Goal: Information Seeking & Learning: Learn about a topic

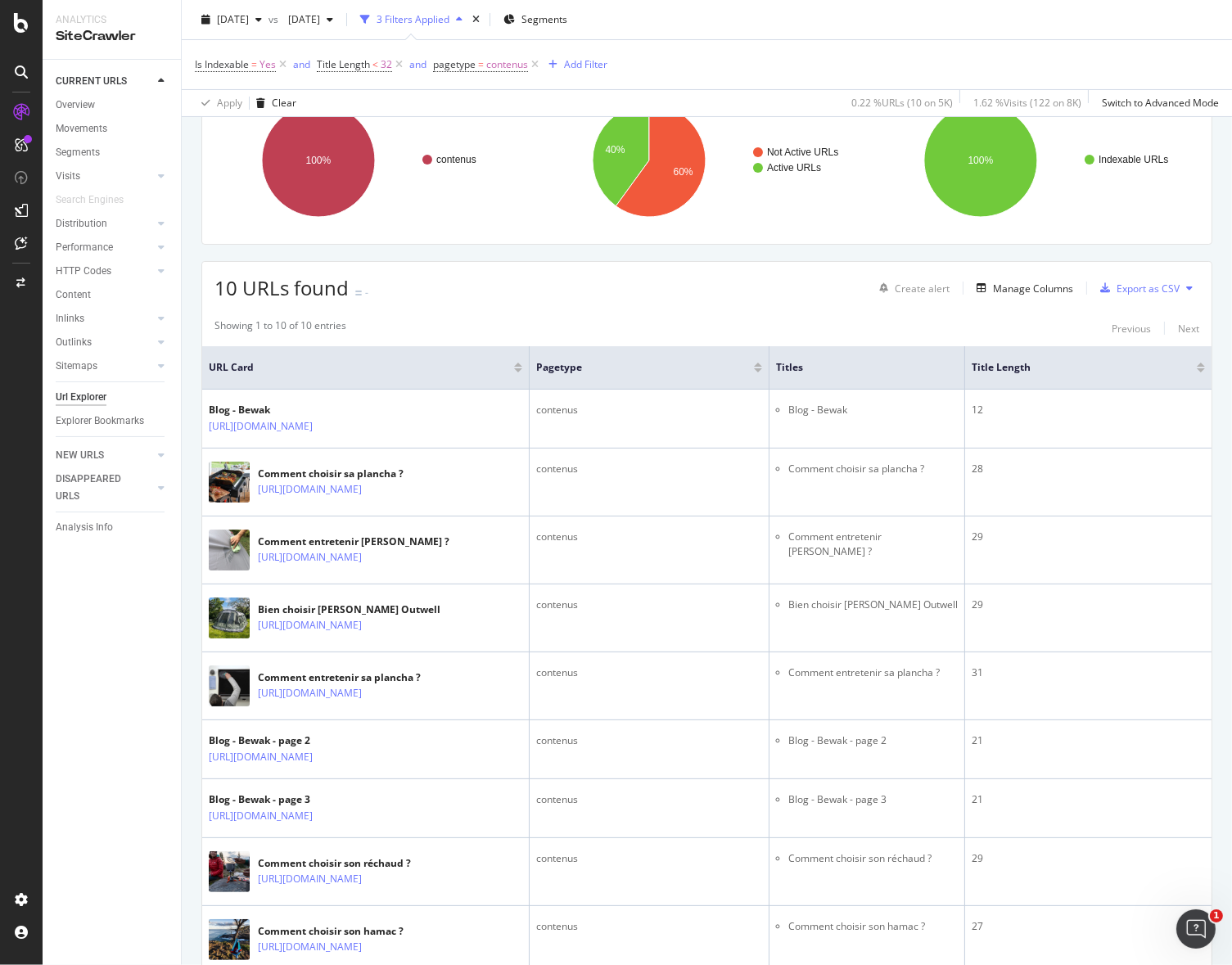
scroll to position [120, 0]
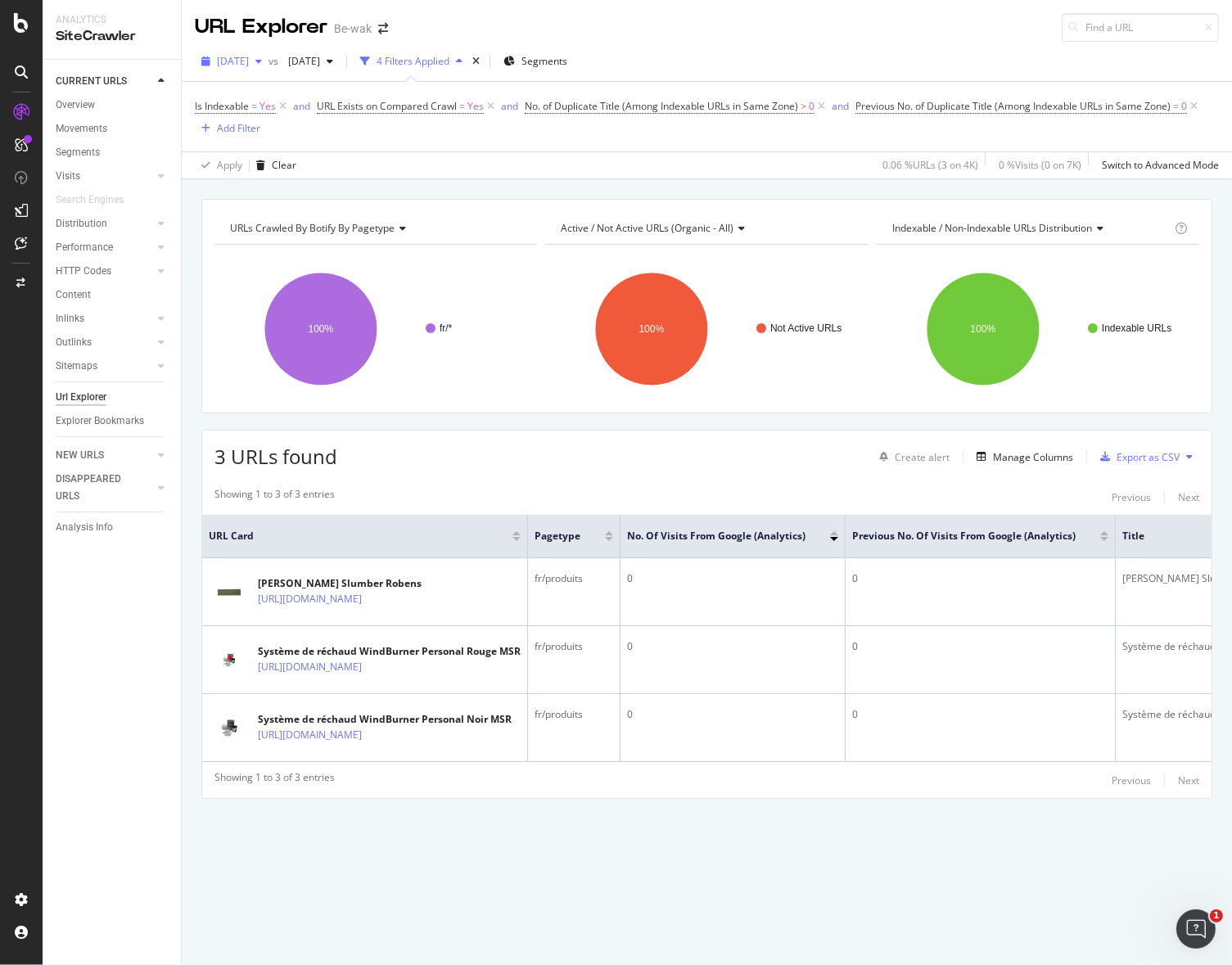
click at [262, 57] on icon "button" at bounding box center [259, 61] width 7 height 9
click at [305, 116] on div "[DATE] 4.5K URLs" at bounding box center [291, 119] width 146 height 15
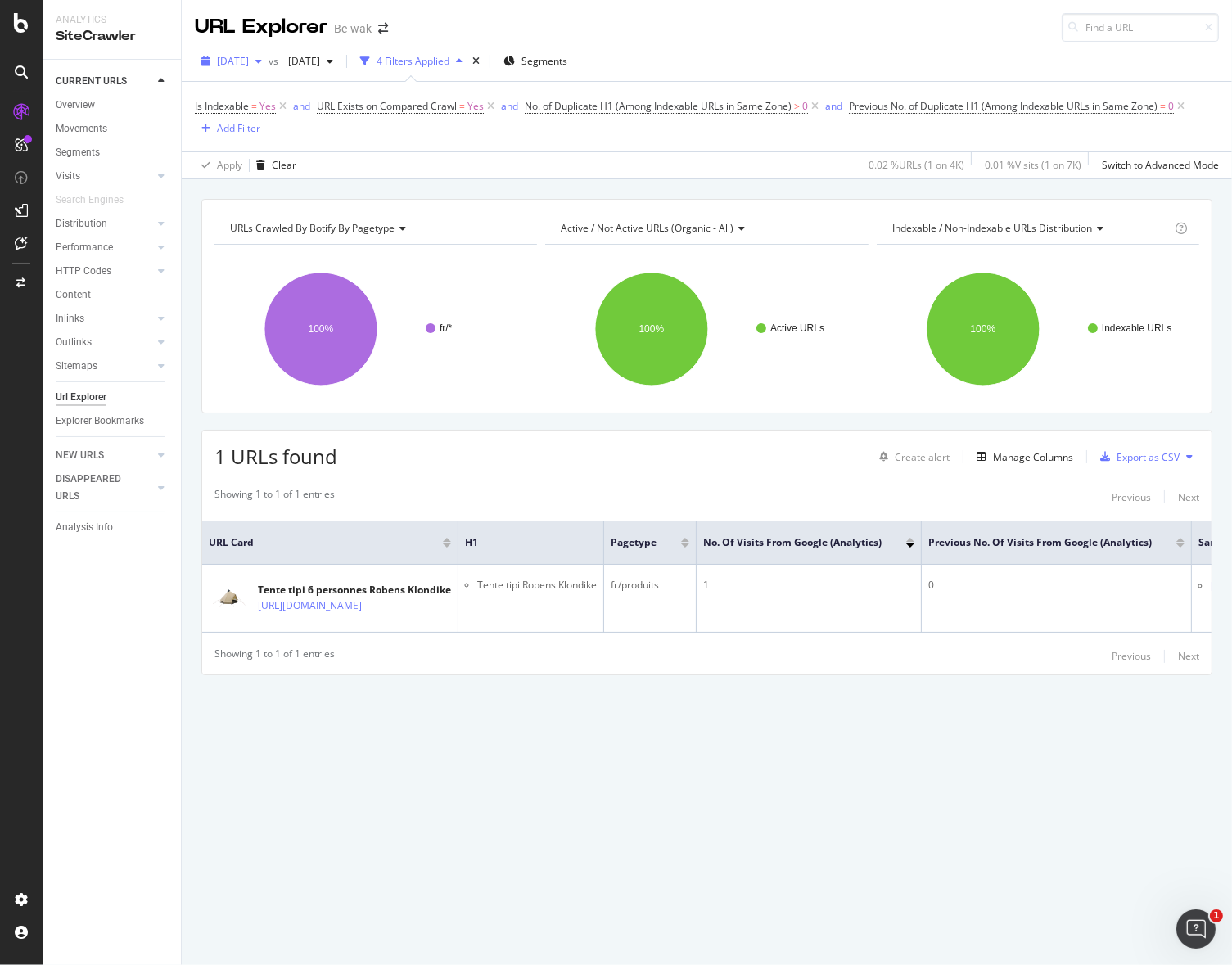
click at [248, 66] on span "[DATE]" at bounding box center [232, 61] width 32 height 14
click at [268, 110] on div "2025 Aug. 26th 4.5K URLs" at bounding box center [302, 120] width 194 height 24
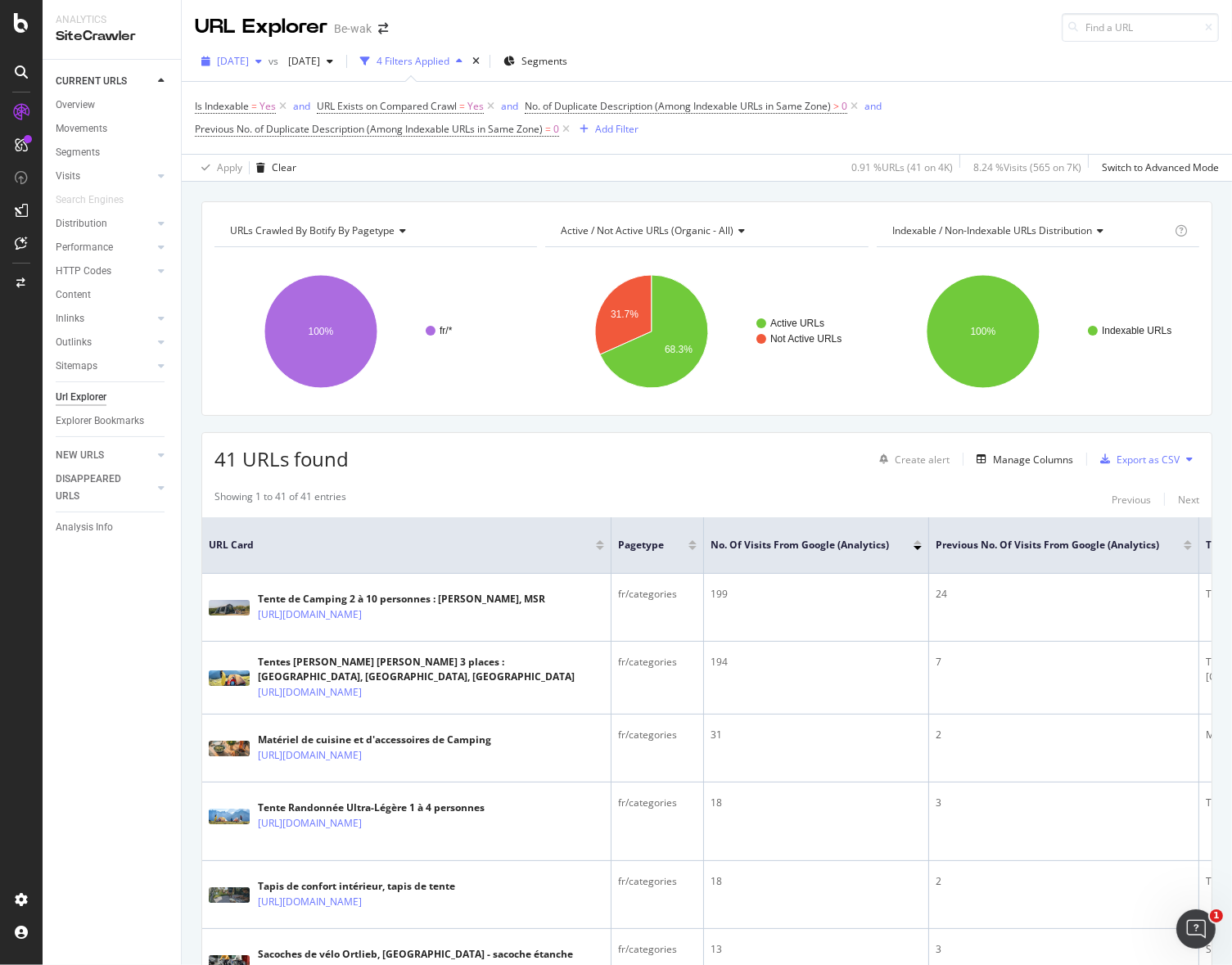
click at [268, 69] on div "[DATE]" at bounding box center [231, 61] width 74 height 25
click at [263, 121] on div "[DATE]" at bounding box center [264, 119] width 91 height 15
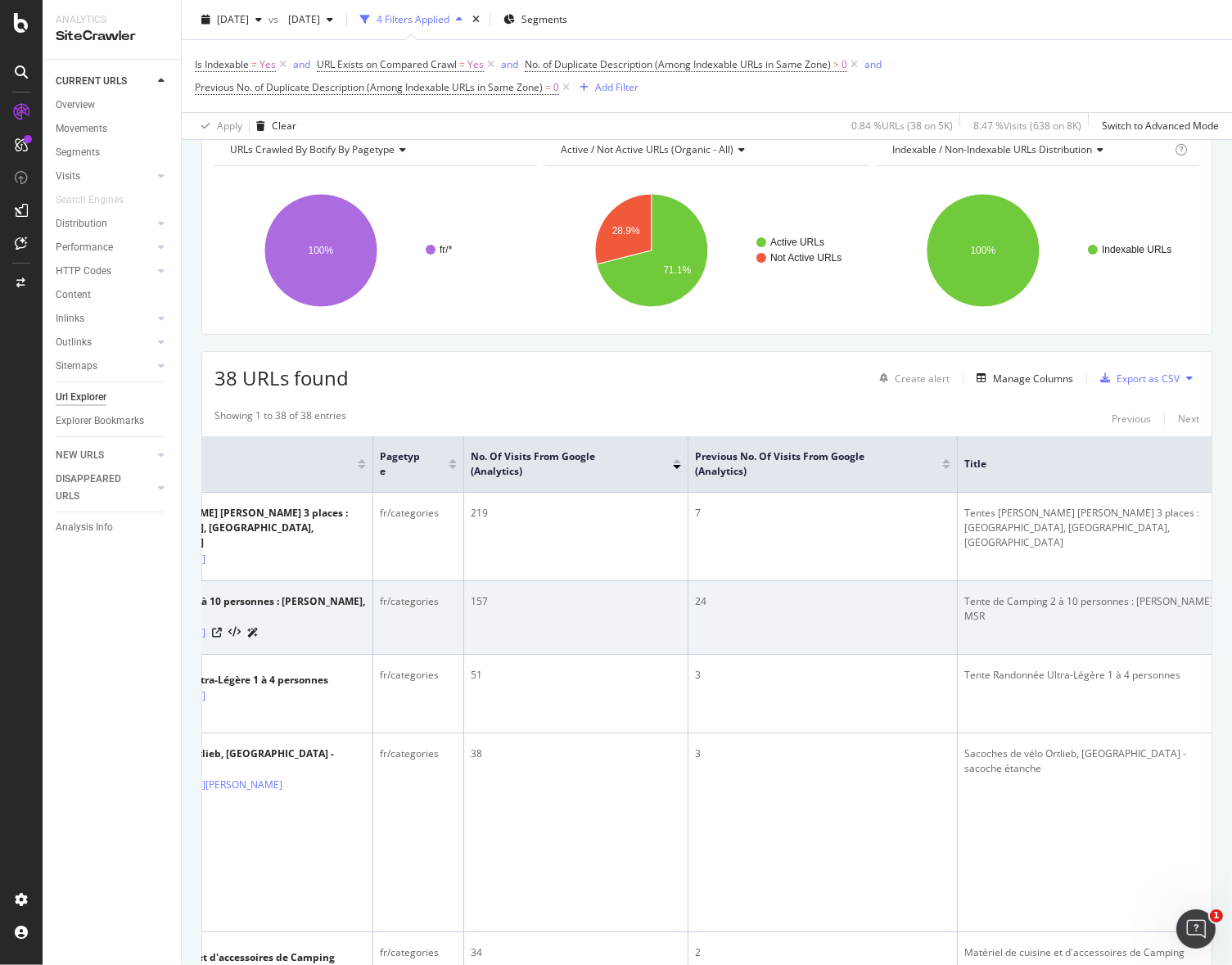
scroll to position [0, 1006]
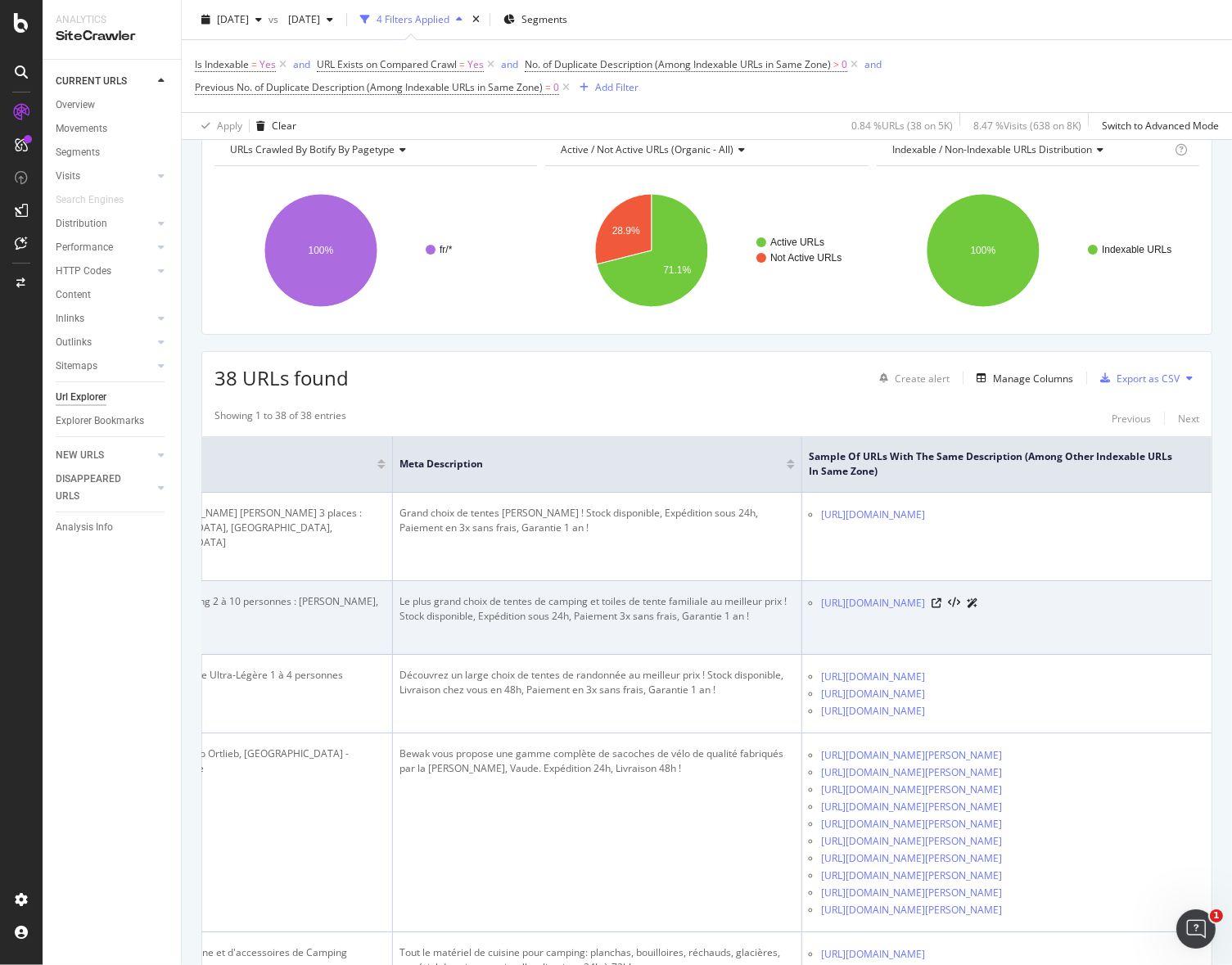
drag, startPoint x: 785, startPoint y: 575, endPoint x: 1145, endPoint y: 597, distance: 360.7
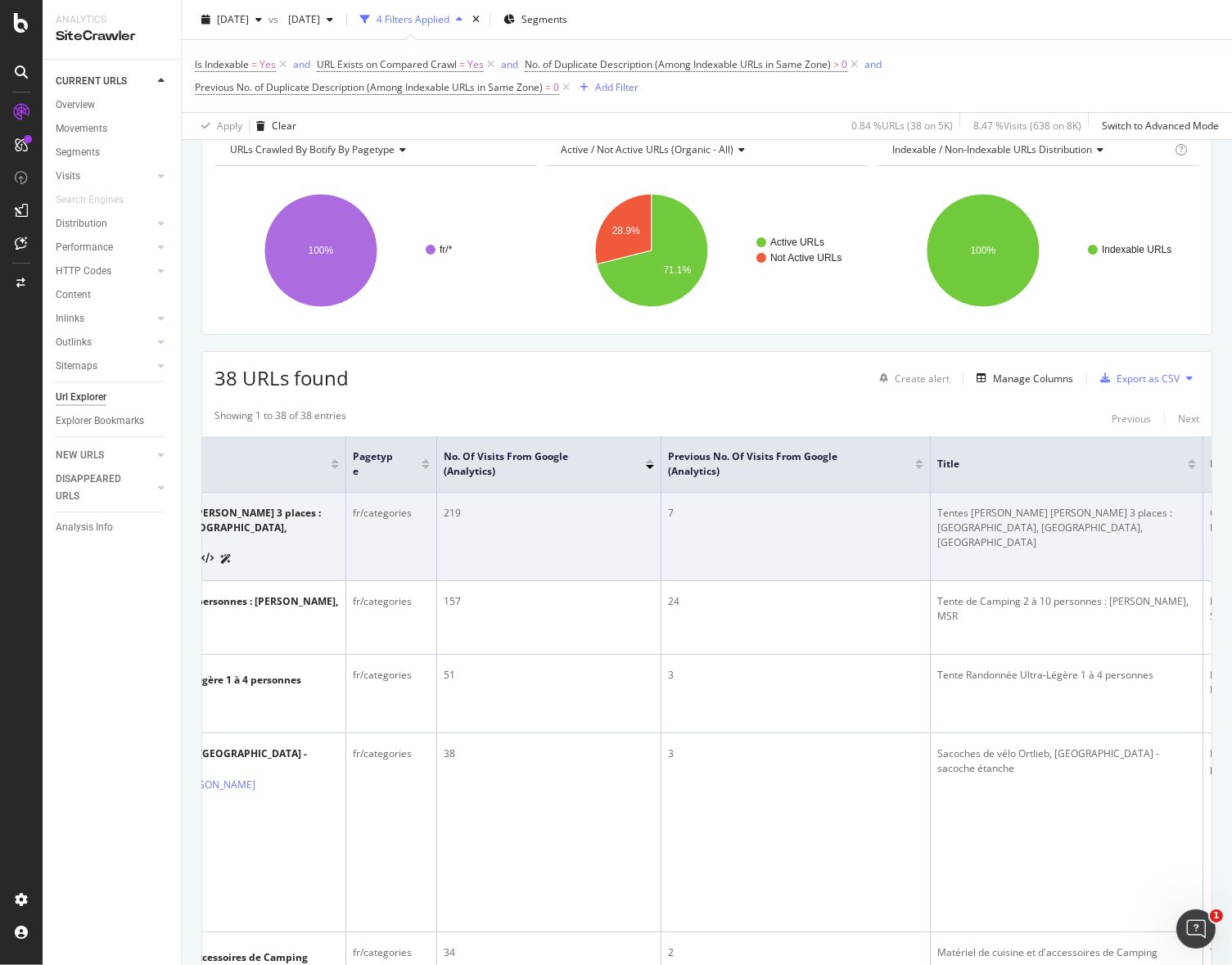
scroll to position [0, 0]
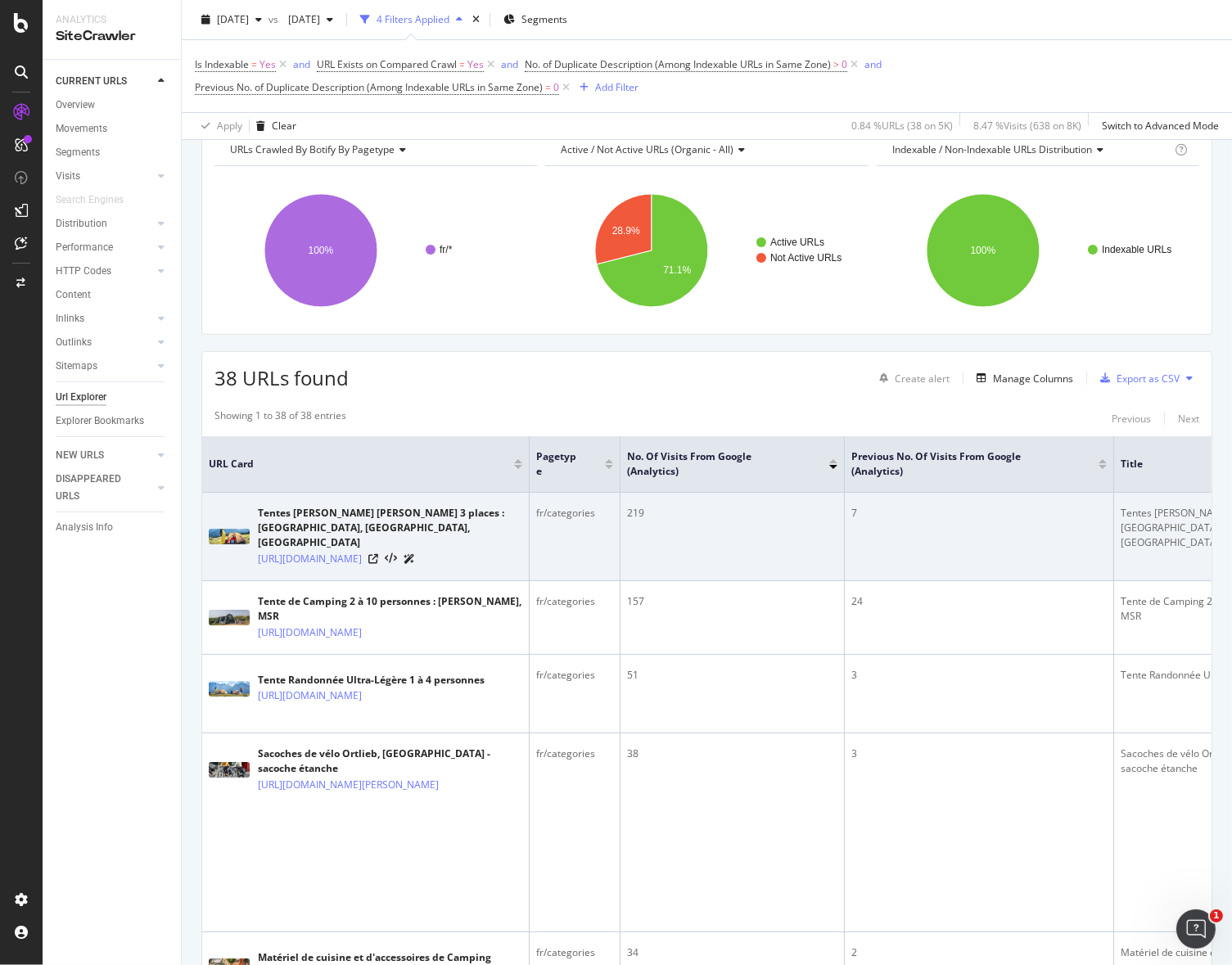
drag, startPoint x: 1056, startPoint y: 538, endPoint x: 442, endPoint y: 510, distance: 614.6
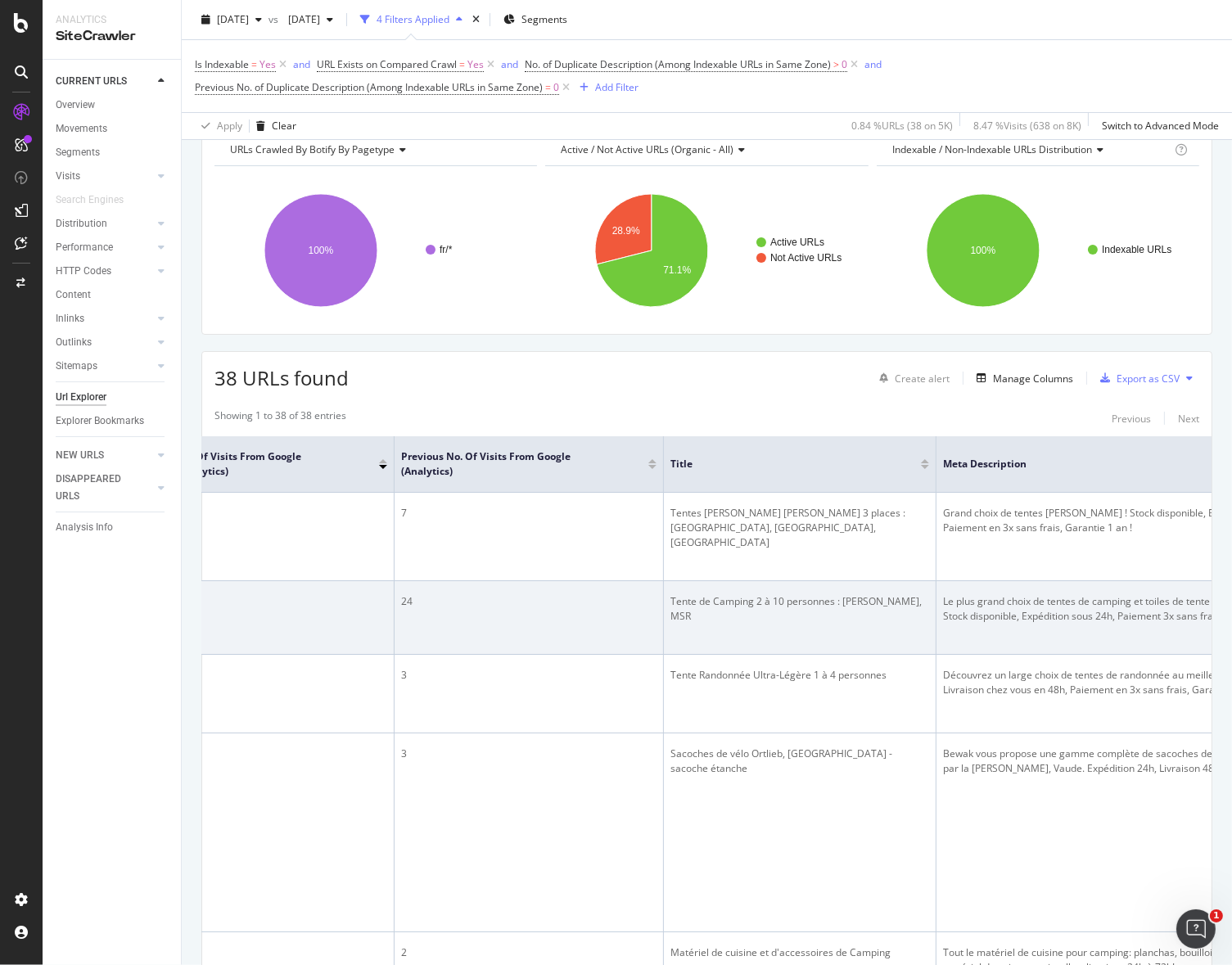
scroll to position [0, 1006]
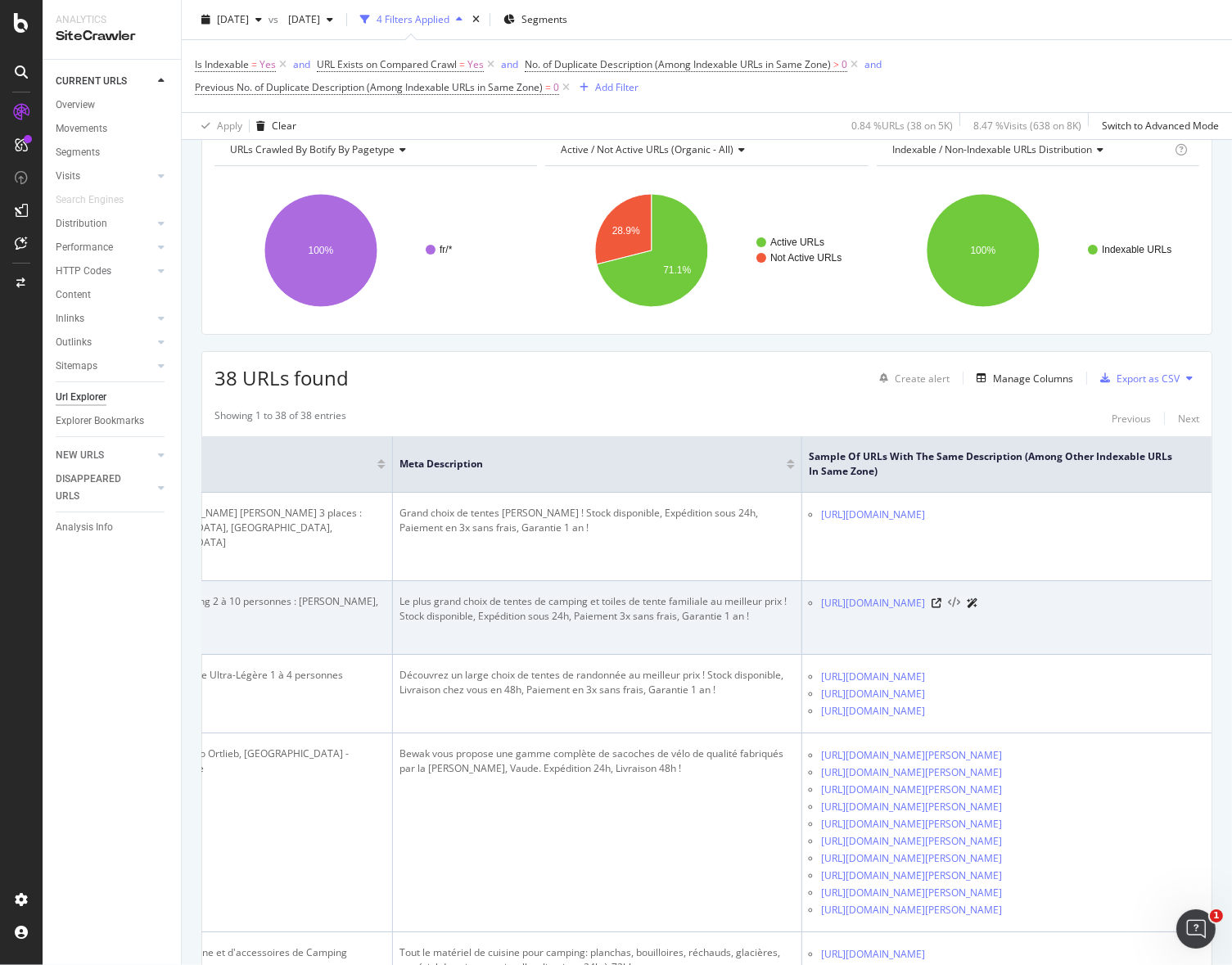
drag, startPoint x: 725, startPoint y: 552, endPoint x: 1101, endPoint y: 592, distance: 378.1
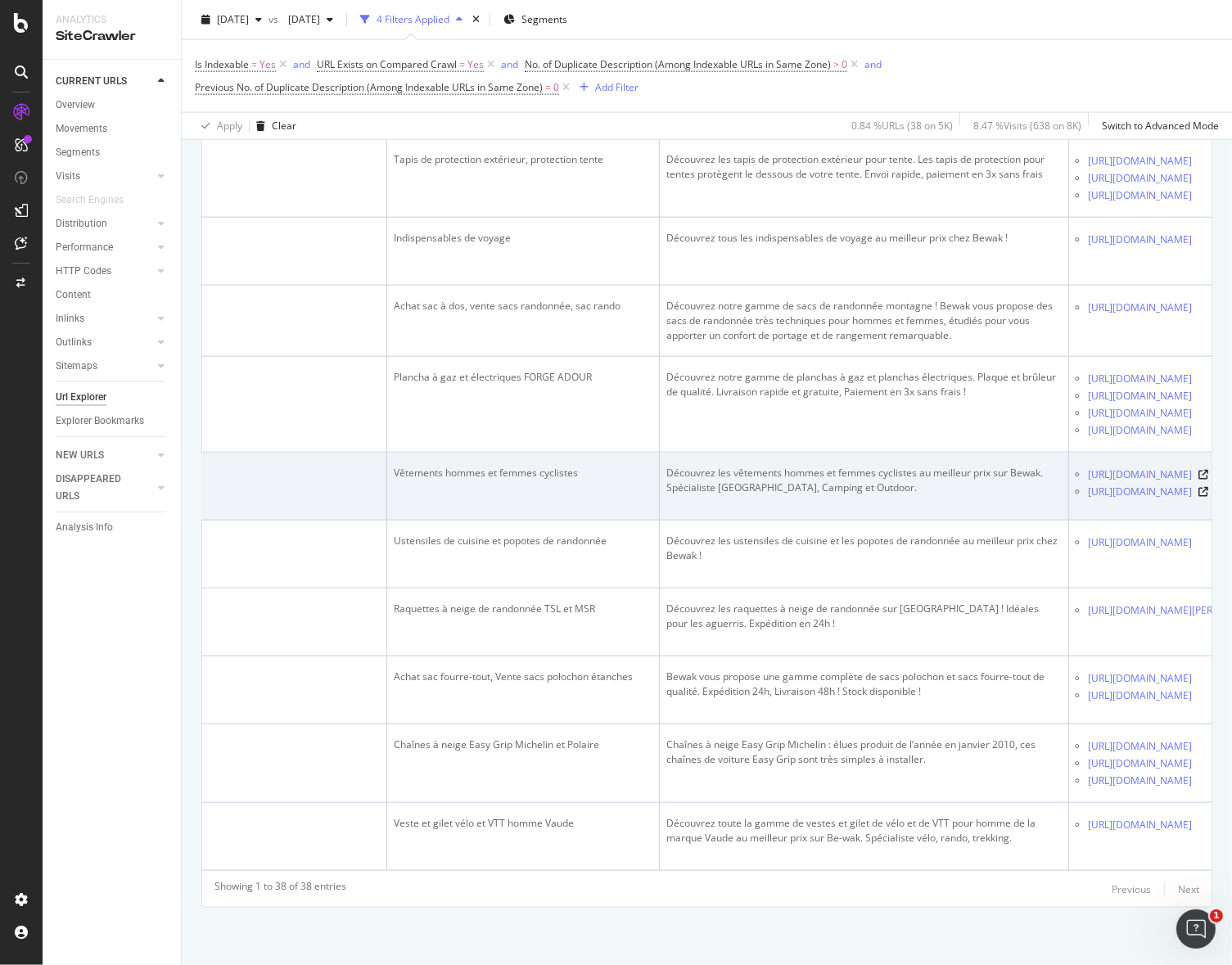
scroll to position [0, 0]
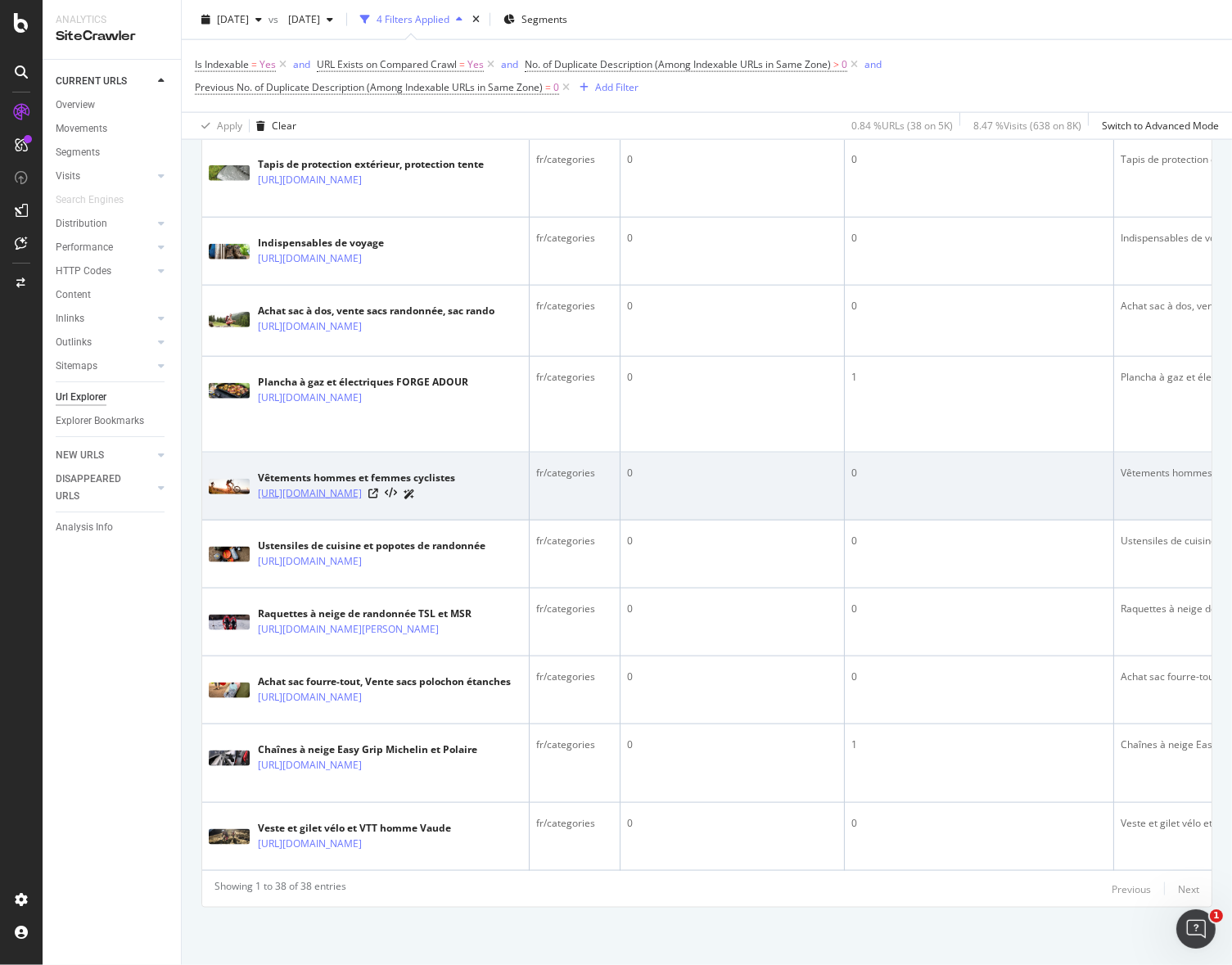
drag, startPoint x: 741, startPoint y: 528, endPoint x: 293, endPoint y: 467, distance: 452.1
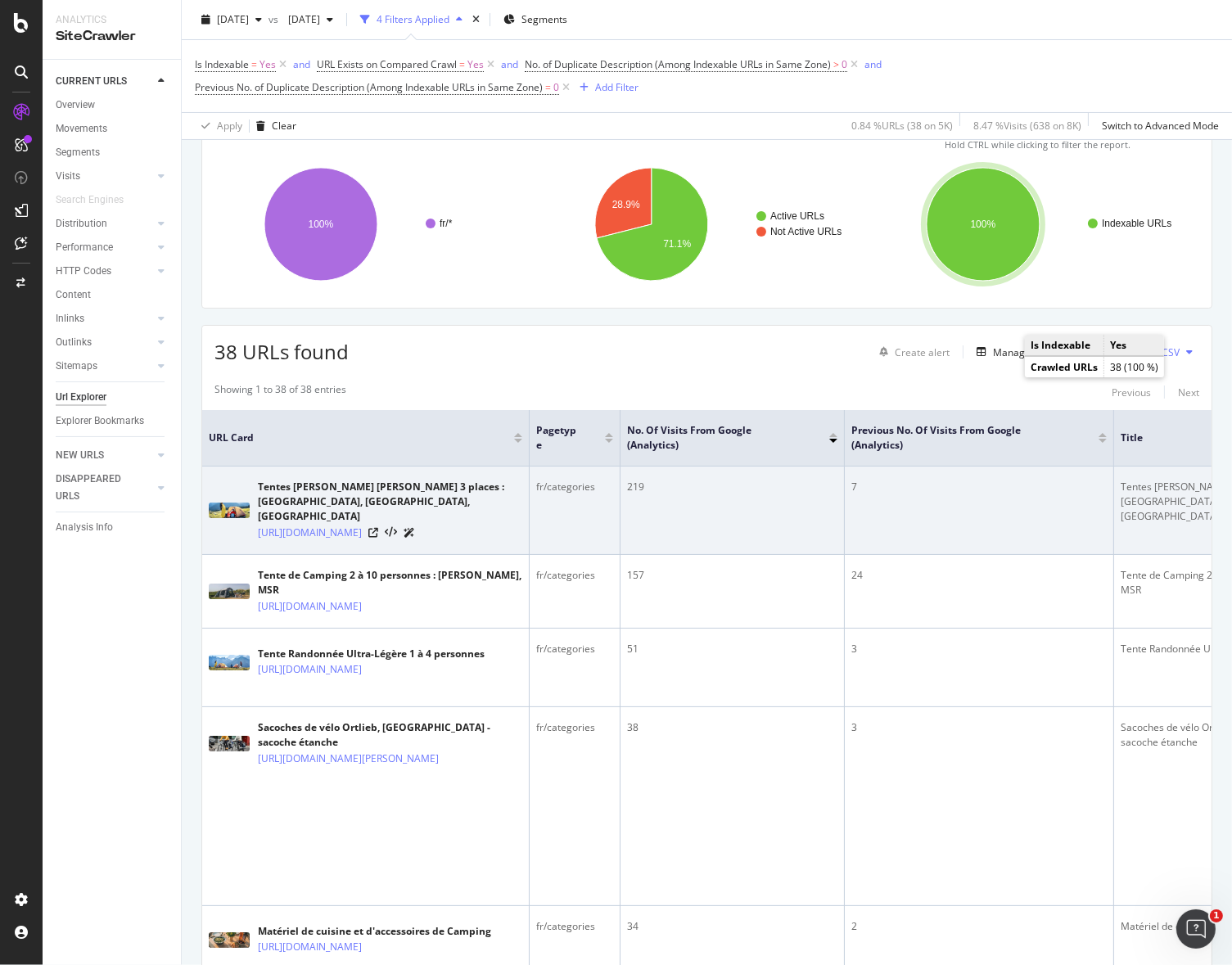
drag, startPoint x: 896, startPoint y: 367, endPoint x: 1055, endPoint y: 456, distance: 182.2
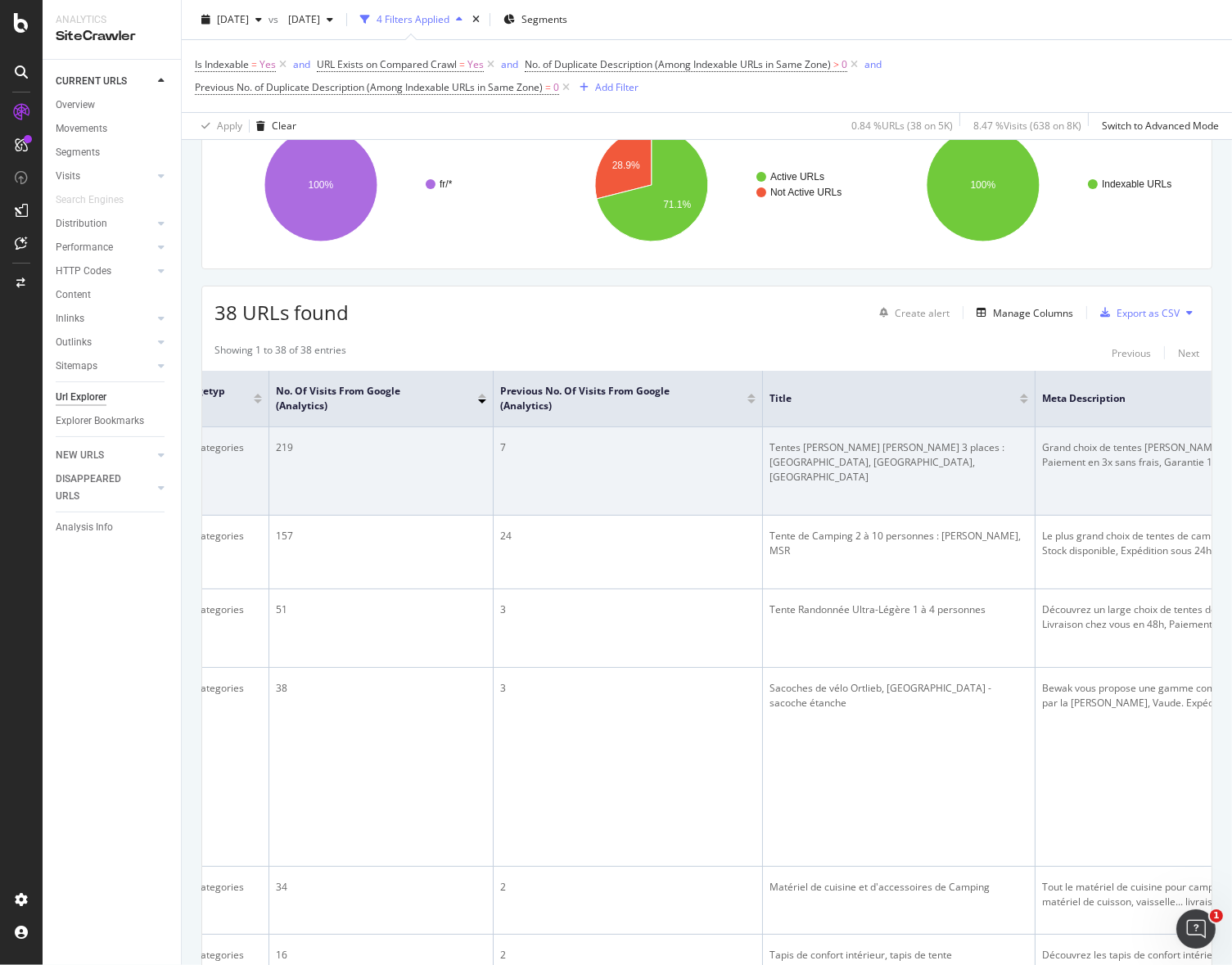
scroll to position [0, 715]
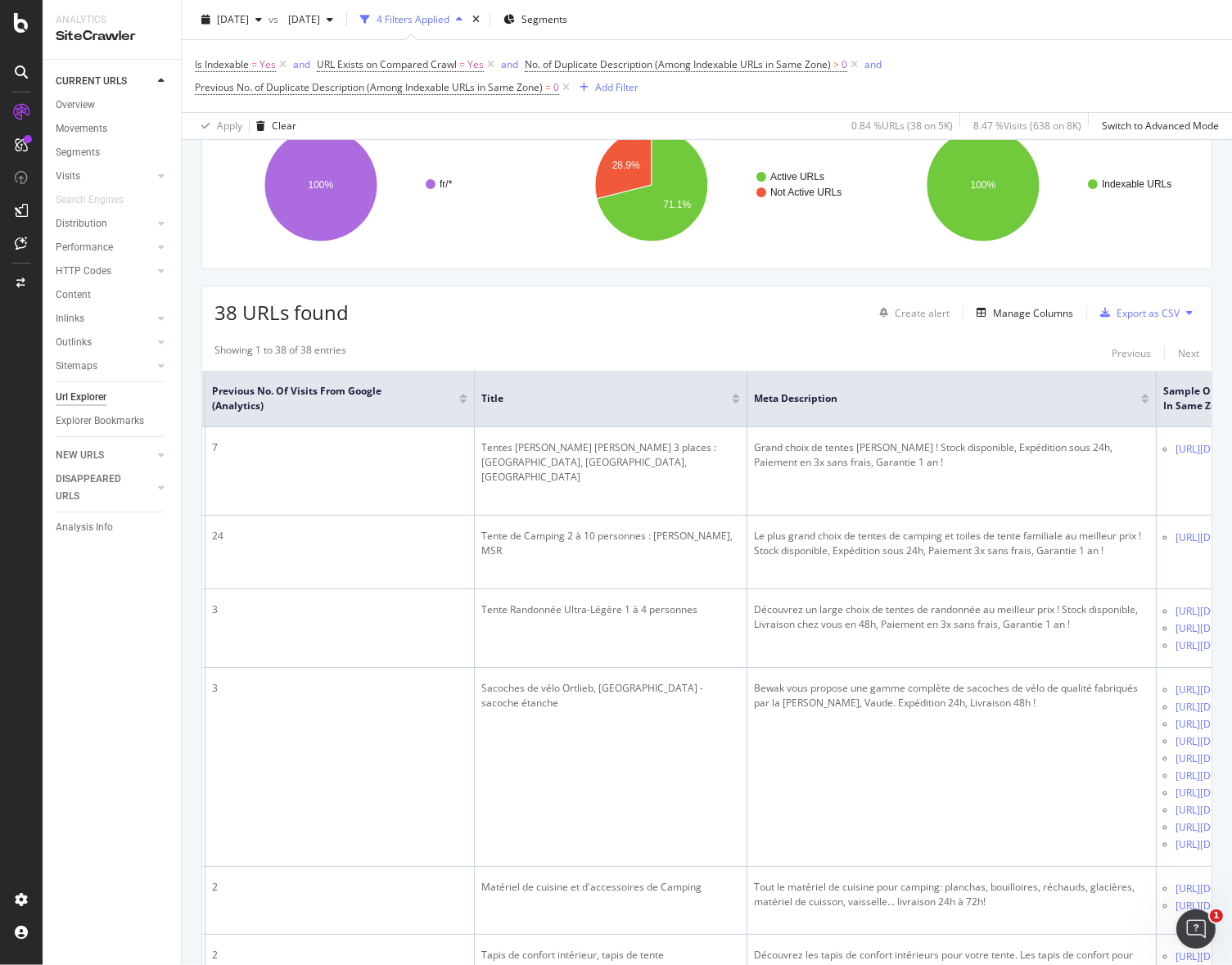
drag, startPoint x: 1025, startPoint y: 477, endPoint x: 1003, endPoint y: 420, distance: 61.1
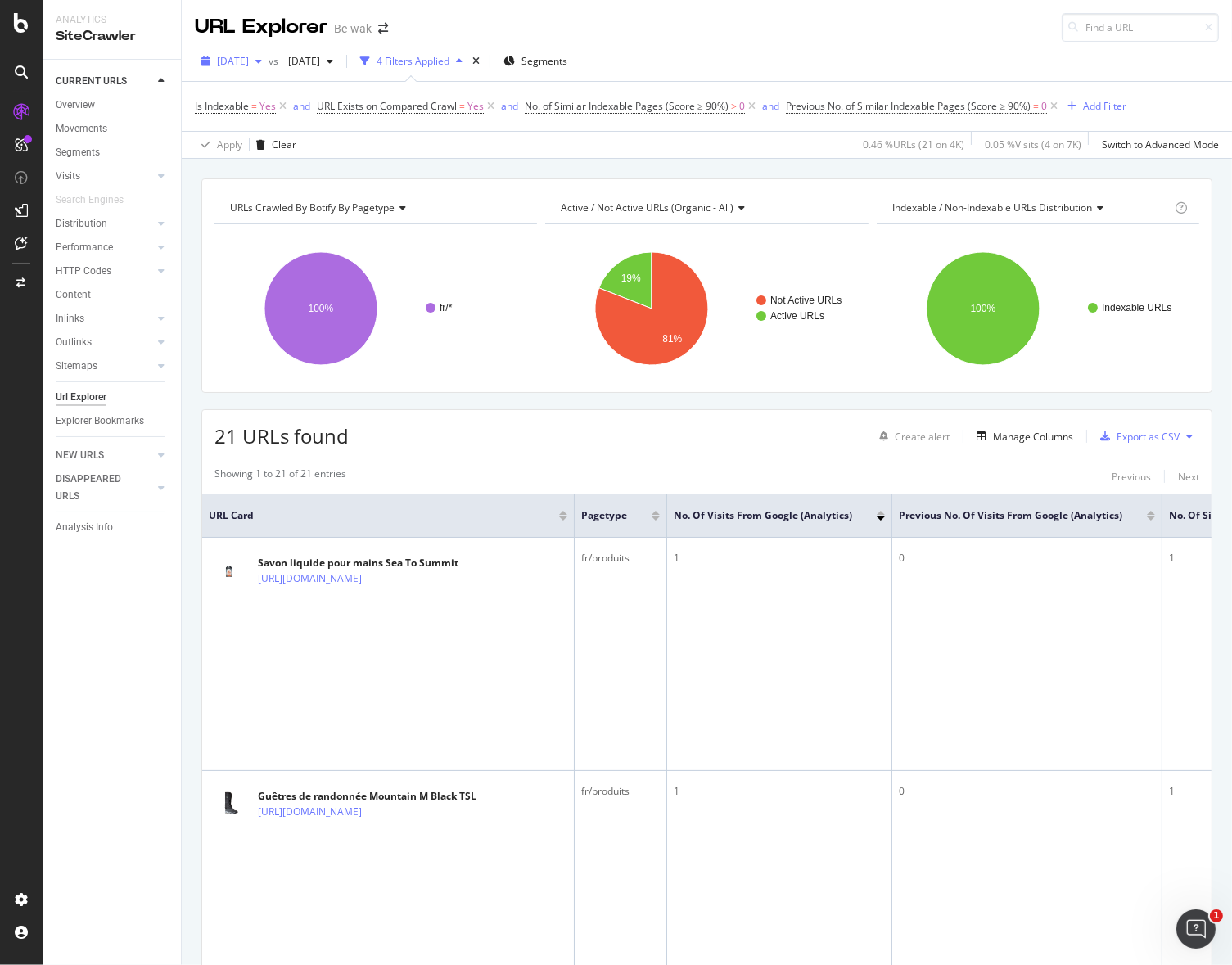
click at [248, 63] on span "[DATE]" at bounding box center [232, 61] width 32 height 14
click at [267, 114] on div "[DATE]" at bounding box center [264, 119] width 91 height 15
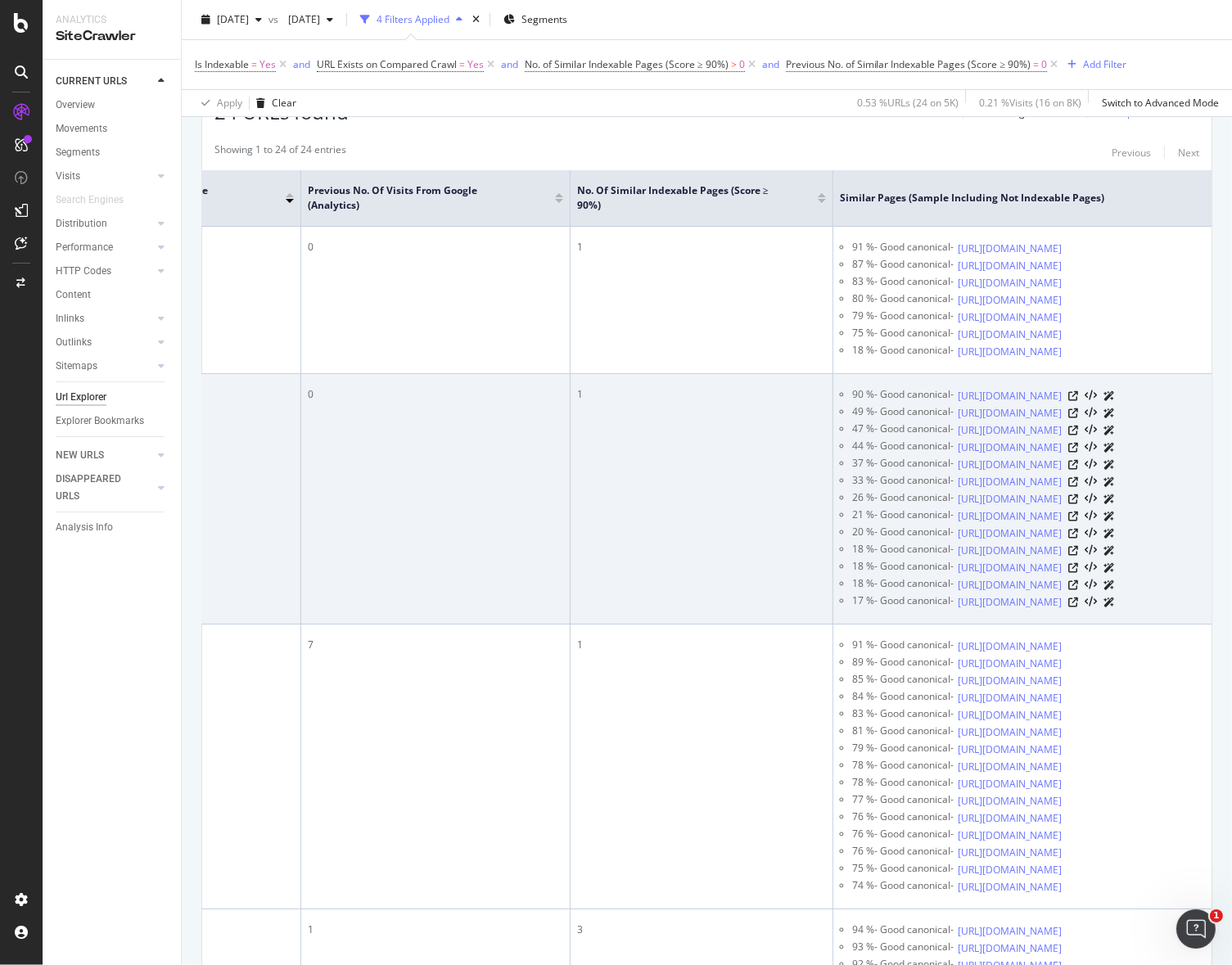
scroll to position [0, 586]
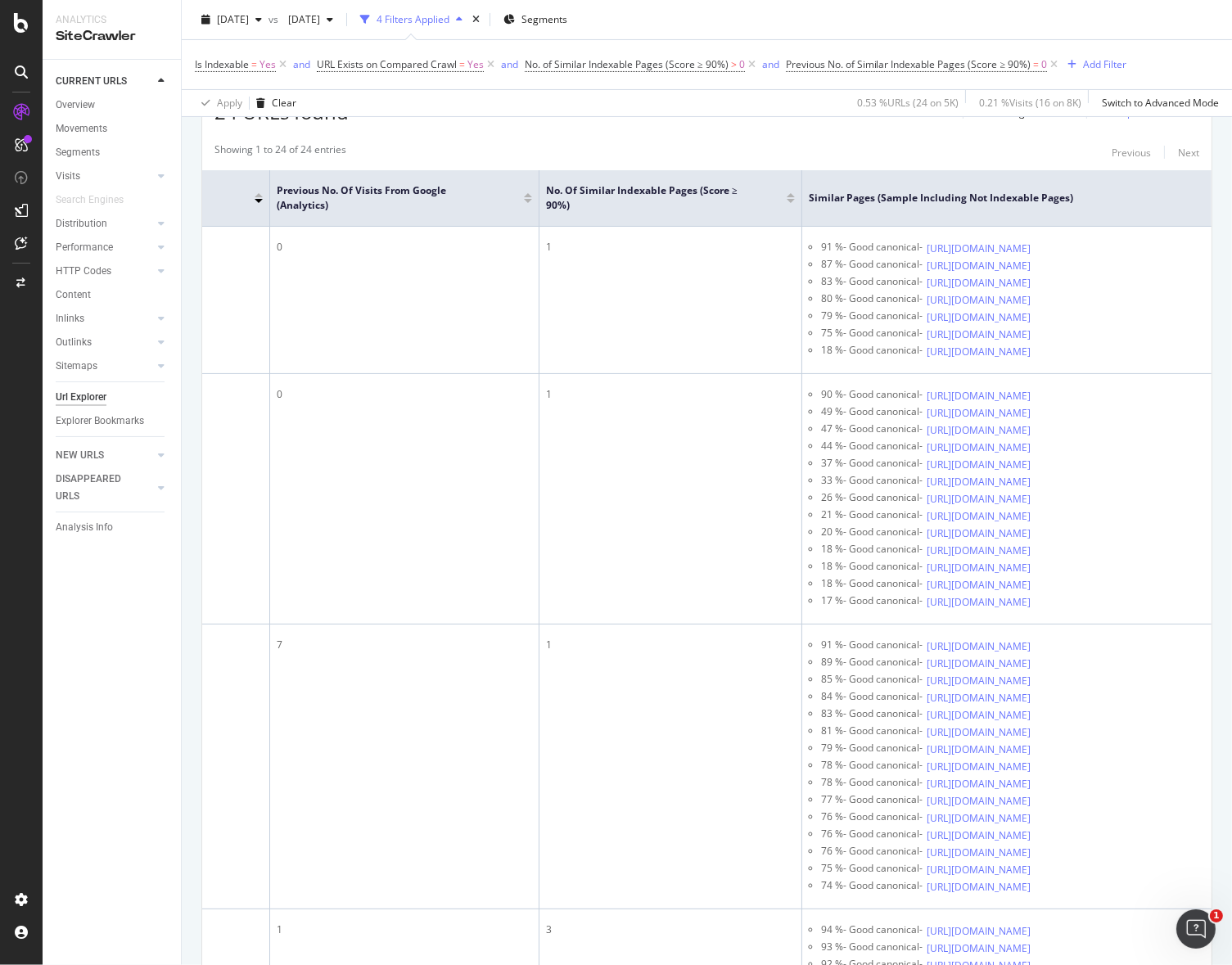
drag, startPoint x: 755, startPoint y: 578, endPoint x: 1201, endPoint y: 596, distance: 446.4
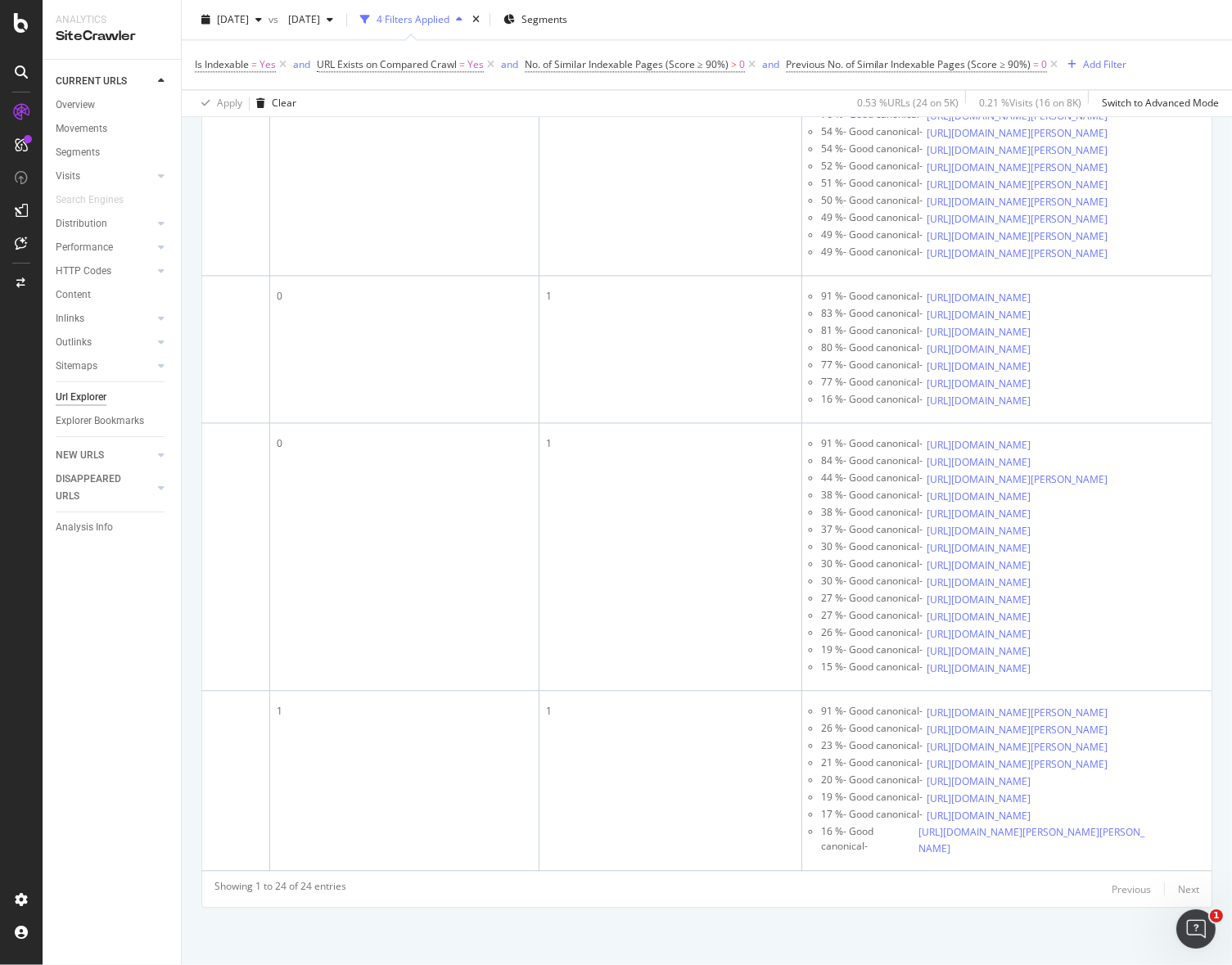
scroll to position [0, 0]
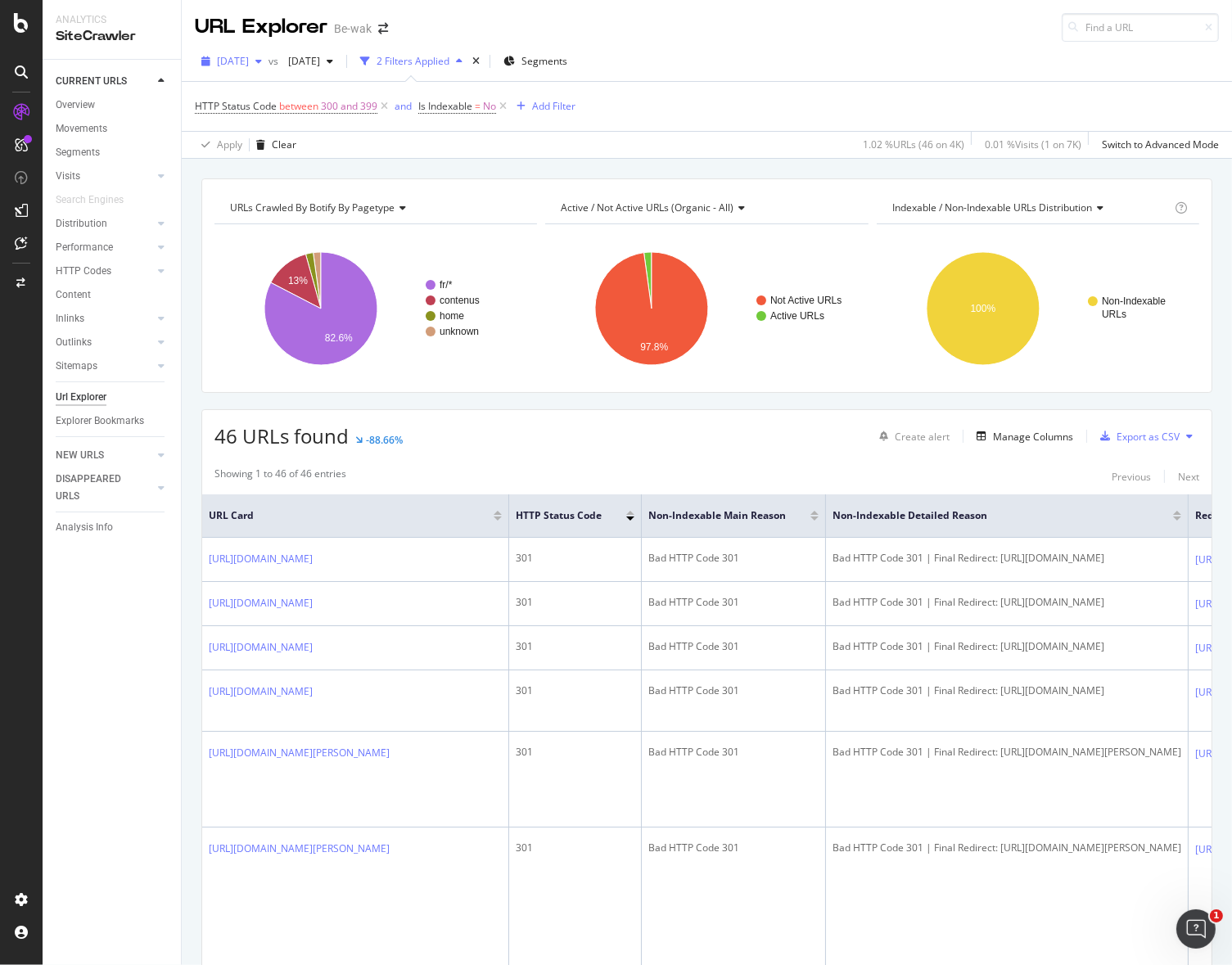
click at [262, 63] on icon "button" at bounding box center [259, 61] width 7 height 9
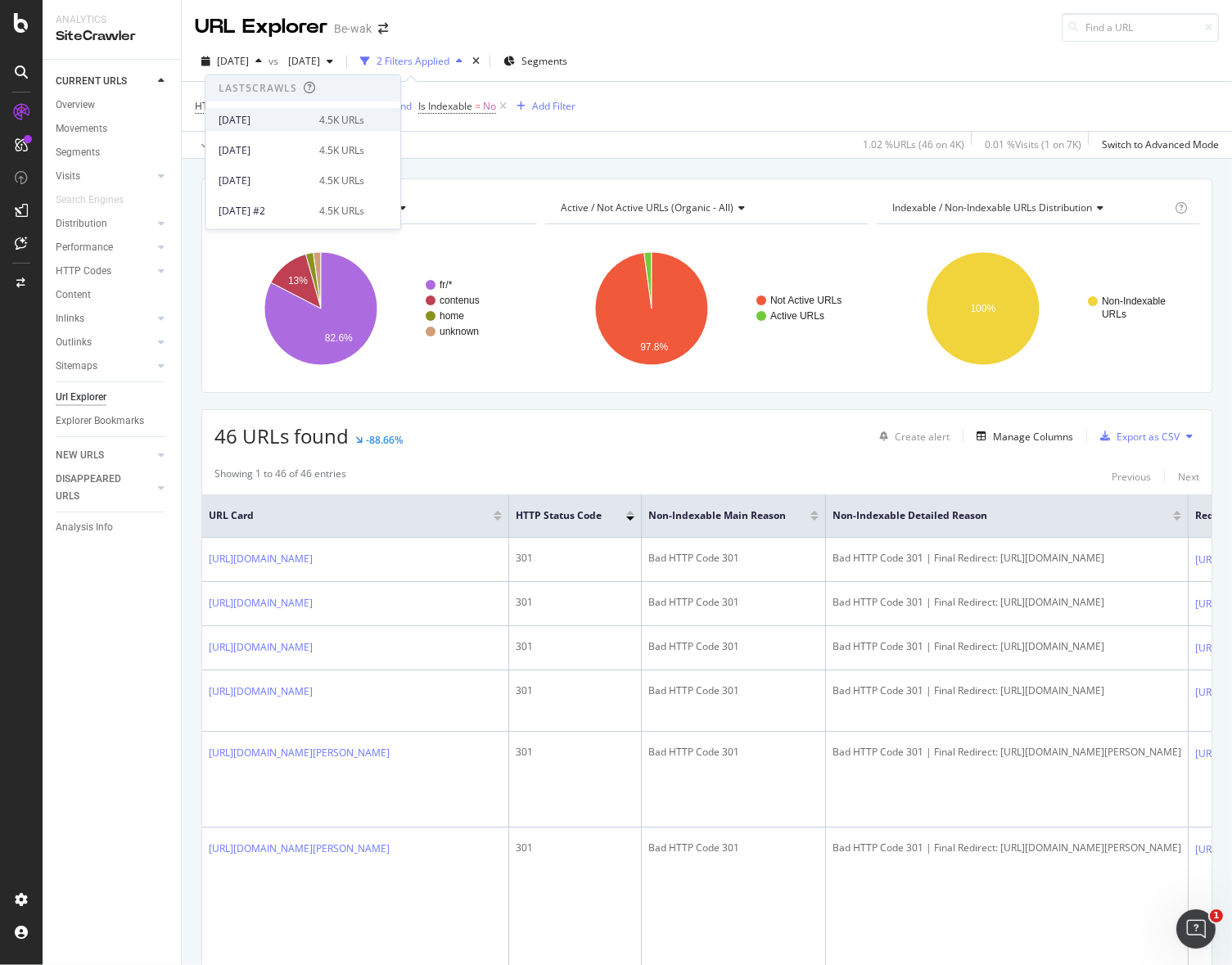
click at [281, 120] on div "[DATE]" at bounding box center [264, 119] width 91 height 15
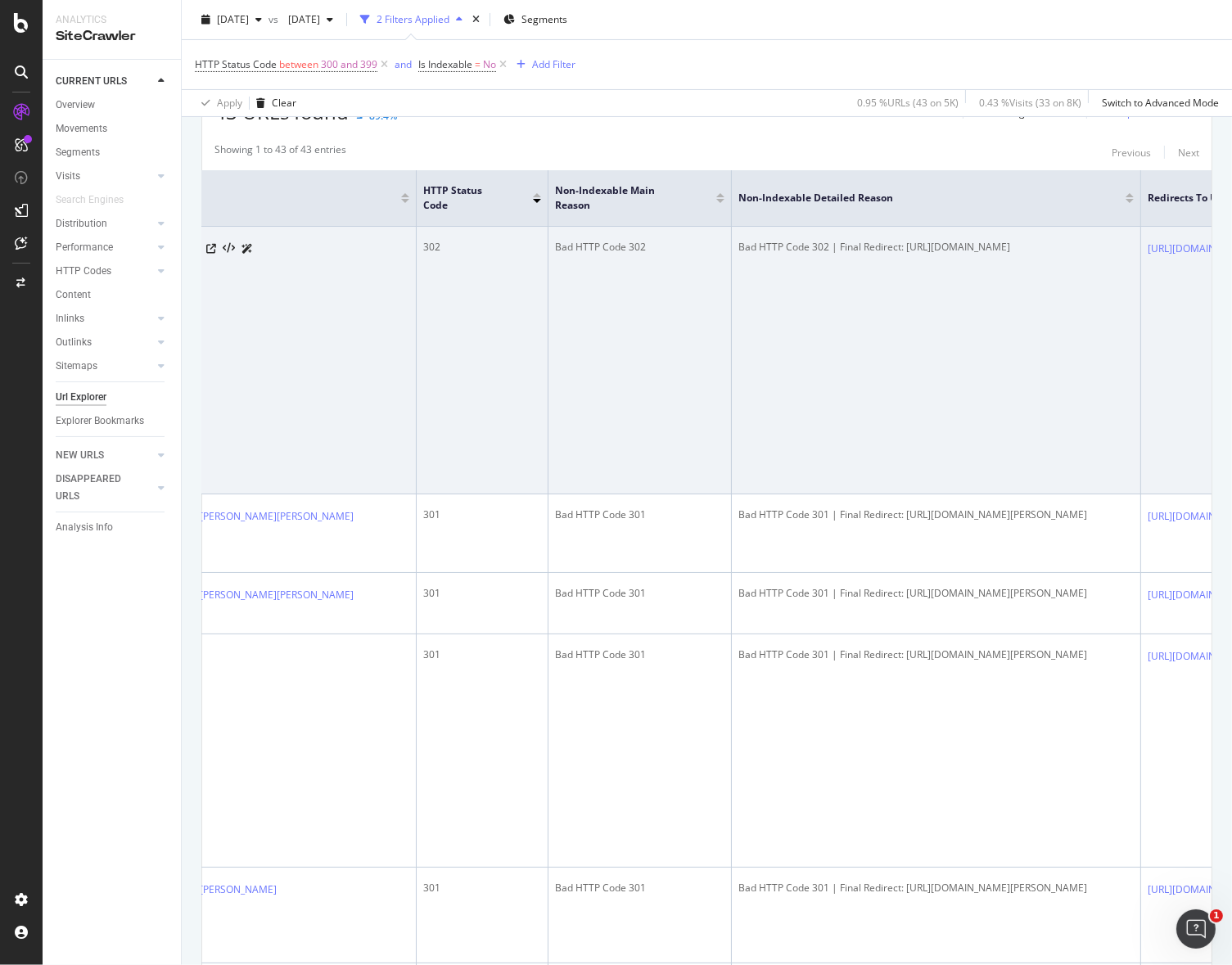
scroll to position [0, 873]
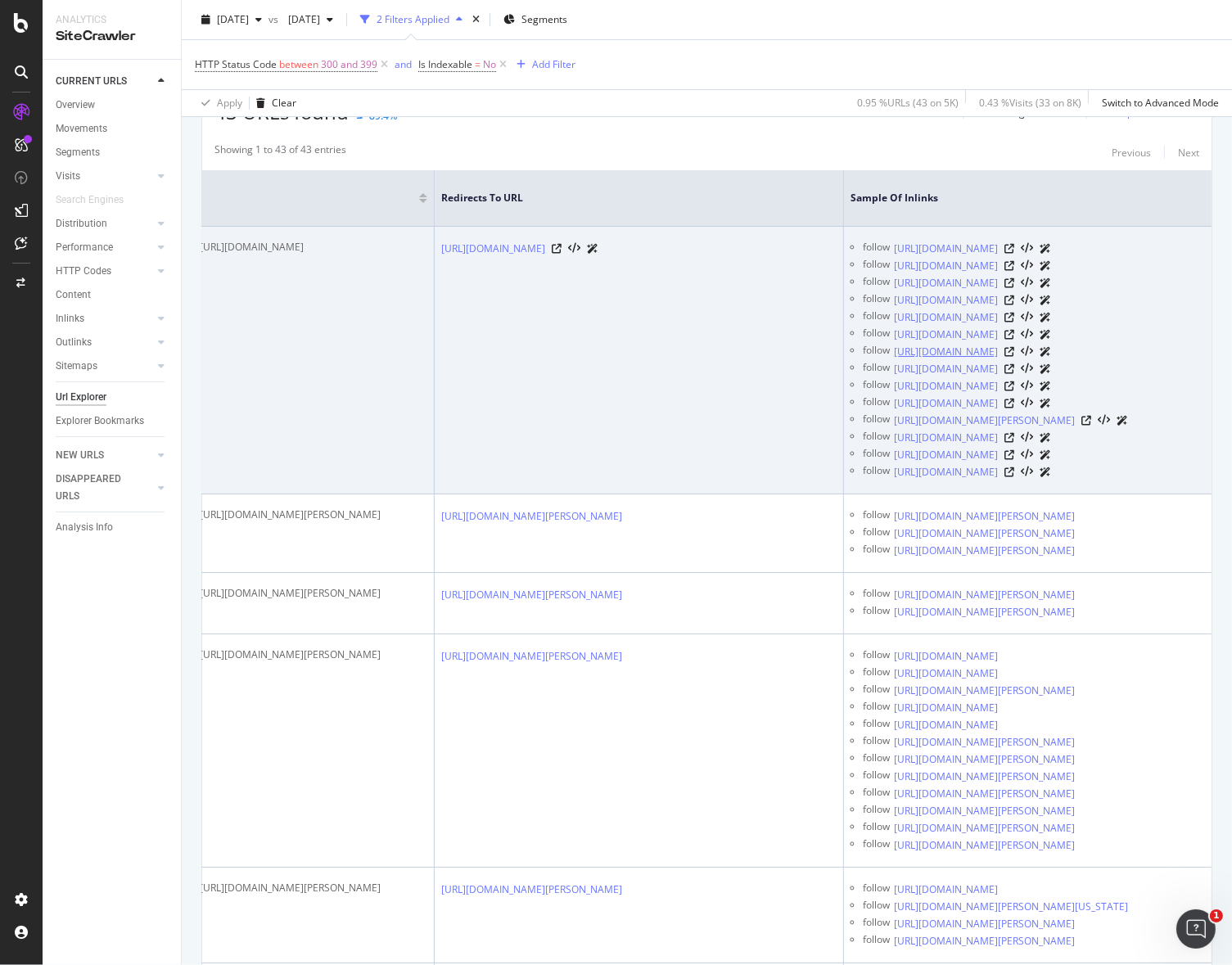
drag, startPoint x: 456, startPoint y: 435, endPoint x: 1123, endPoint y: 437, distance: 667.0
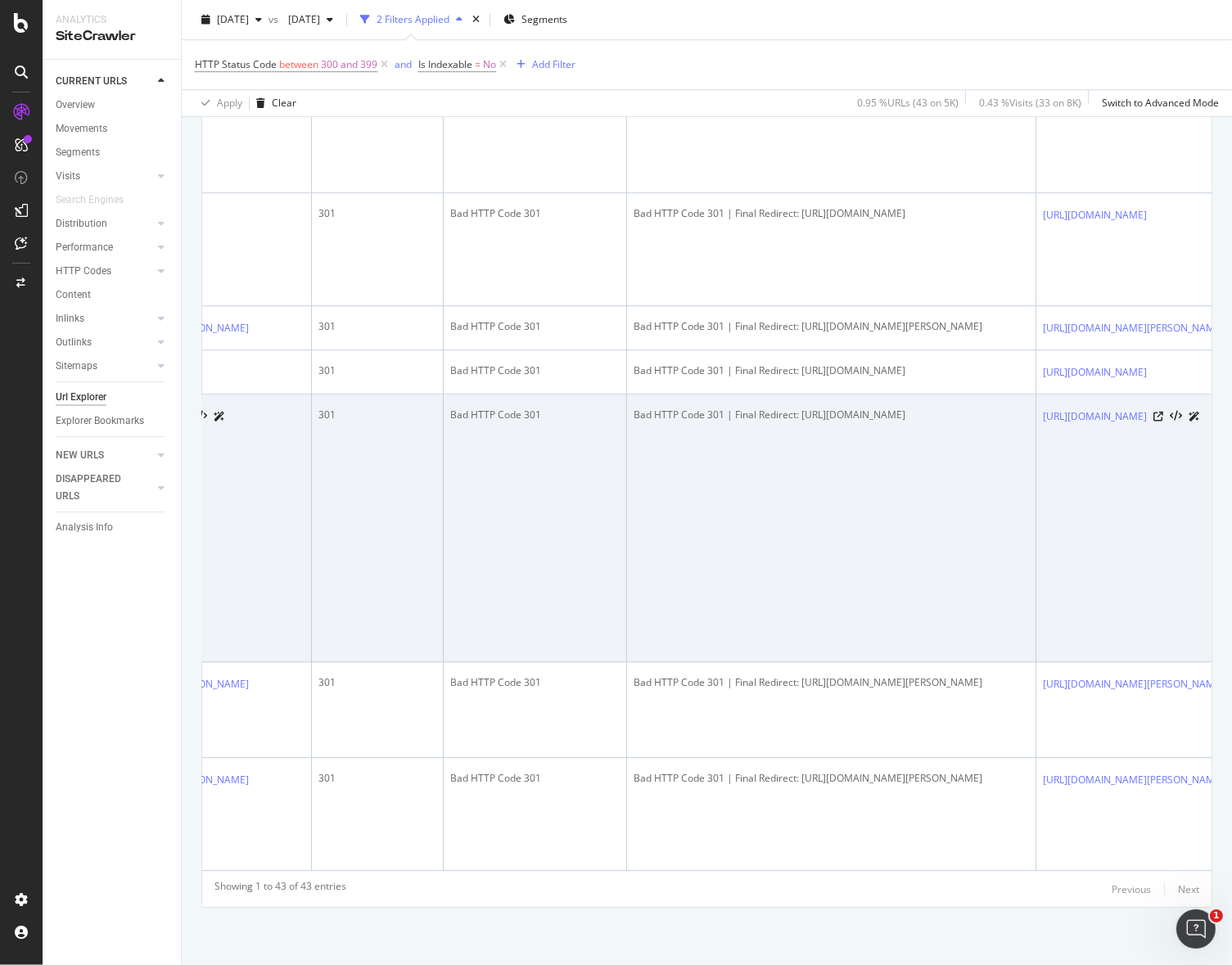
scroll to position [0, 0]
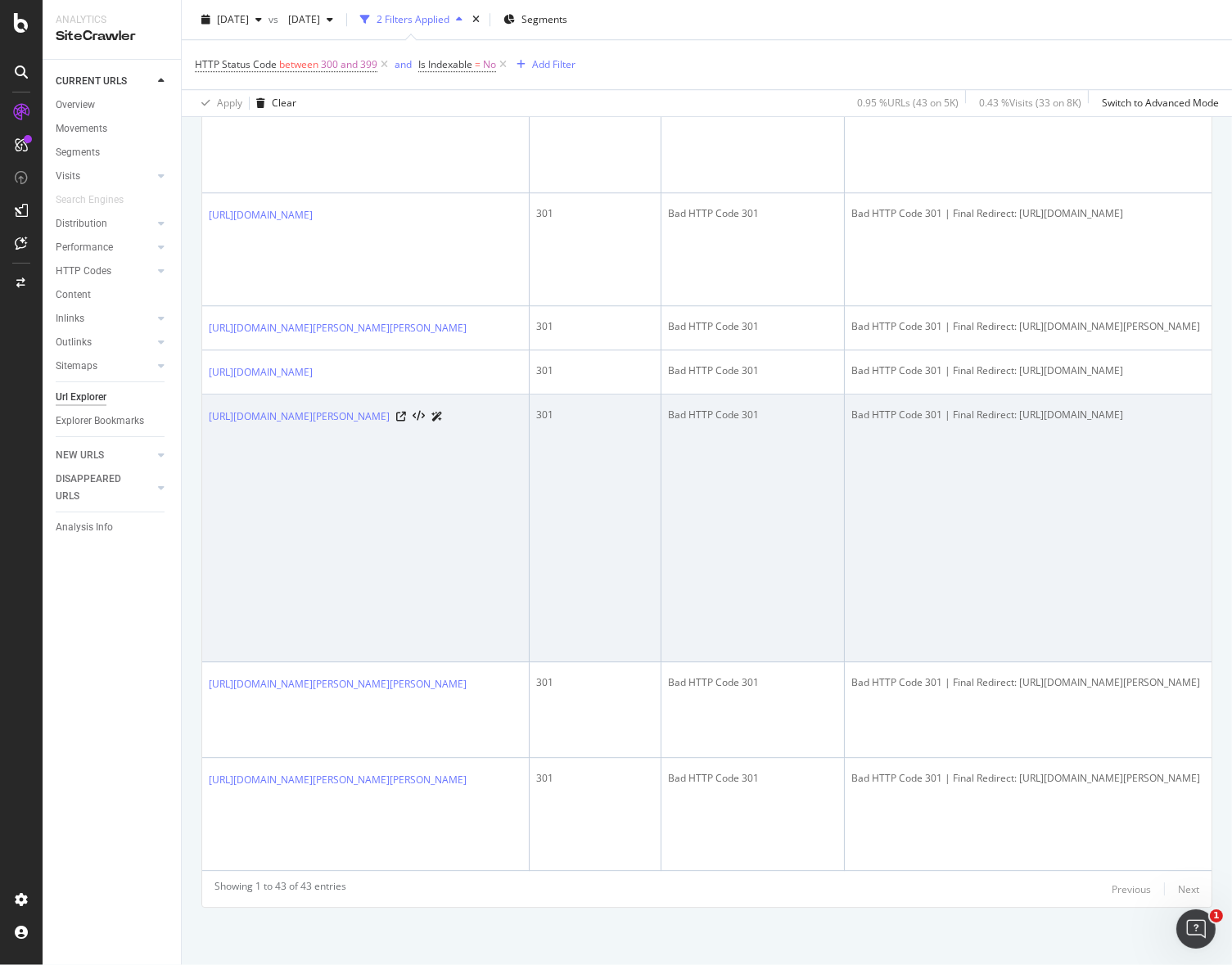
drag, startPoint x: 810, startPoint y: 723, endPoint x: 297, endPoint y: 626, distance: 522.1
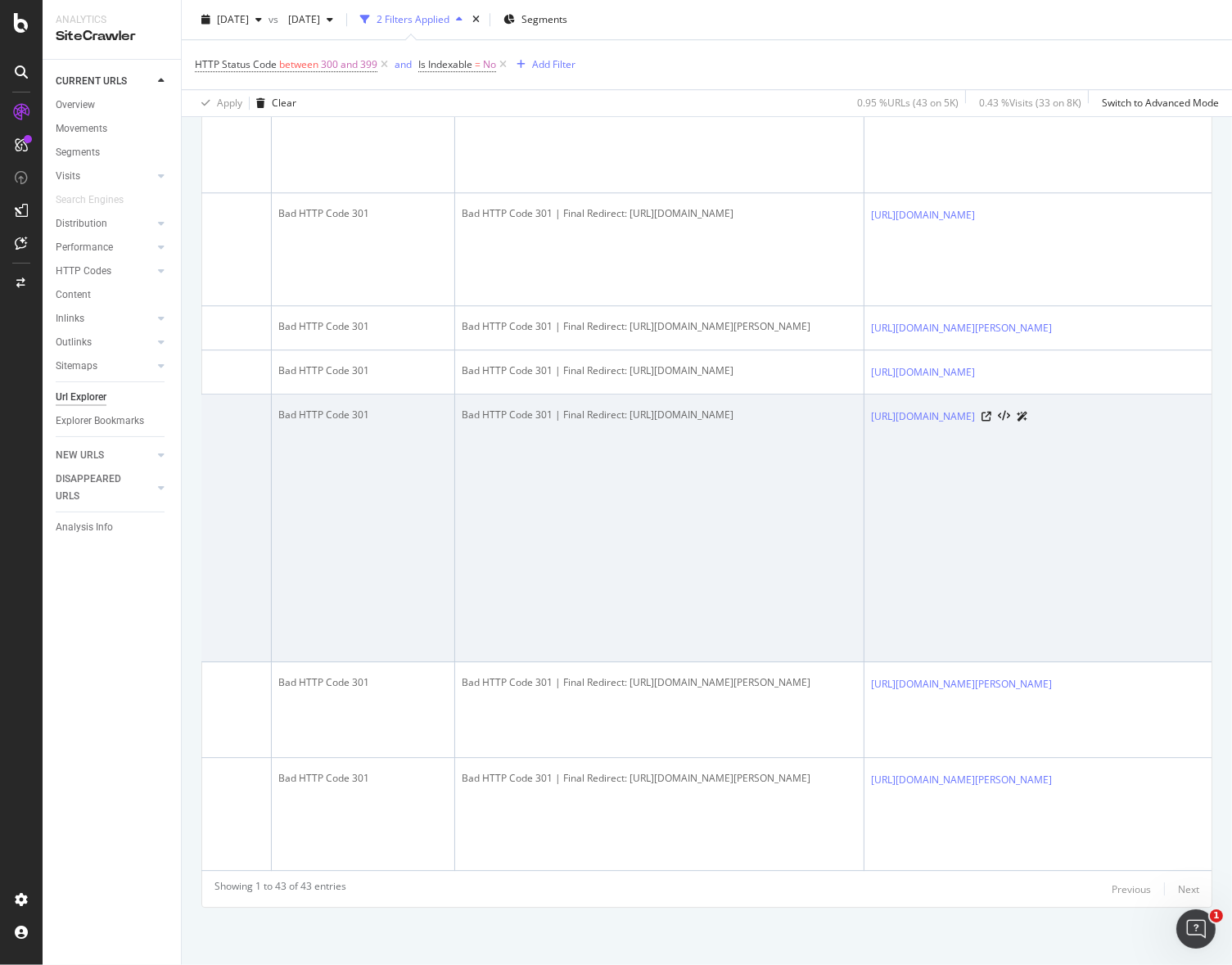
scroll to position [0, 873]
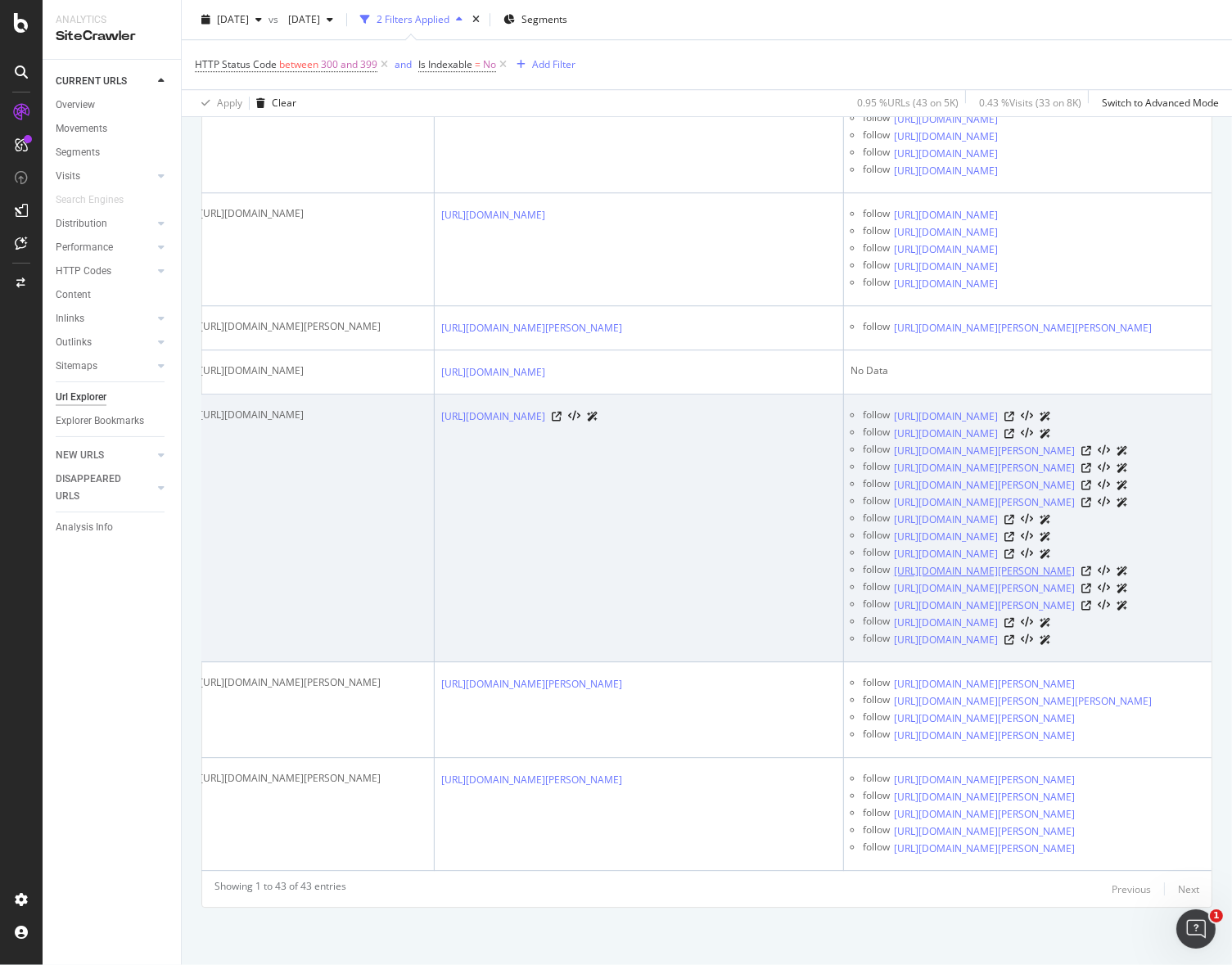
drag, startPoint x: 616, startPoint y: 584, endPoint x: 963, endPoint y: 578, distance: 347.1
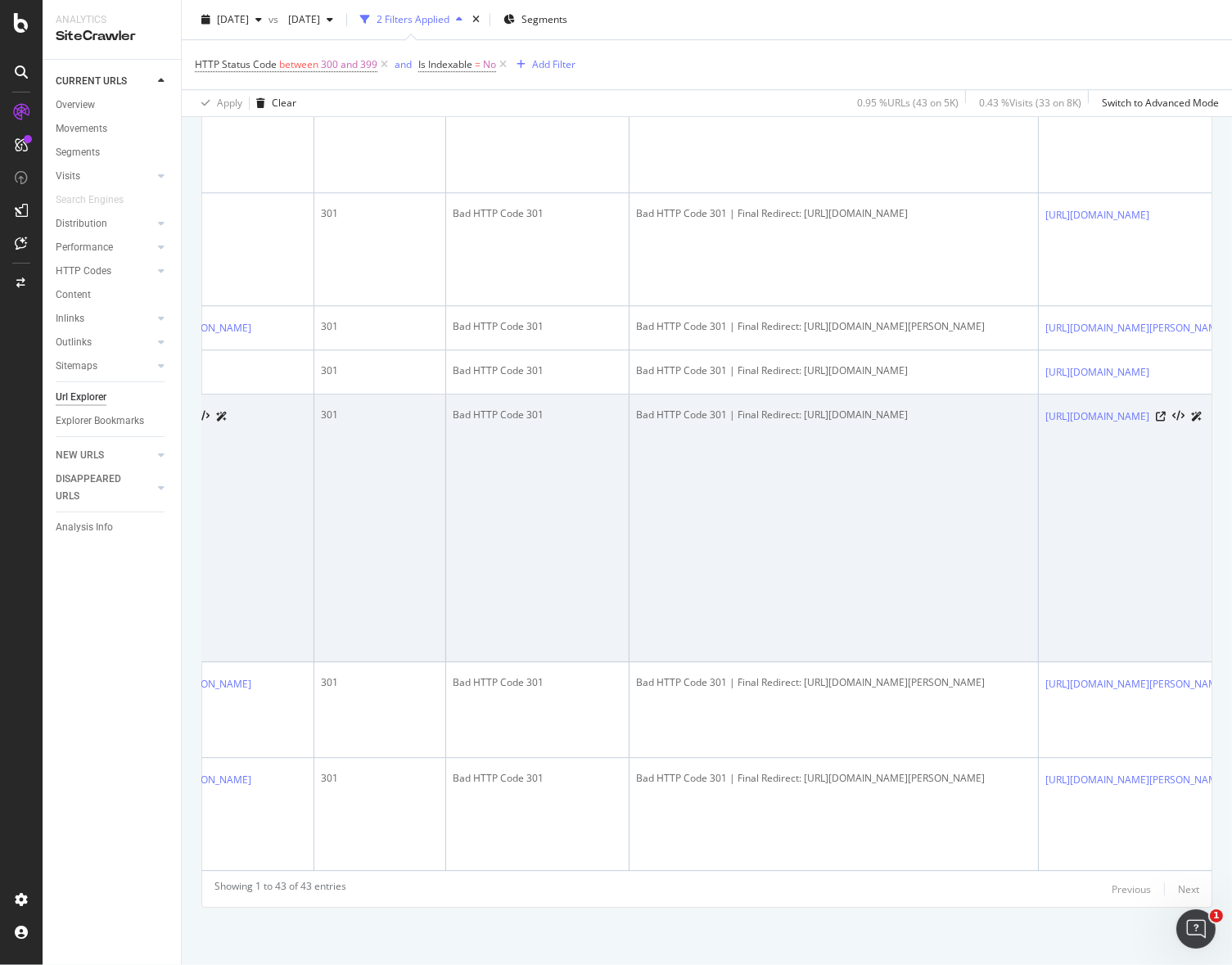
scroll to position [0, 0]
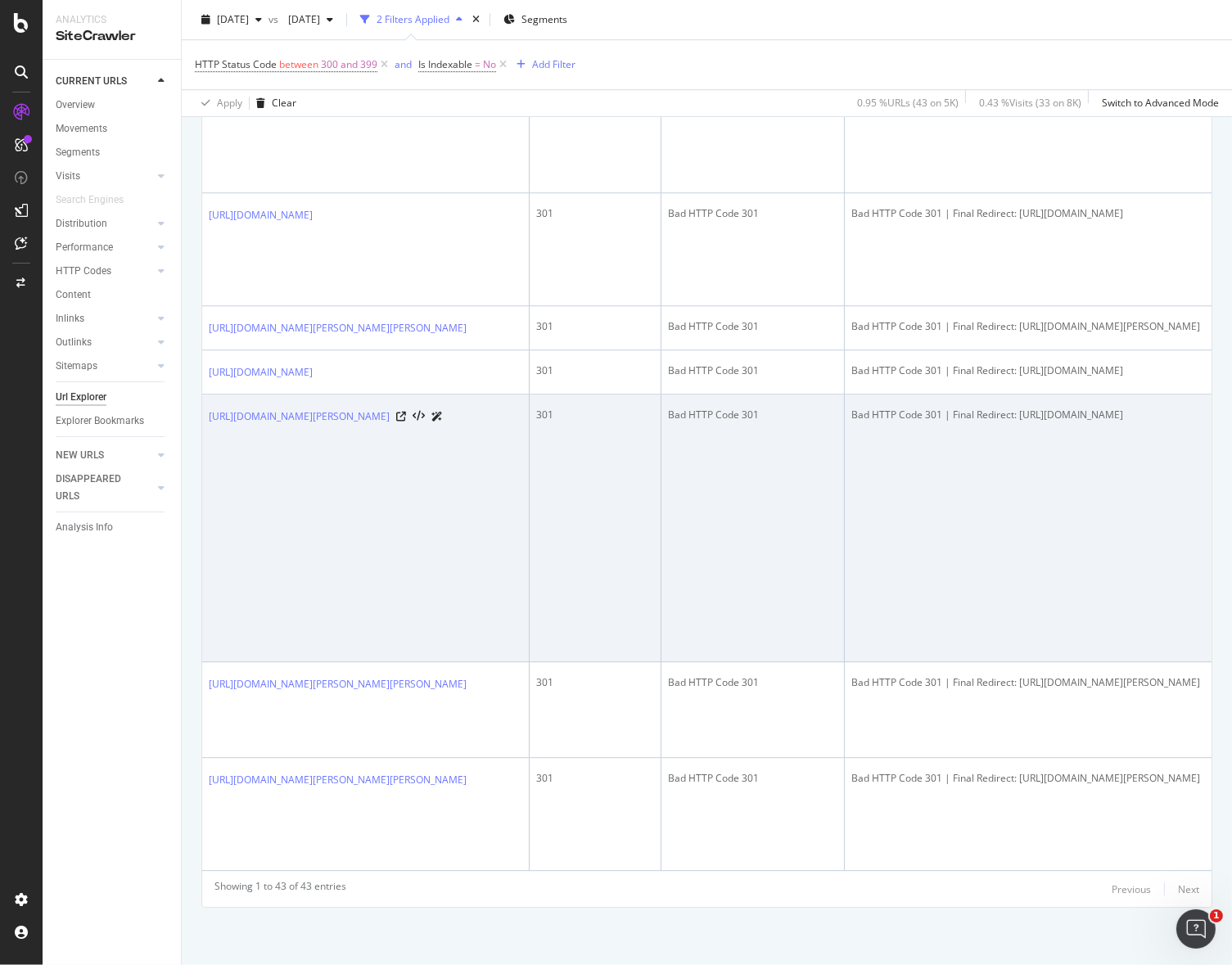
drag, startPoint x: 745, startPoint y: 704, endPoint x: 531, endPoint y: 641, distance: 223.1
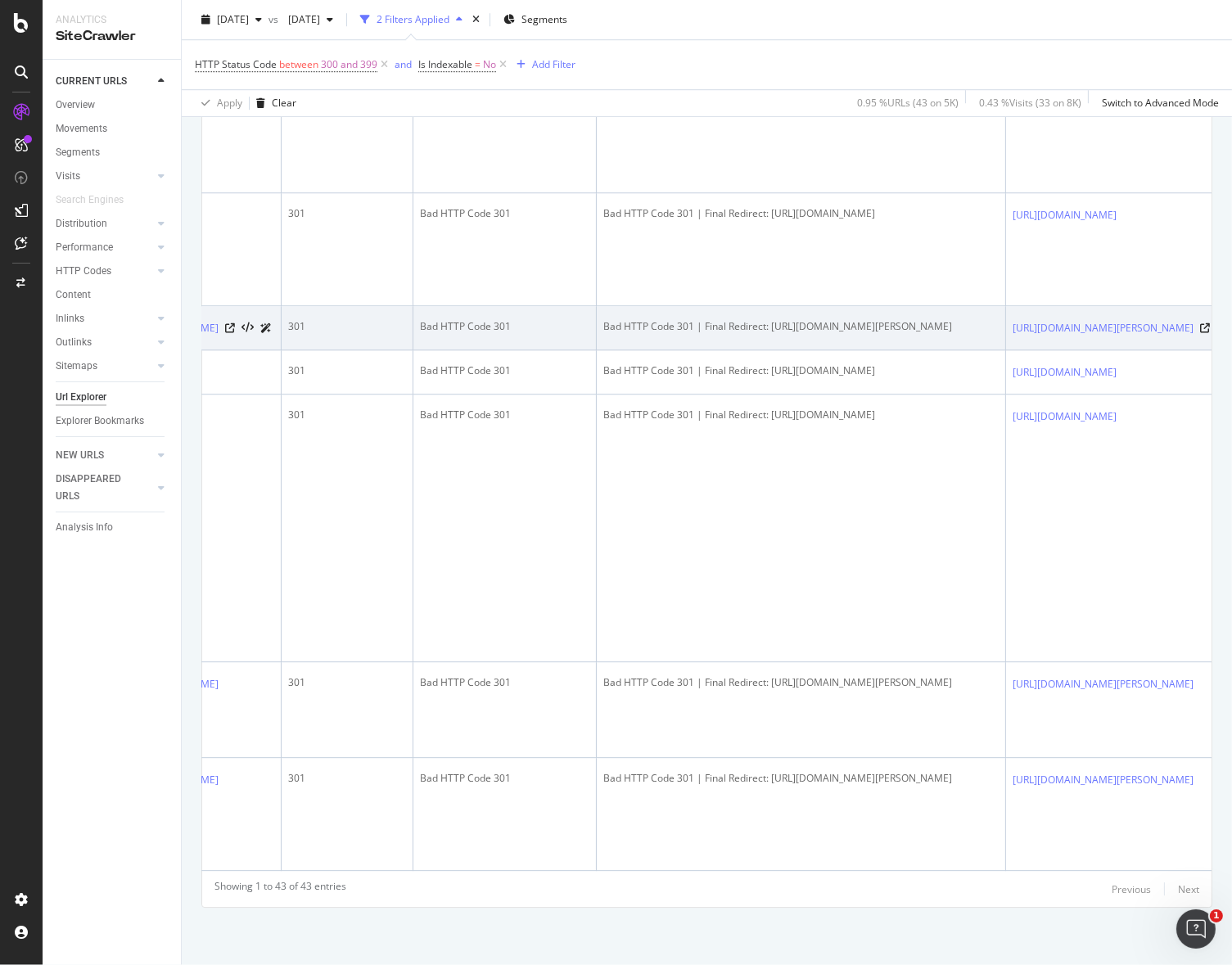
scroll to position [0, 873]
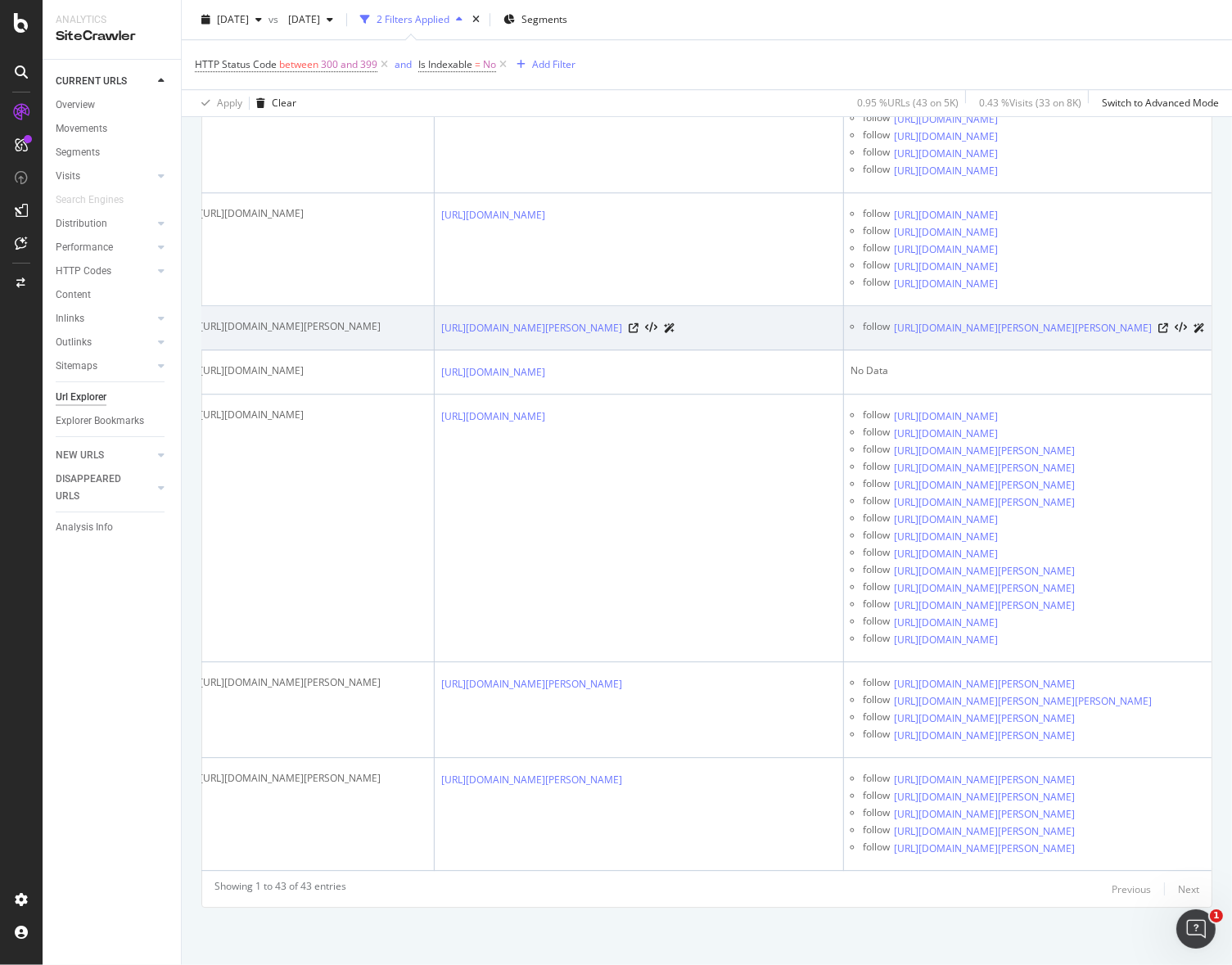
drag, startPoint x: 554, startPoint y: 413, endPoint x: 813, endPoint y: 418, distance: 259.0
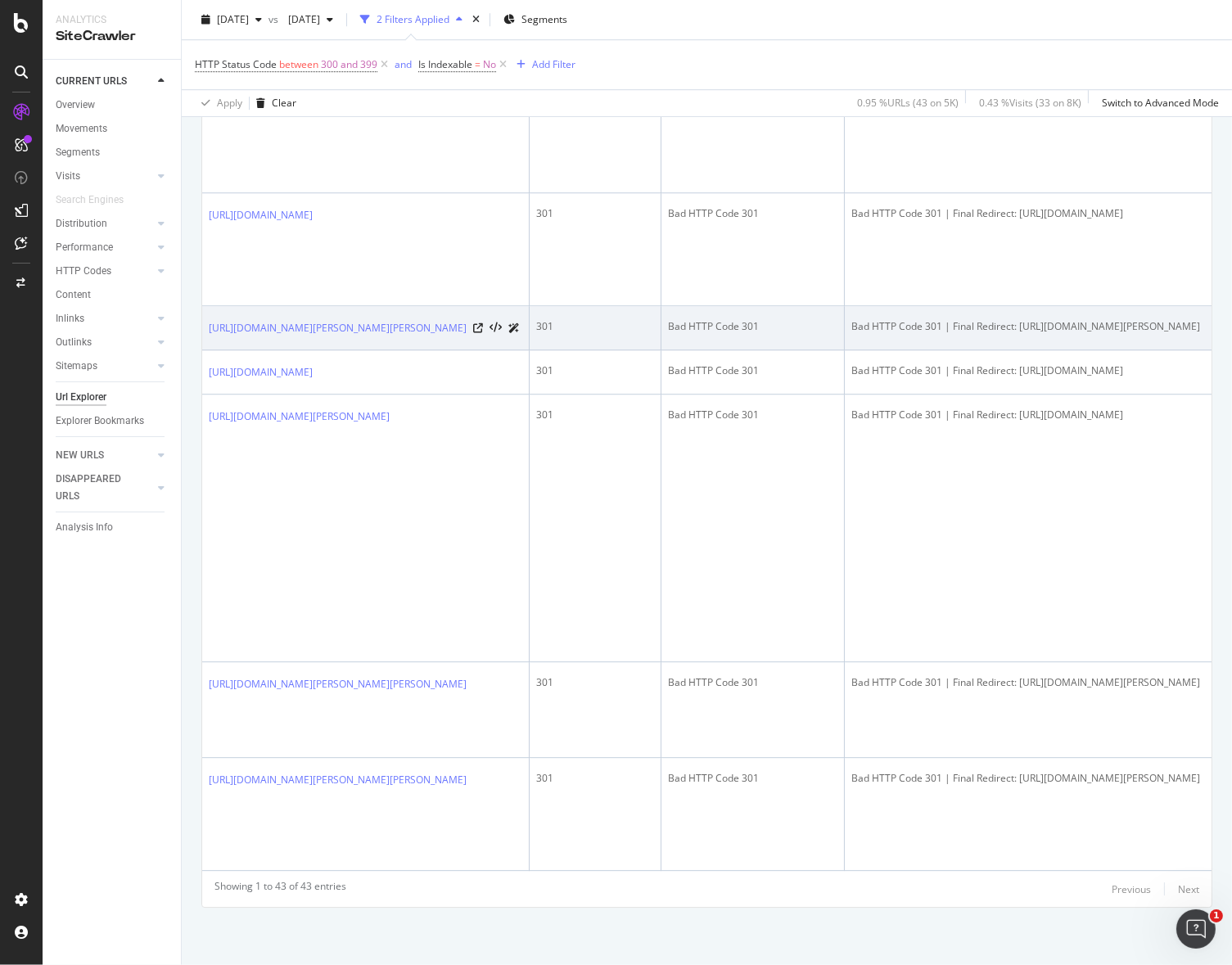
drag, startPoint x: 667, startPoint y: 447, endPoint x: 283, endPoint y: 408, distance: 386.0
click at [368, 337] on link "https://www.be-wak.fr/fr/48293-lampe-frontale-petzl-tikkina-grise-e060aa00.html" at bounding box center [338, 328] width 258 height 16
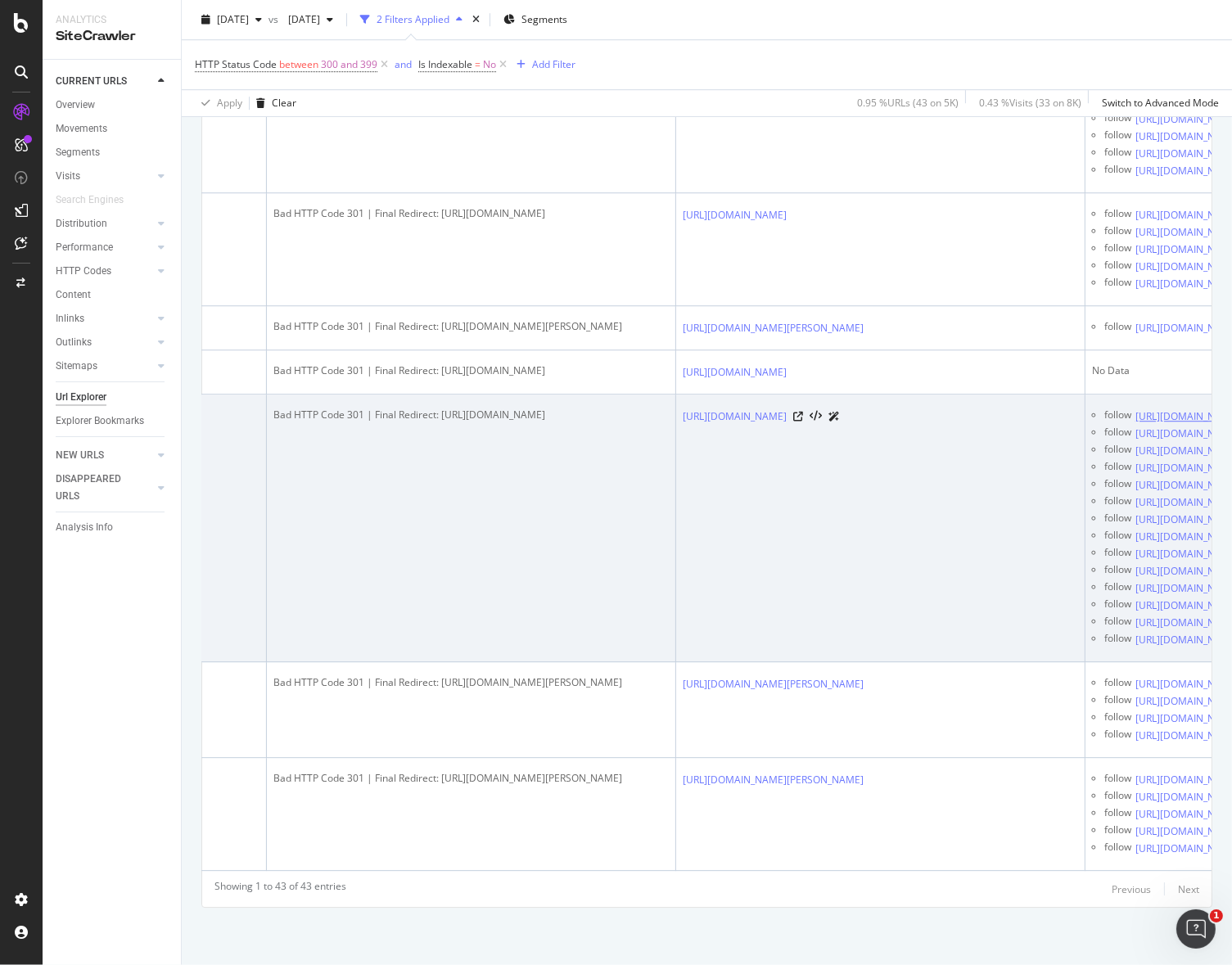
scroll to position [0, 873]
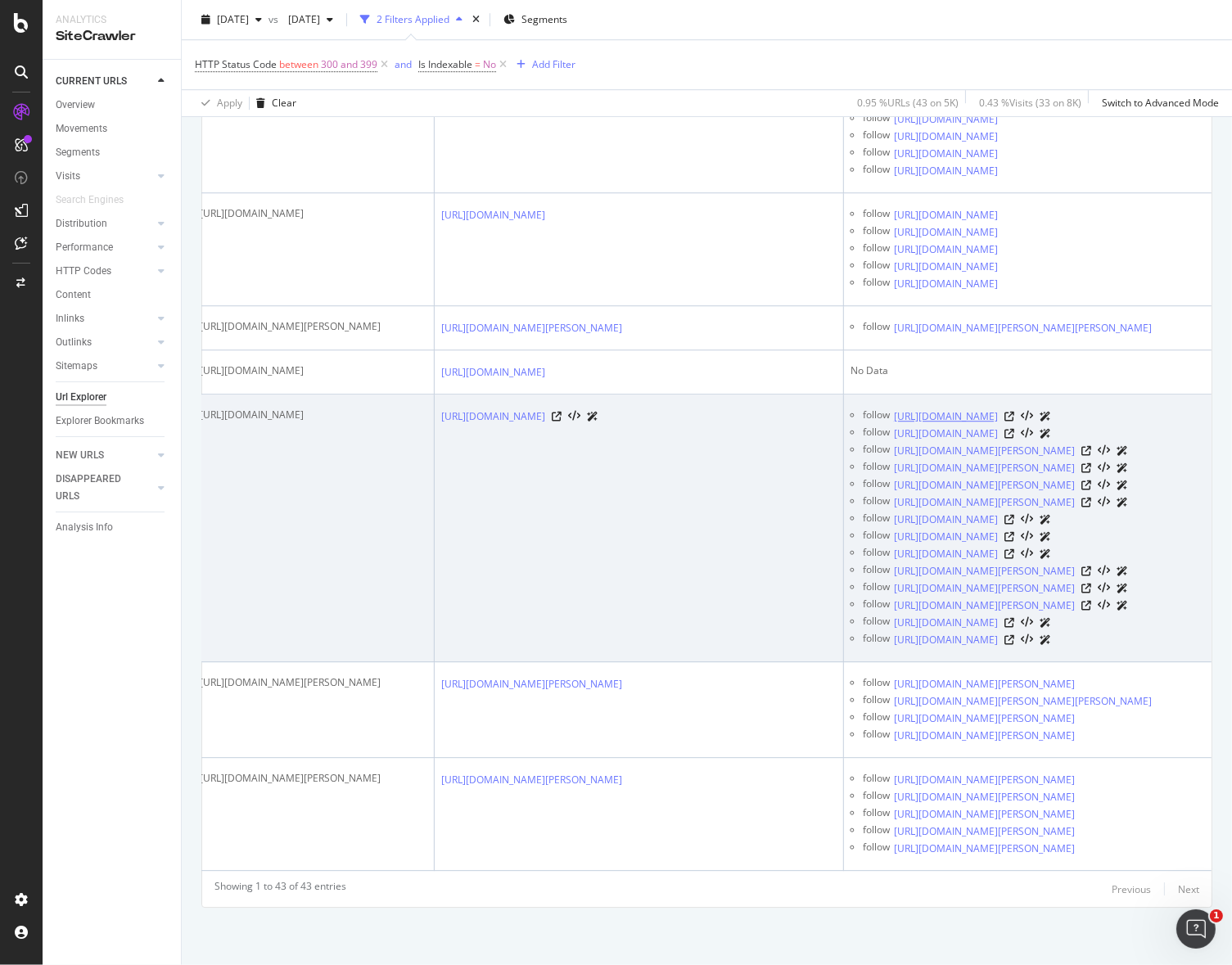
drag, startPoint x: 607, startPoint y: 528, endPoint x: 1019, endPoint y: 544, distance: 412.3
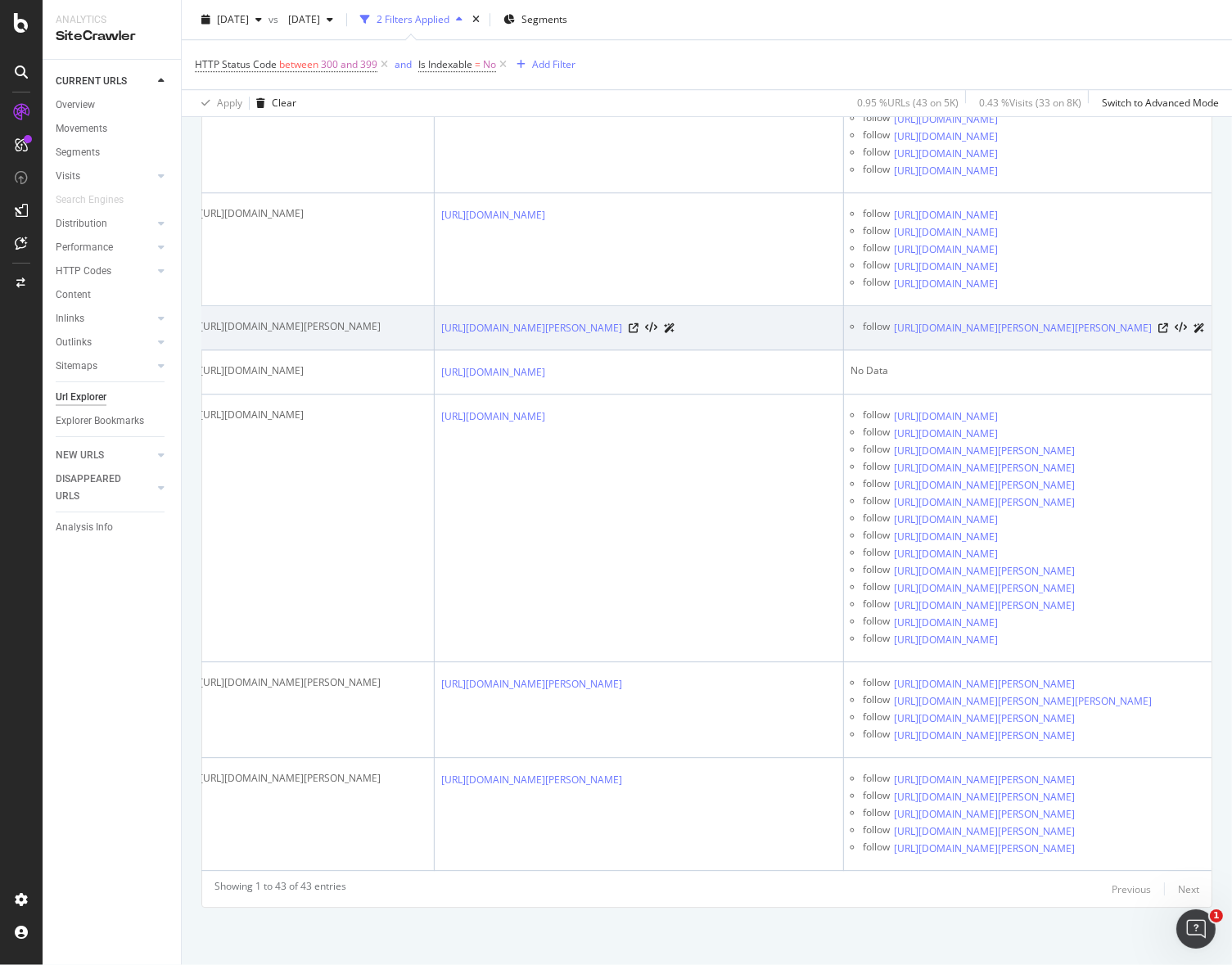
scroll to position [0, 0]
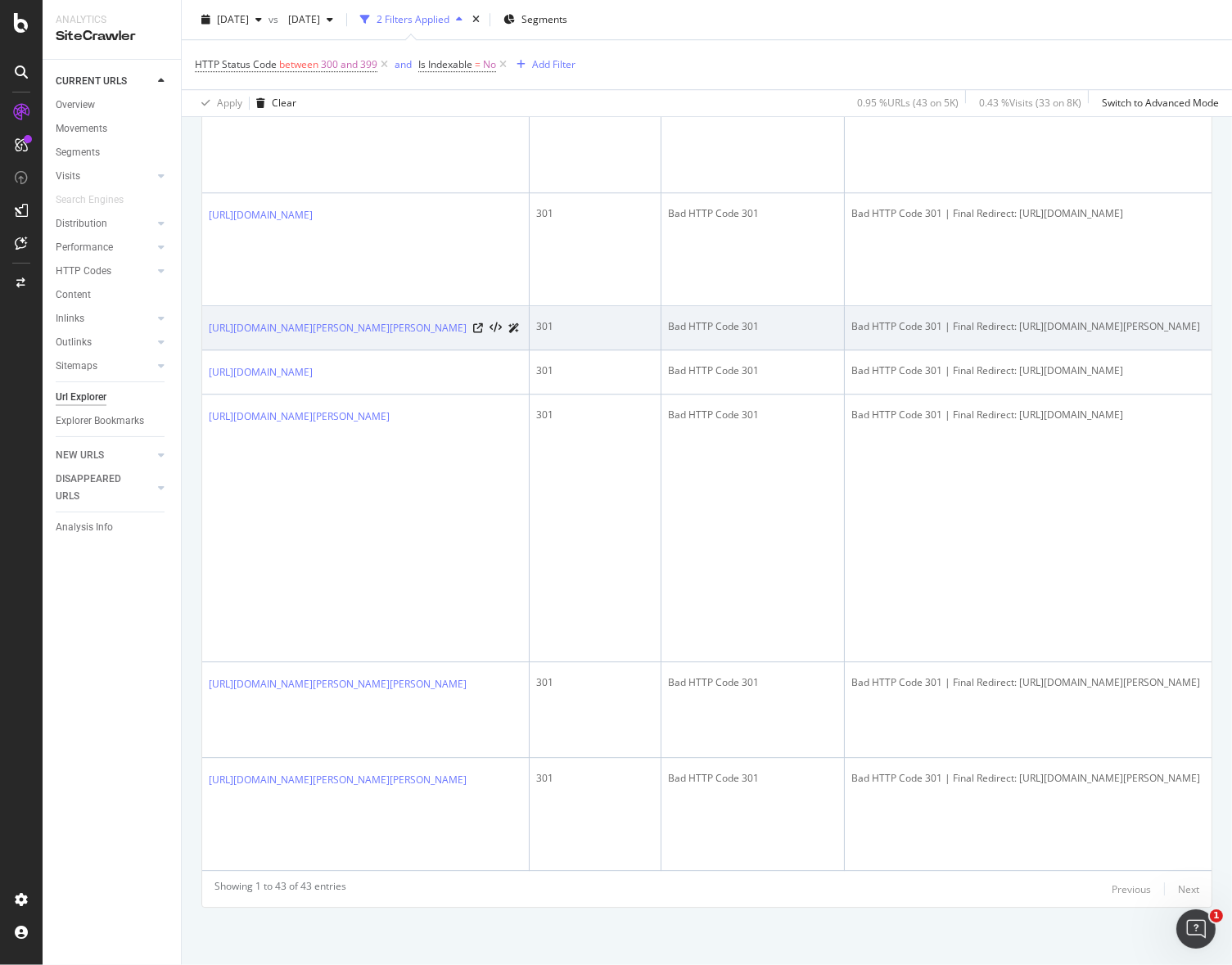
drag, startPoint x: 739, startPoint y: 463, endPoint x: 308, endPoint y: 407, distance: 434.6
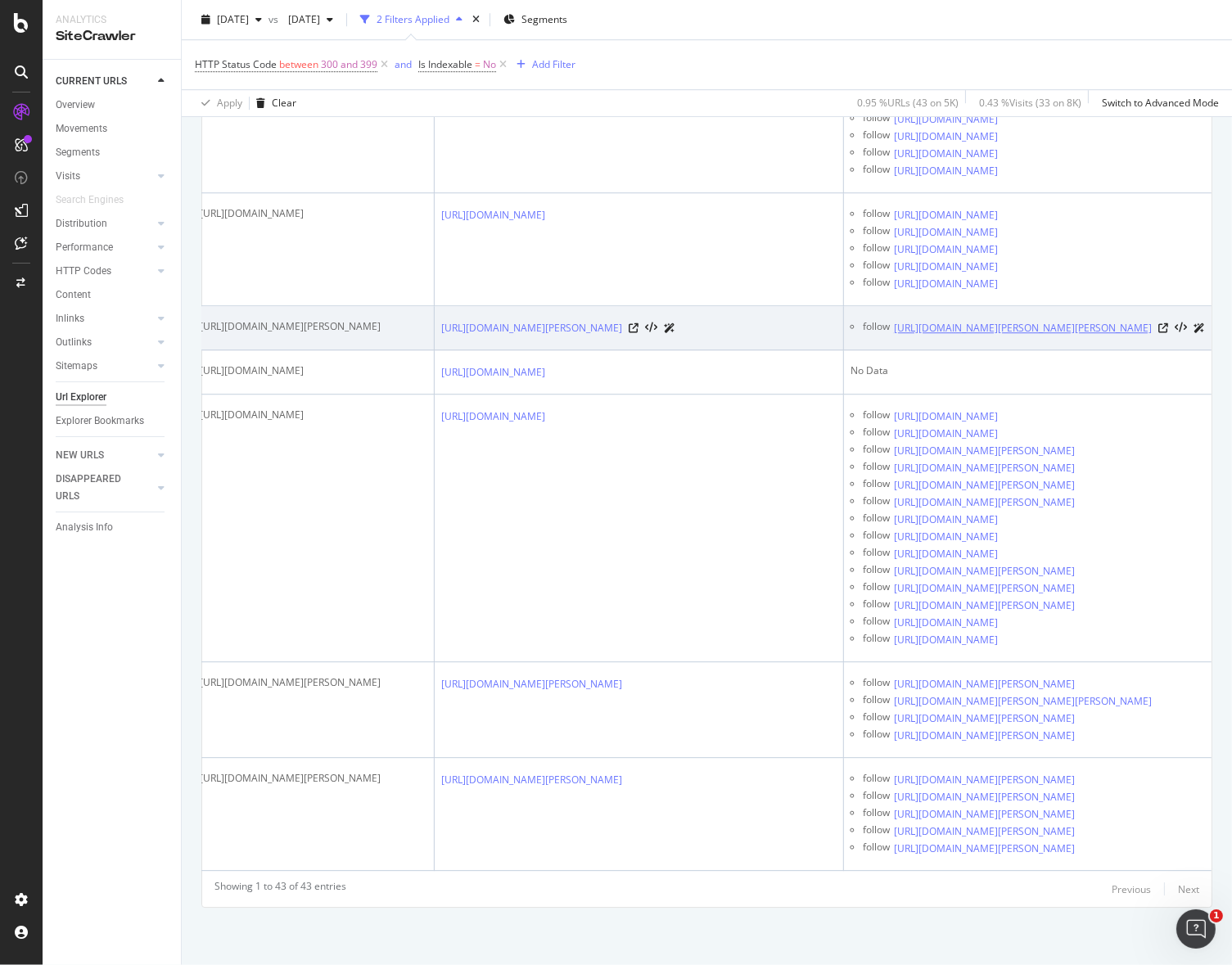
drag, startPoint x: 510, startPoint y: 402, endPoint x: 1085, endPoint y: 445, distance: 576.6
drag, startPoint x: 546, startPoint y: 433, endPoint x: 356, endPoint y: 438, distance: 190.1
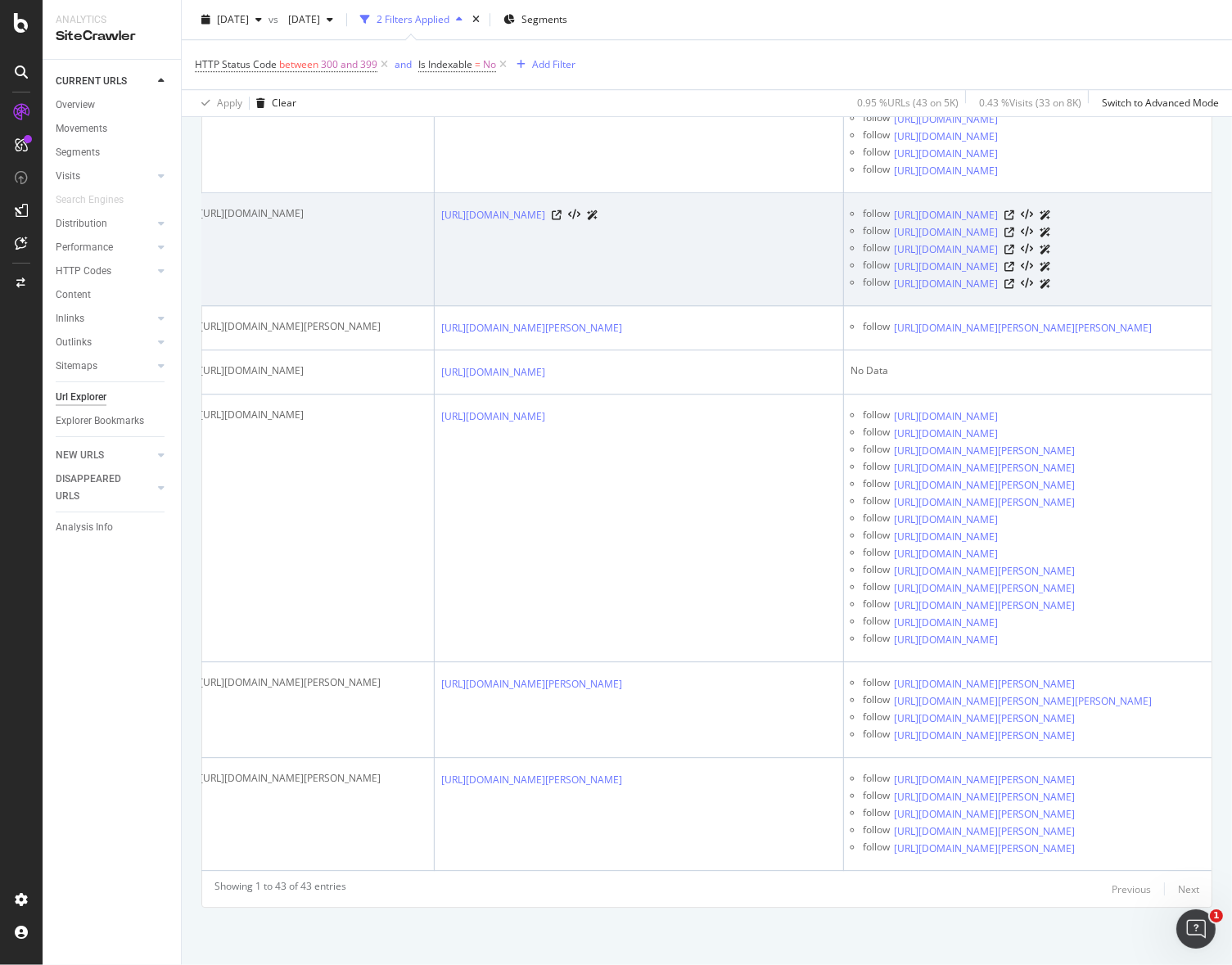
drag, startPoint x: 356, startPoint y: 437, endPoint x: 239, endPoint y: 380, distance: 130.1
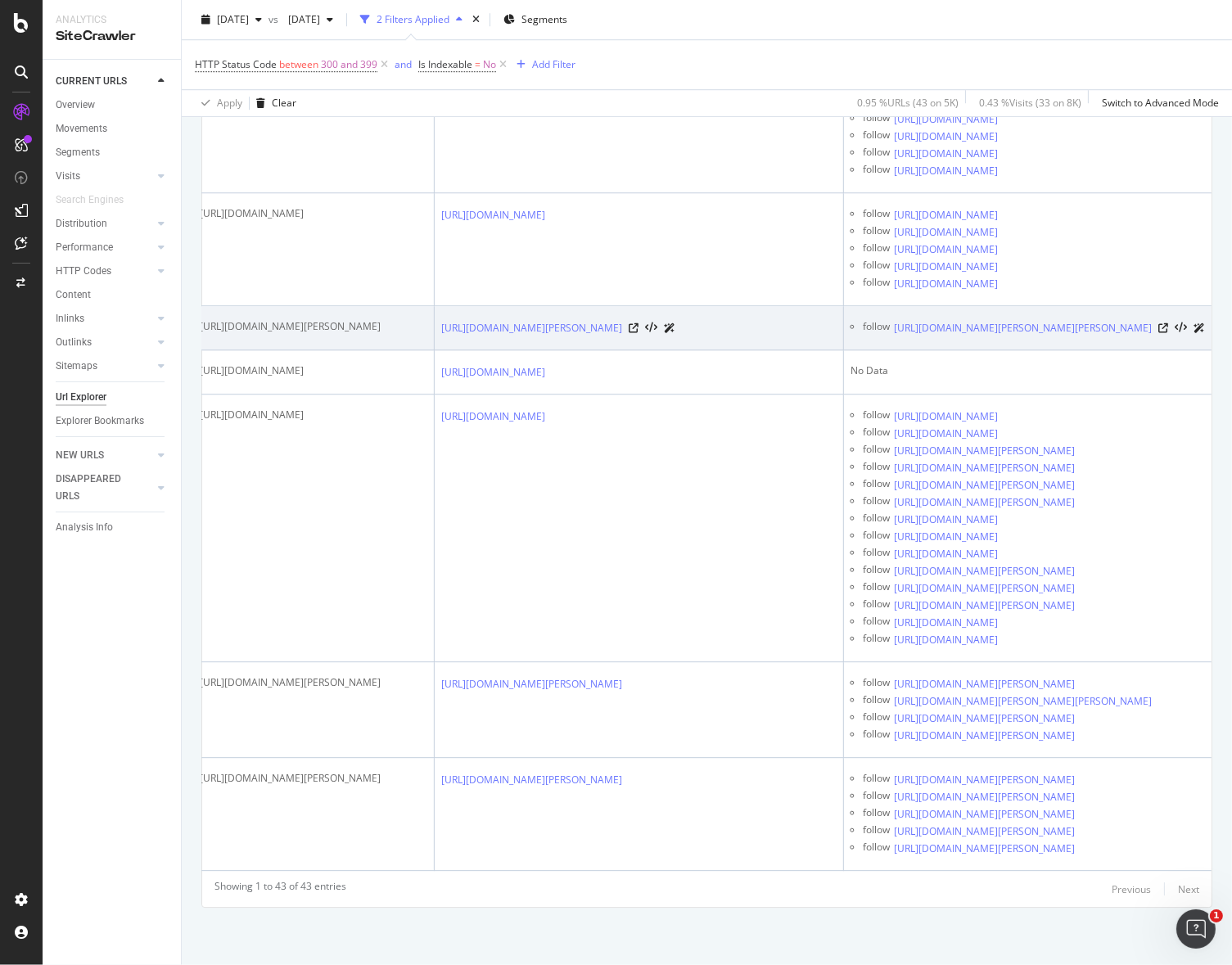
drag, startPoint x: 626, startPoint y: 455, endPoint x: 738, endPoint y: 441, distance: 112.9
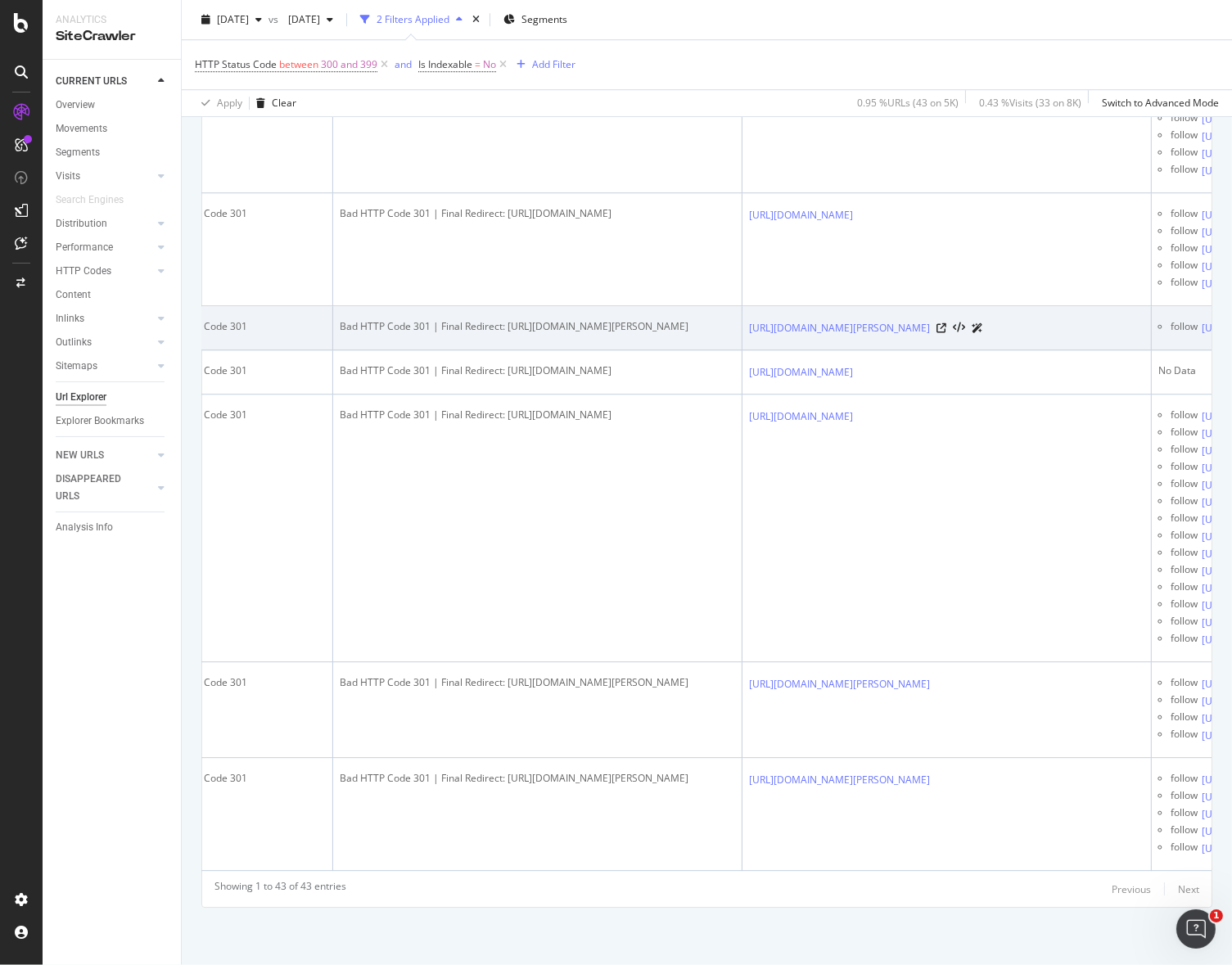
scroll to position [0, 0]
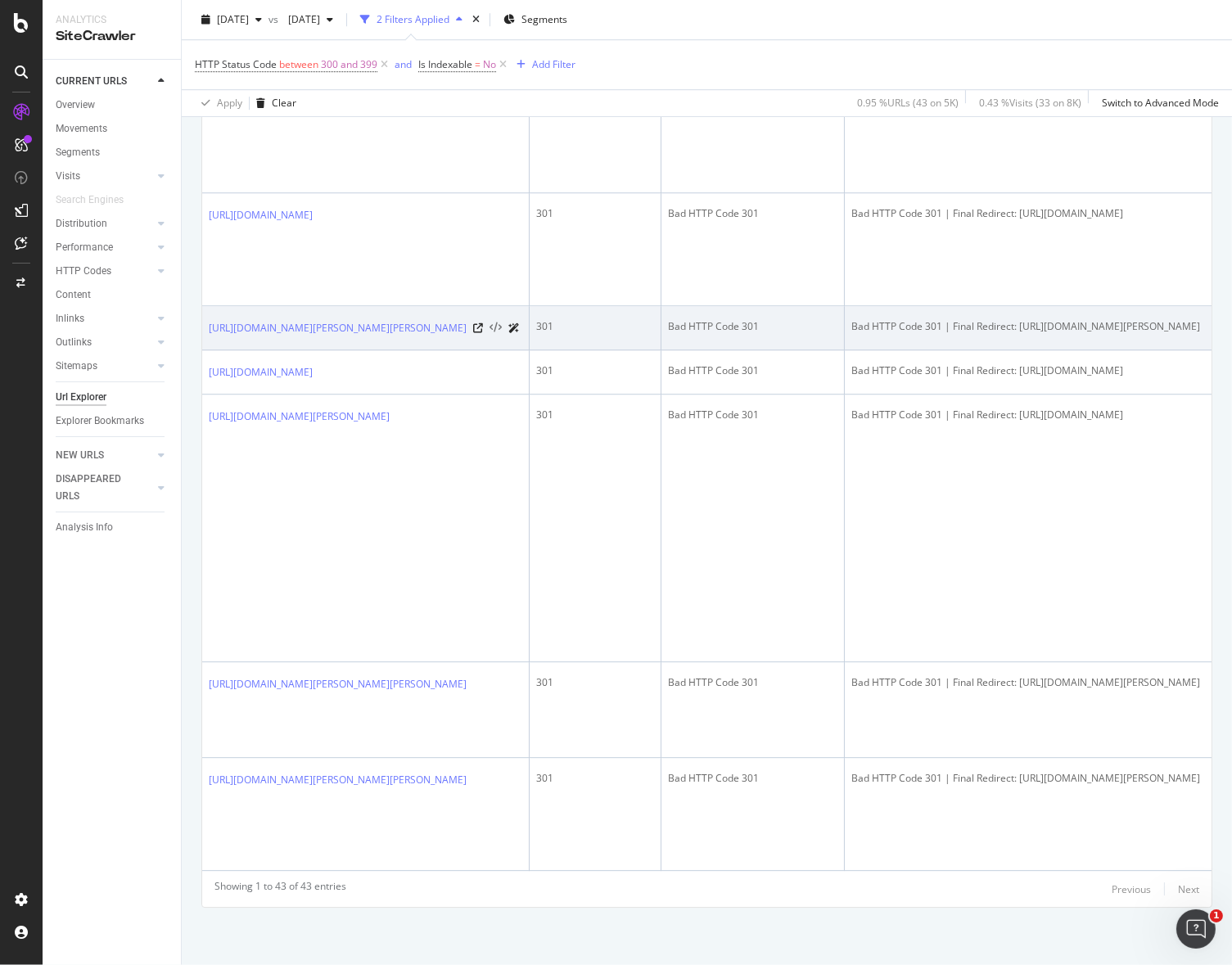
drag, startPoint x: 783, startPoint y: 451, endPoint x: 494, endPoint y: 432, distance: 289.6
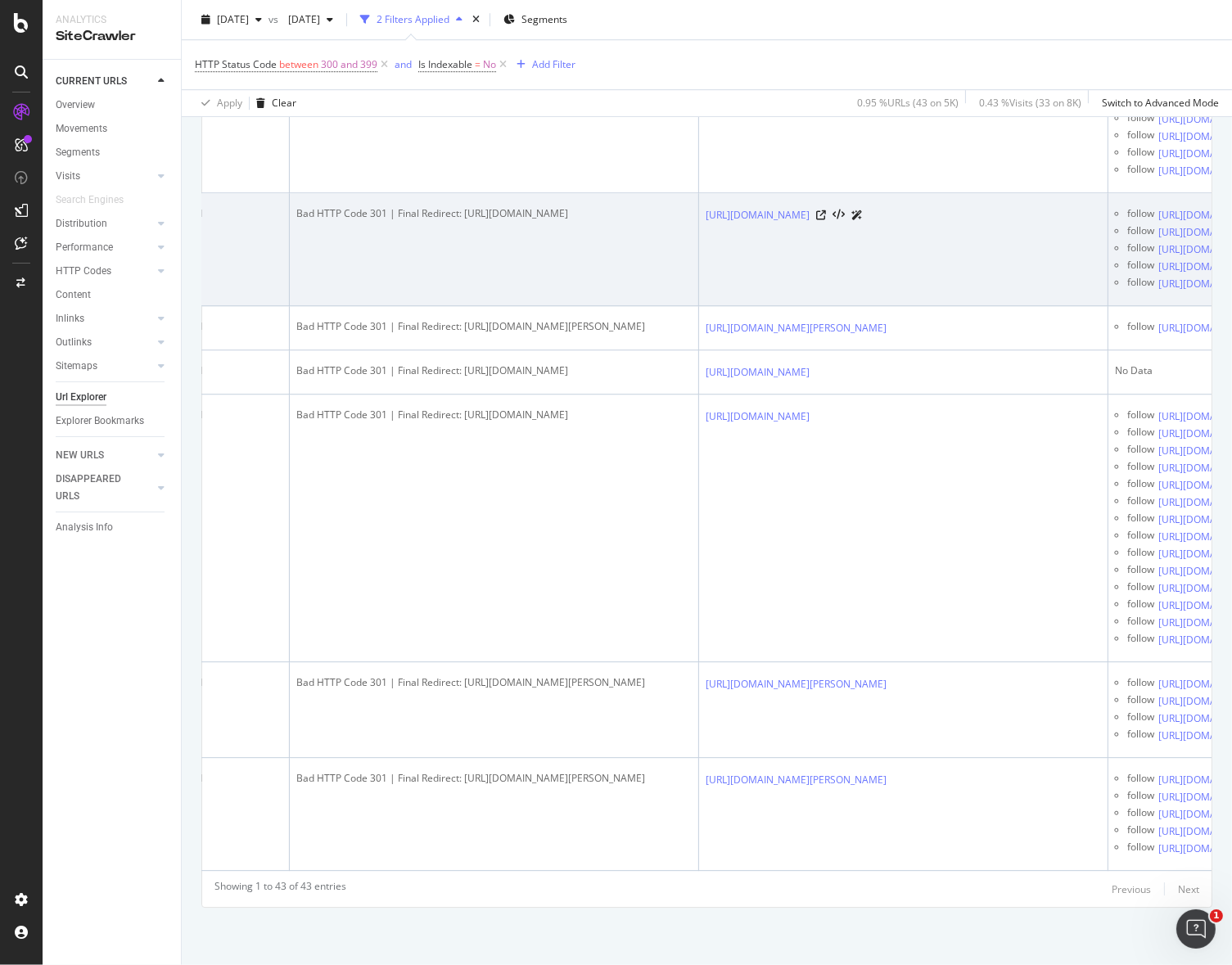
scroll to position [0, 873]
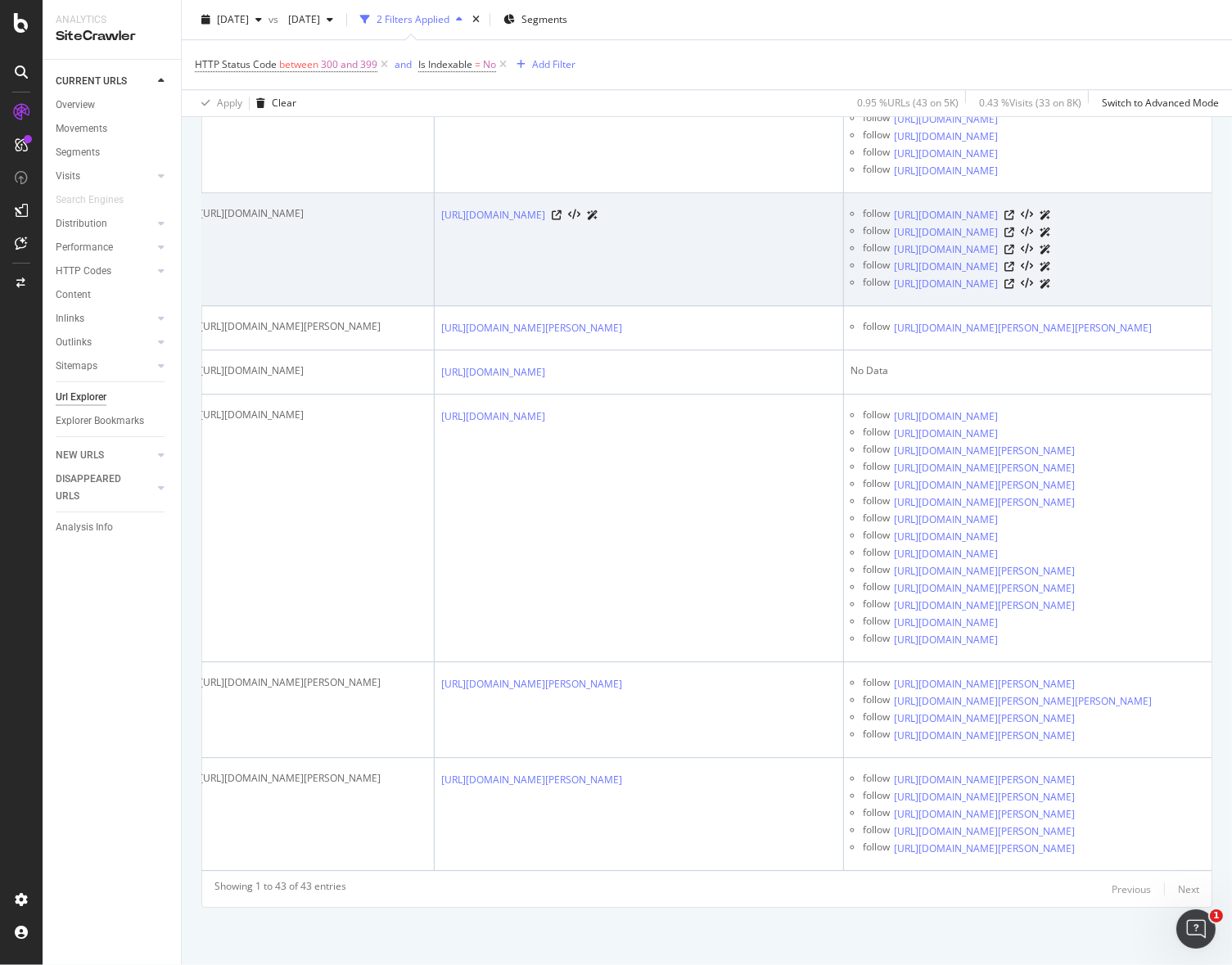
drag, startPoint x: 415, startPoint y: 610, endPoint x: 646, endPoint y: 626, distance: 231.6
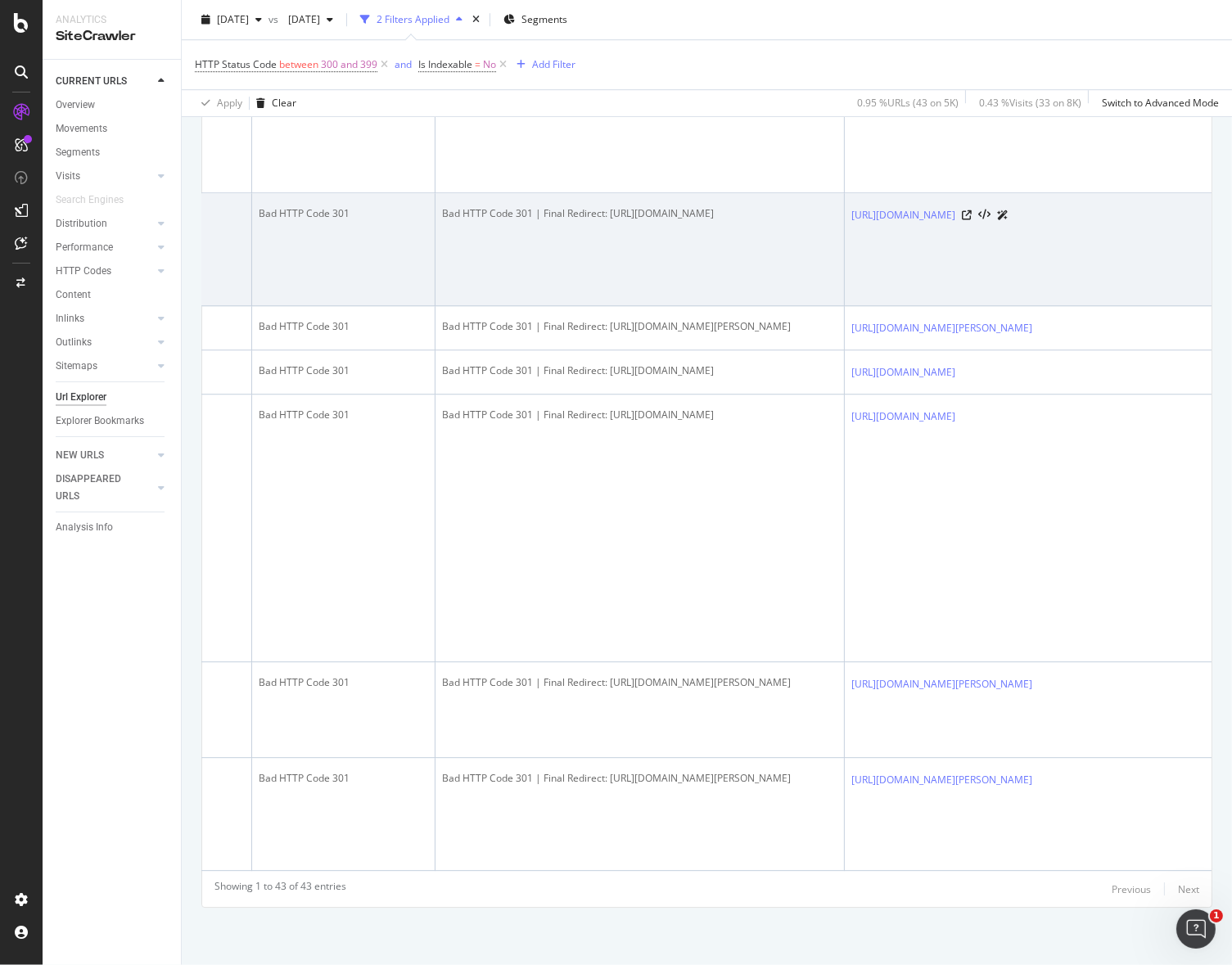
scroll to position [0, 0]
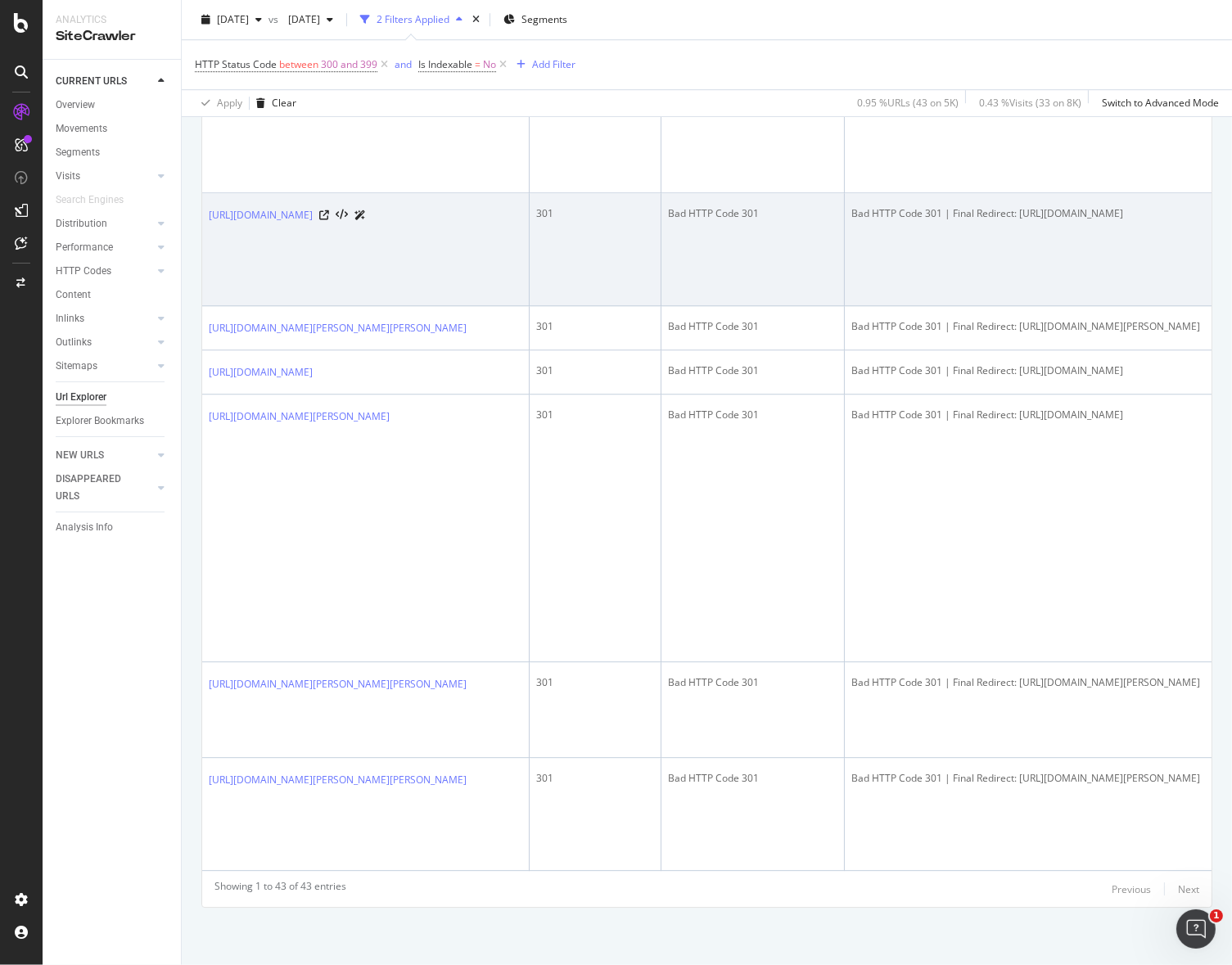
drag, startPoint x: 731, startPoint y: 631, endPoint x: 485, endPoint y: 593, distance: 248.9
click at [313, 224] on link "https://www.be-wak.fr/fr/48209-batons-tsl-trail-carbon-4-cork-short-shadow.html" at bounding box center [260, 215] width 104 height 16
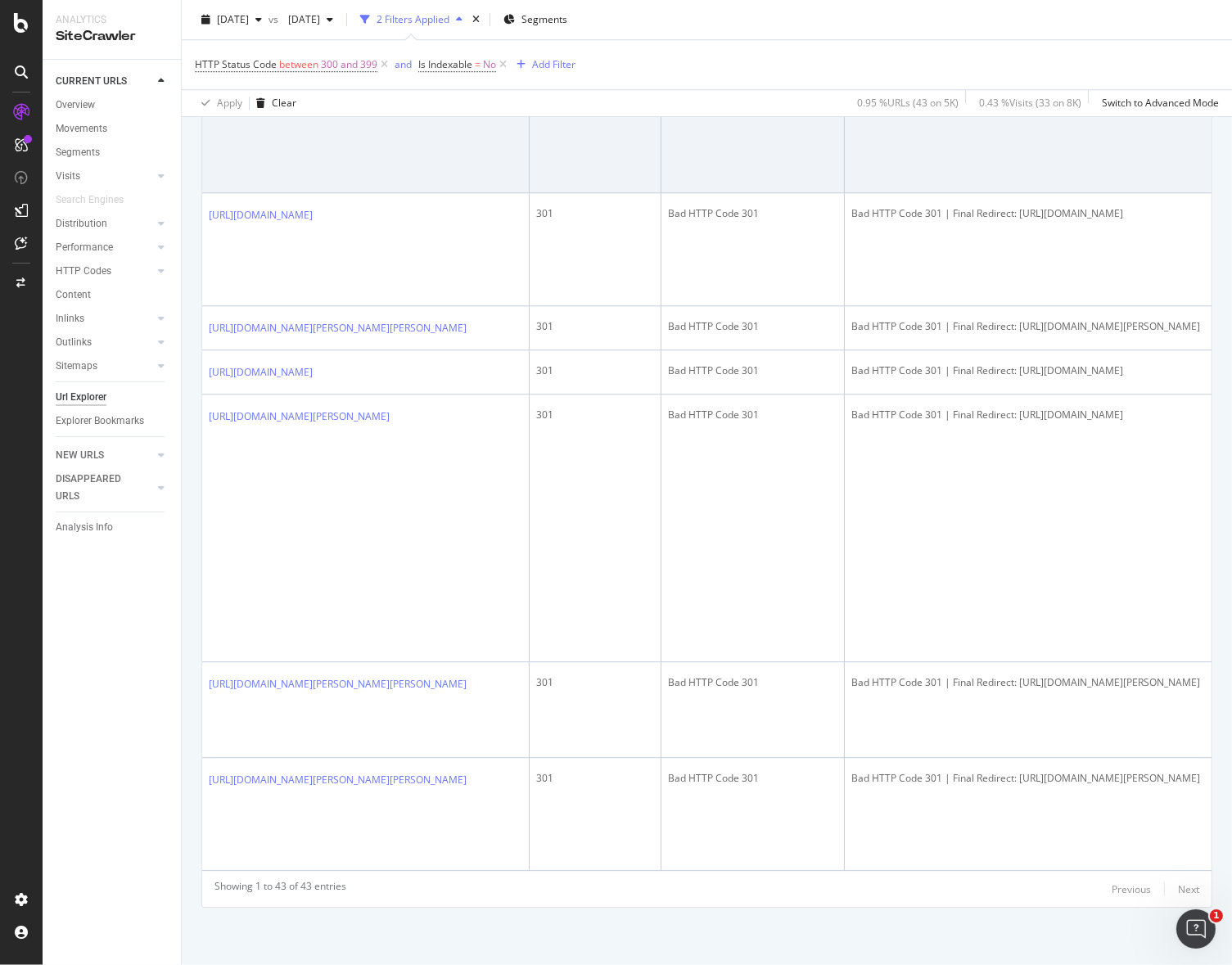
drag, startPoint x: 798, startPoint y: 701, endPoint x: 733, endPoint y: 595, distance: 124.3
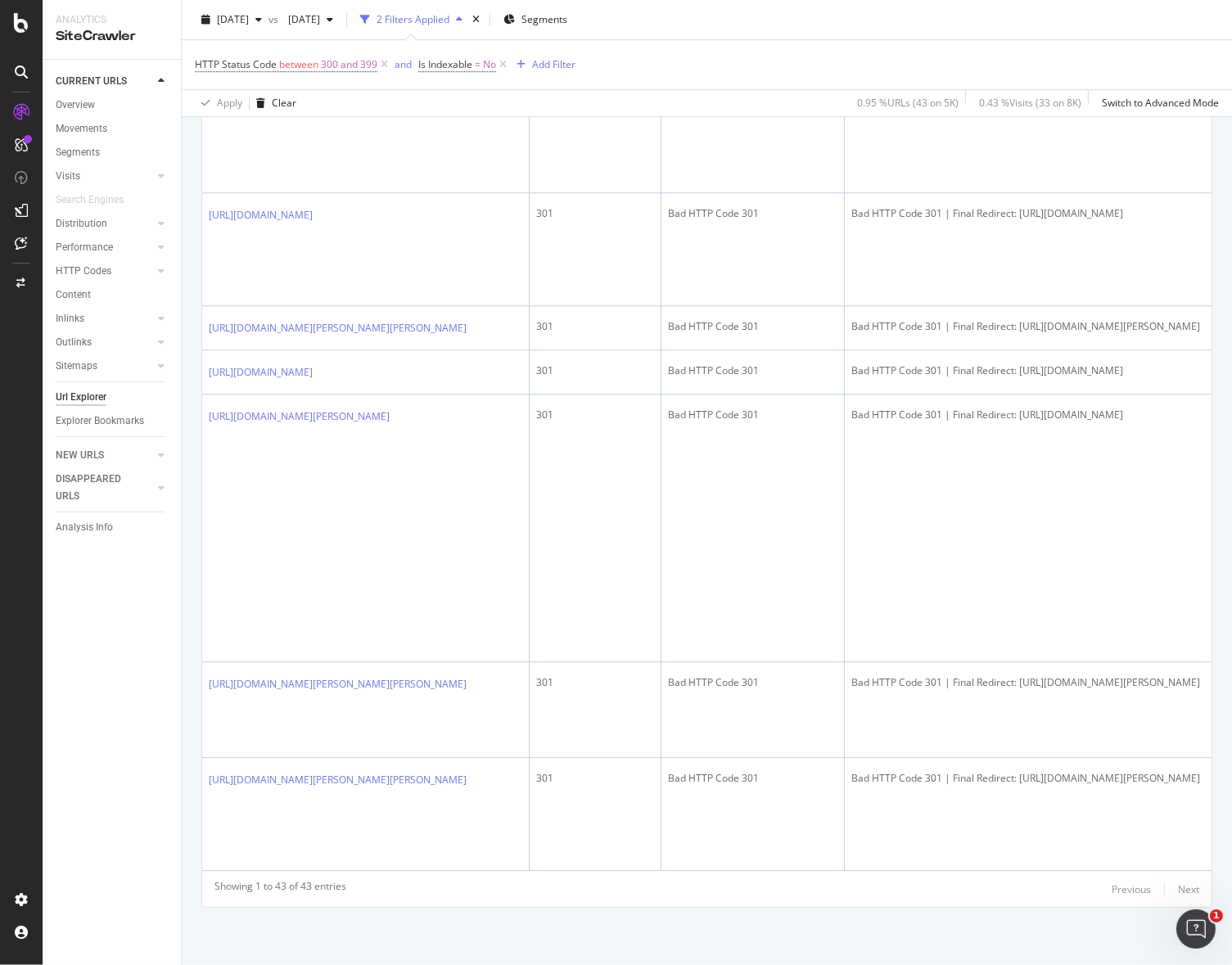
drag, startPoint x: 743, startPoint y: 653, endPoint x: 1003, endPoint y: 657, distance: 260.0
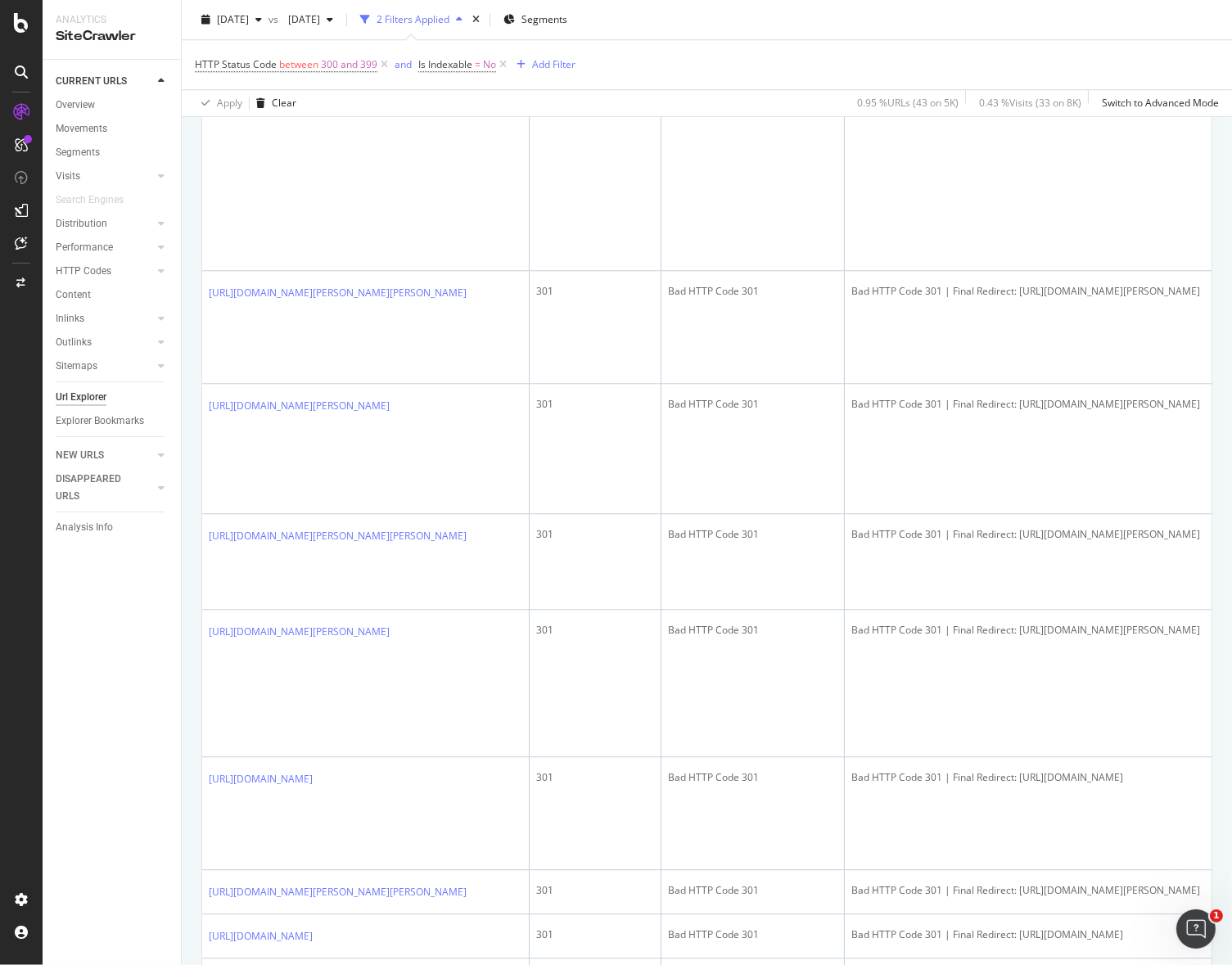
scroll to position [0, 9]
drag, startPoint x: 717, startPoint y: 668, endPoint x: 507, endPoint y: 576, distance: 229.3
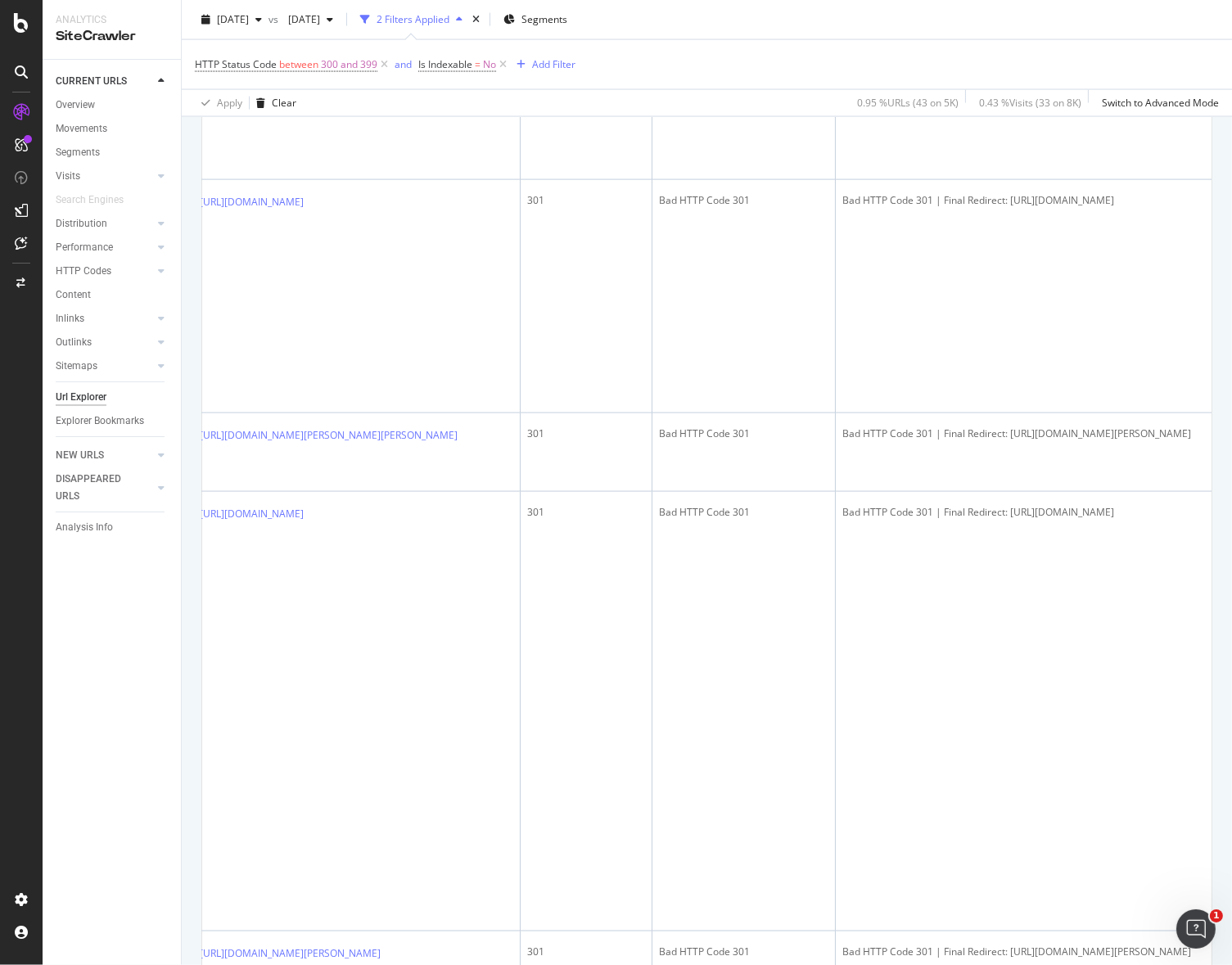
scroll to position [0, 0]
drag, startPoint x: 673, startPoint y: 789, endPoint x: 377, endPoint y: 669, distance: 319.4
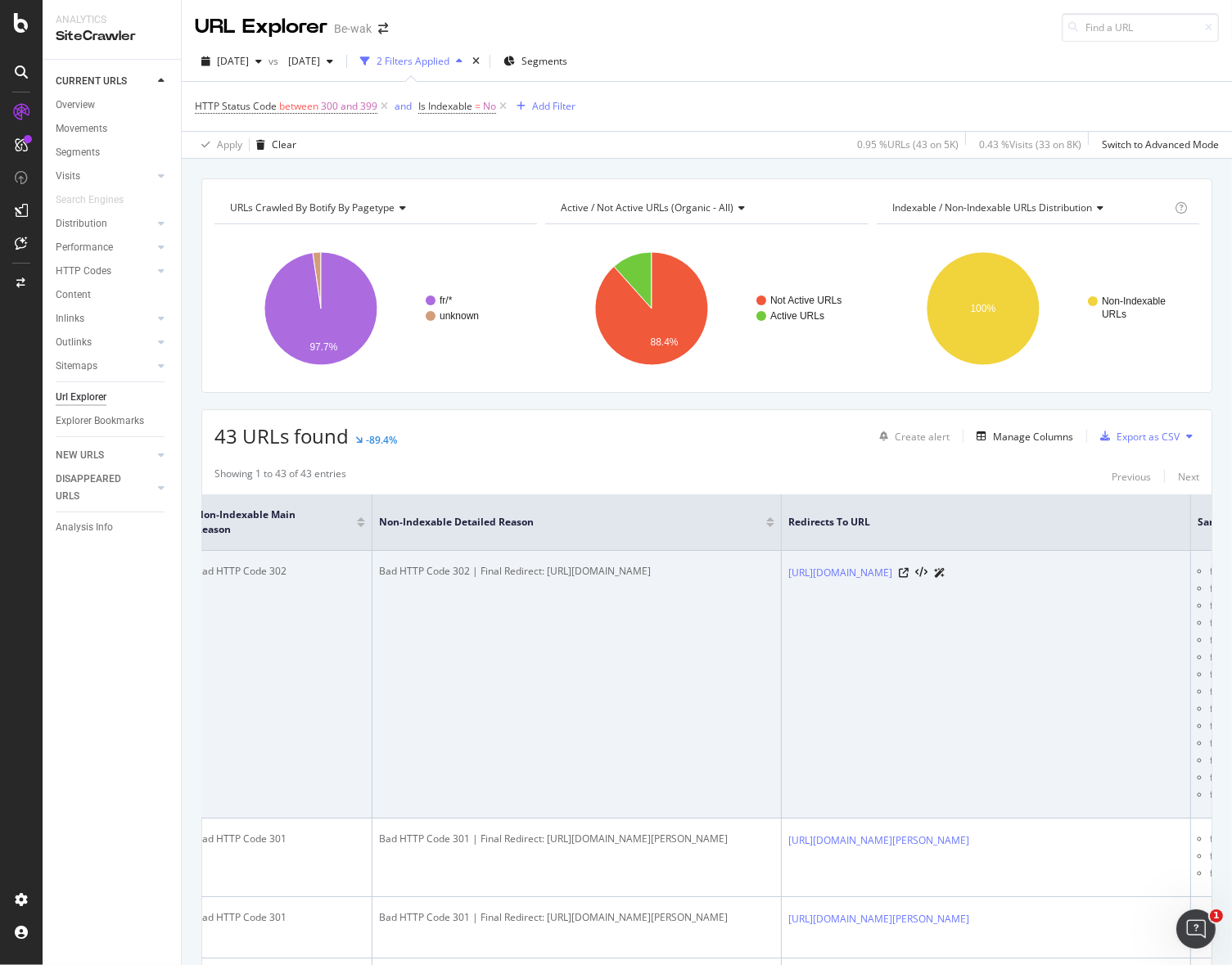
scroll to position [0, 873]
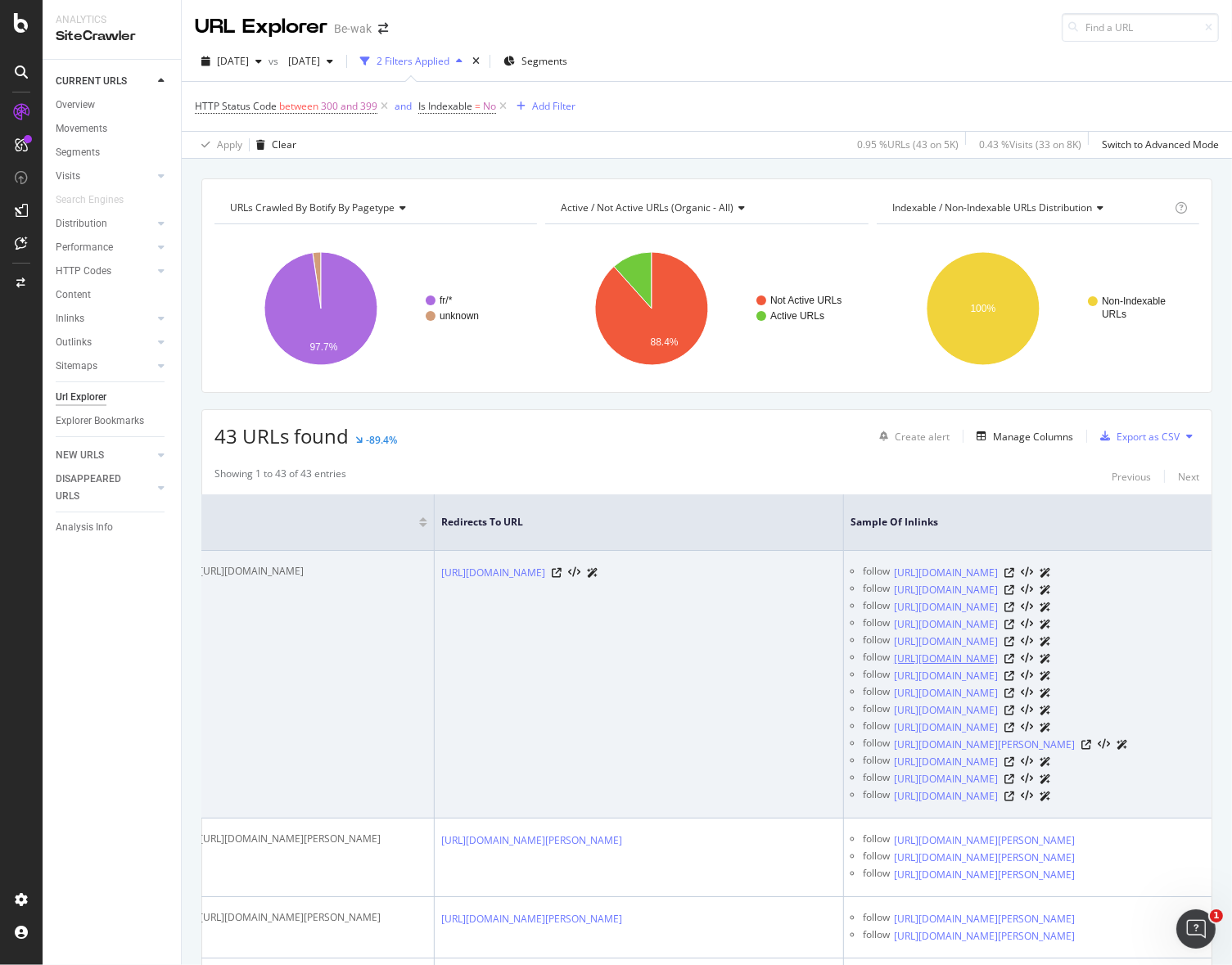
drag, startPoint x: 392, startPoint y: 671, endPoint x: 938, endPoint y: 716, distance: 547.9
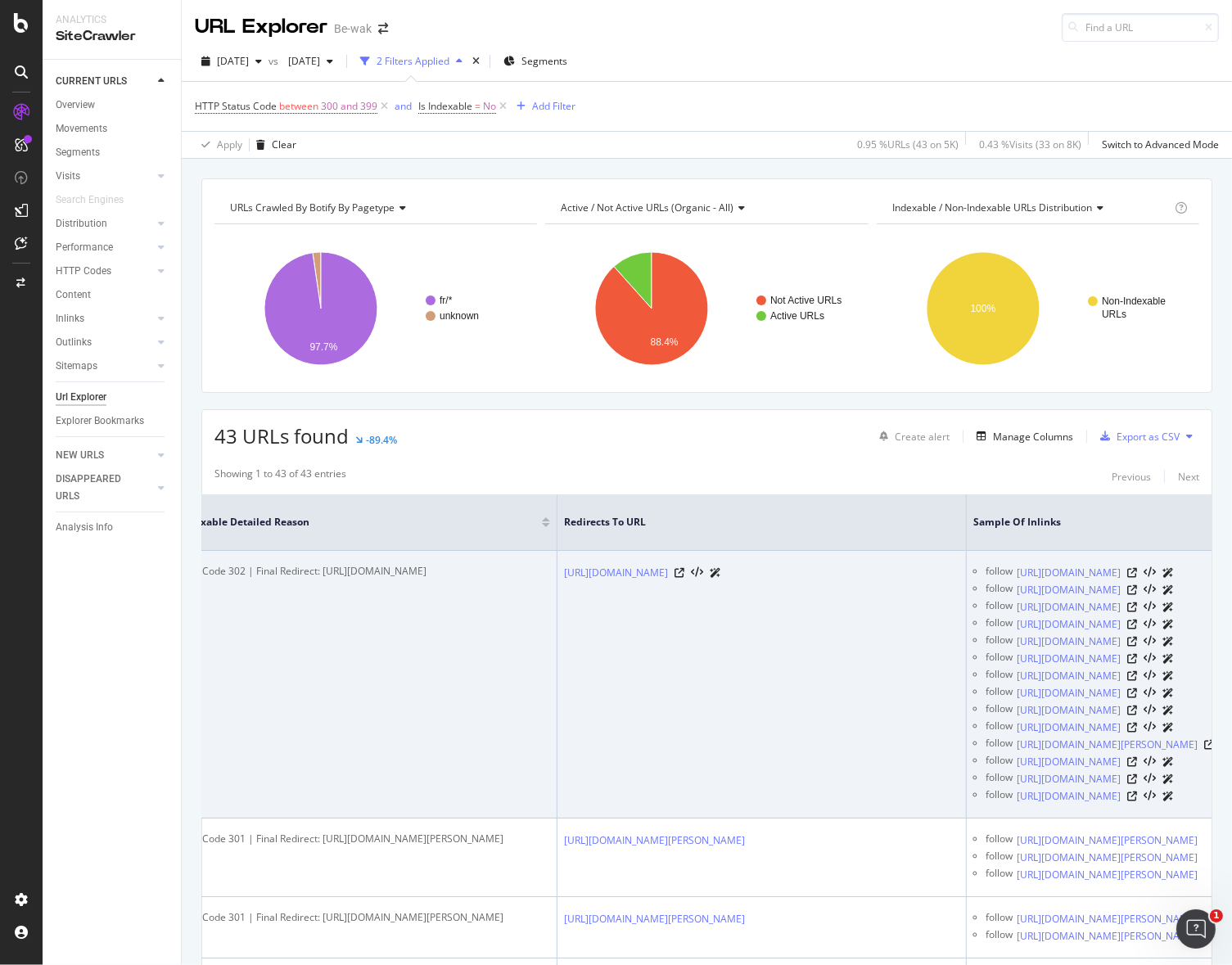
scroll to position [0, 0]
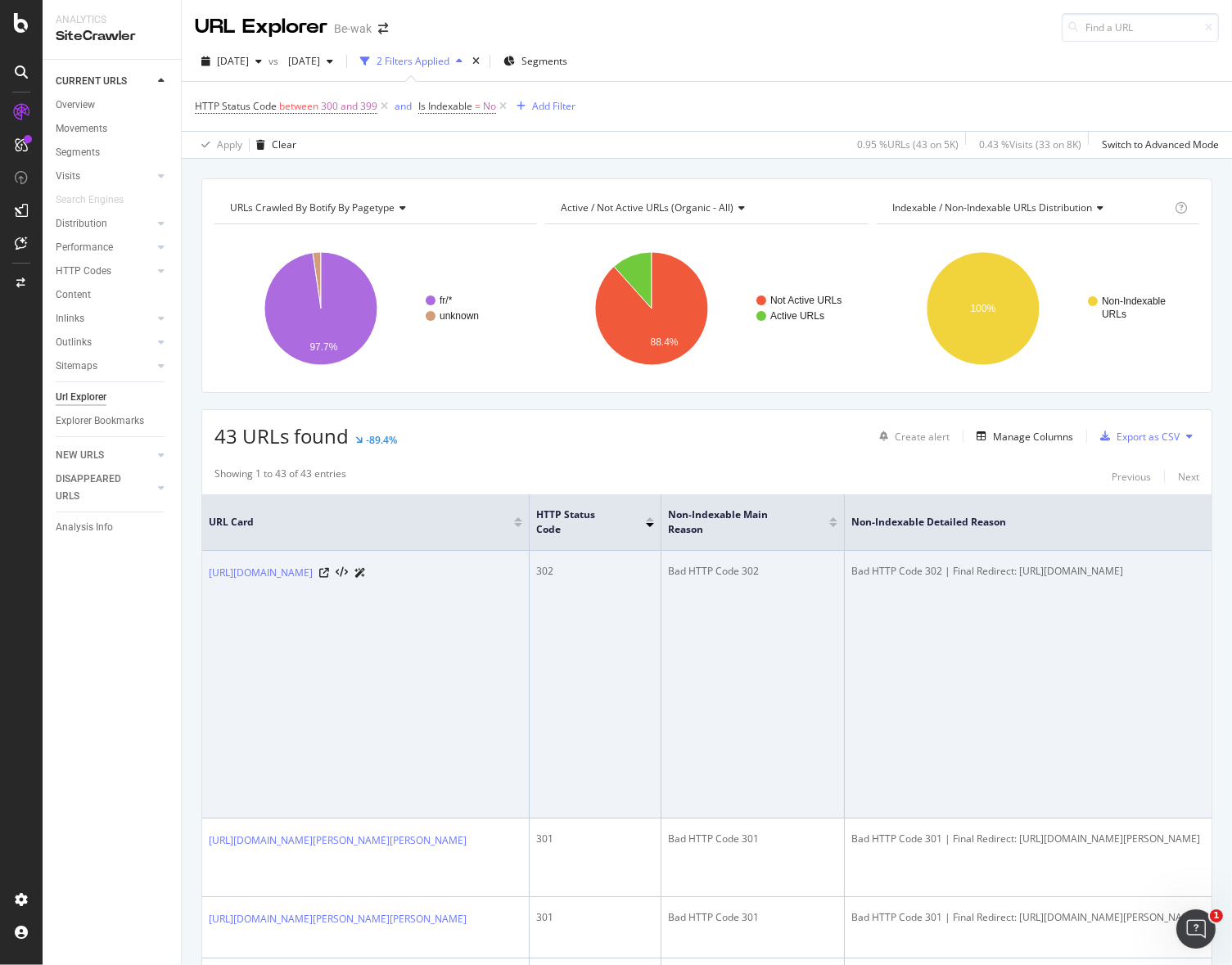
drag, startPoint x: 655, startPoint y: 666, endPoint x: 492, endPoint y: 653, distance: 163.5
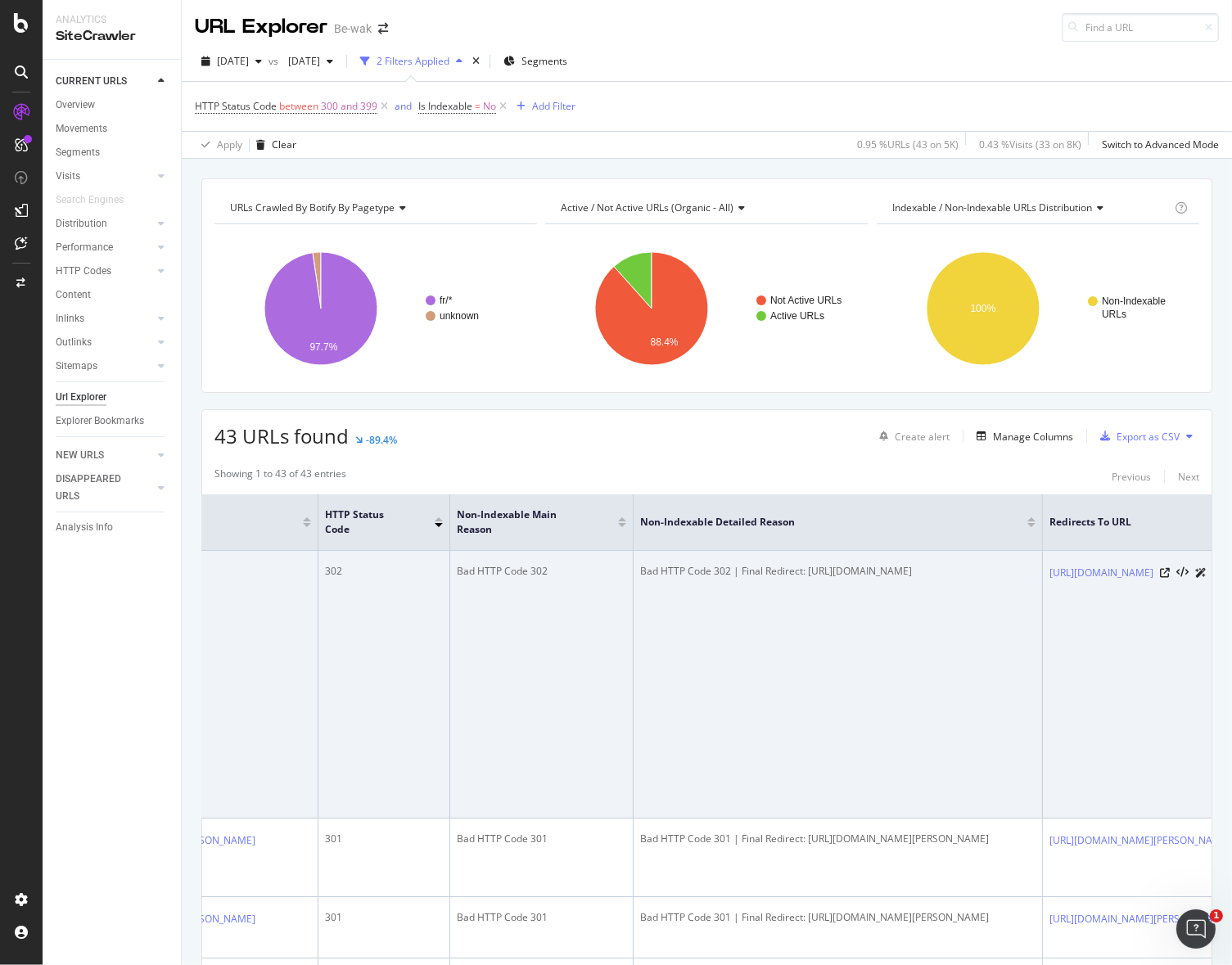
drag, startPoint x: 685, startPoint y: 651, endPoint x: 742, endPoint y: 644, distance: 57.4
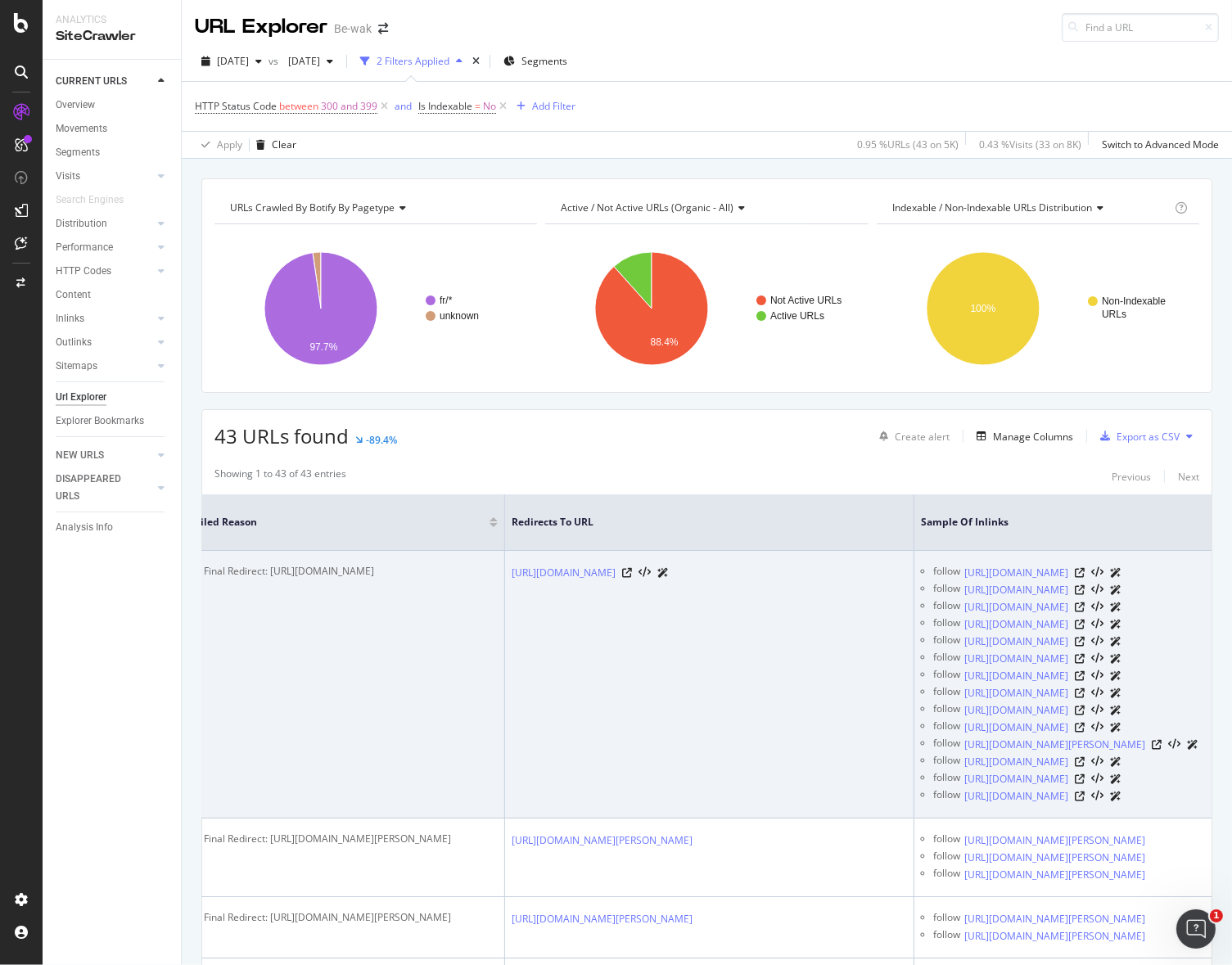
scroll to position [0, 873]
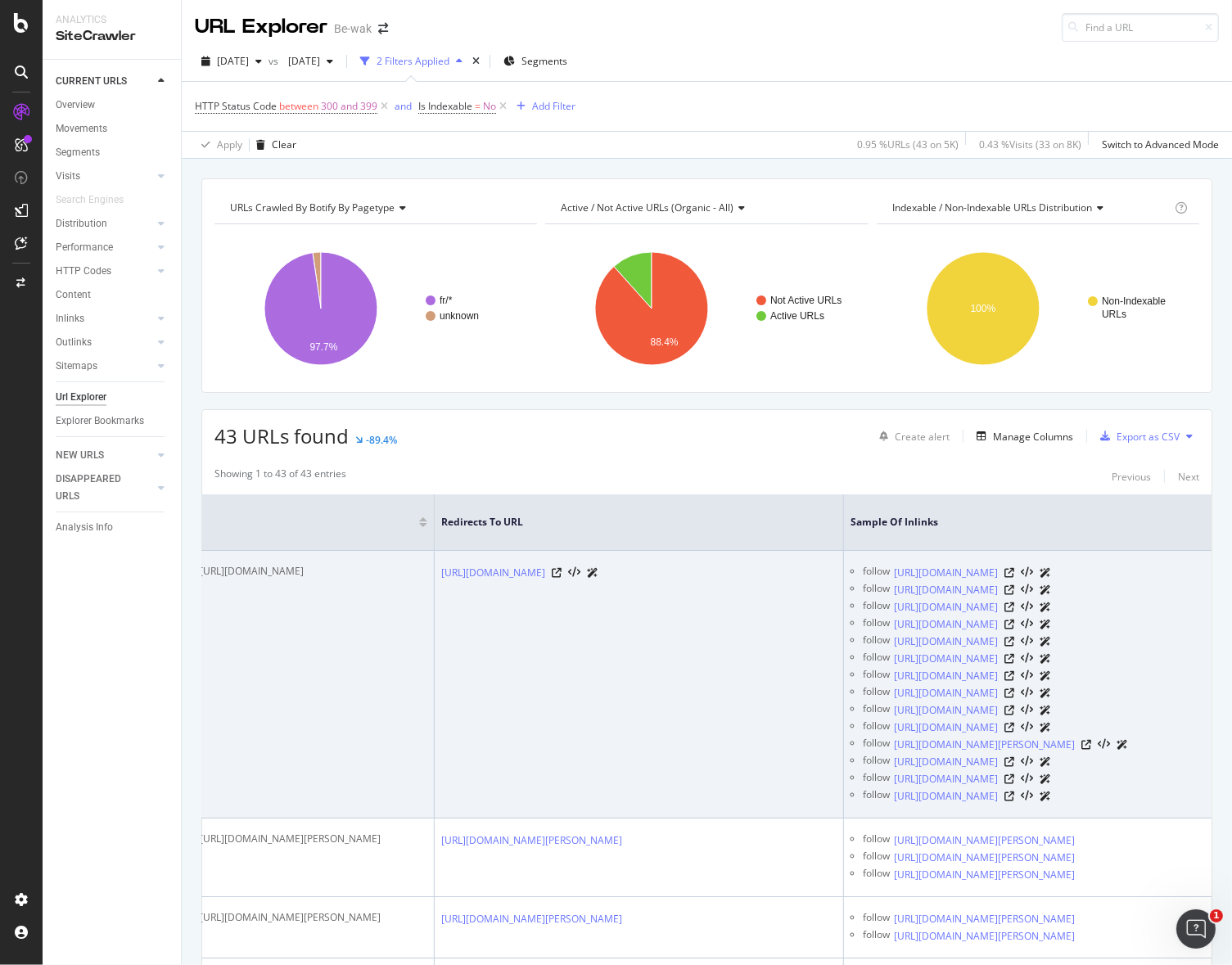
drag, startPoint x: 643, startPoint y: 644, endPoint x: 766, endPoint y: 643, distance: 123.0
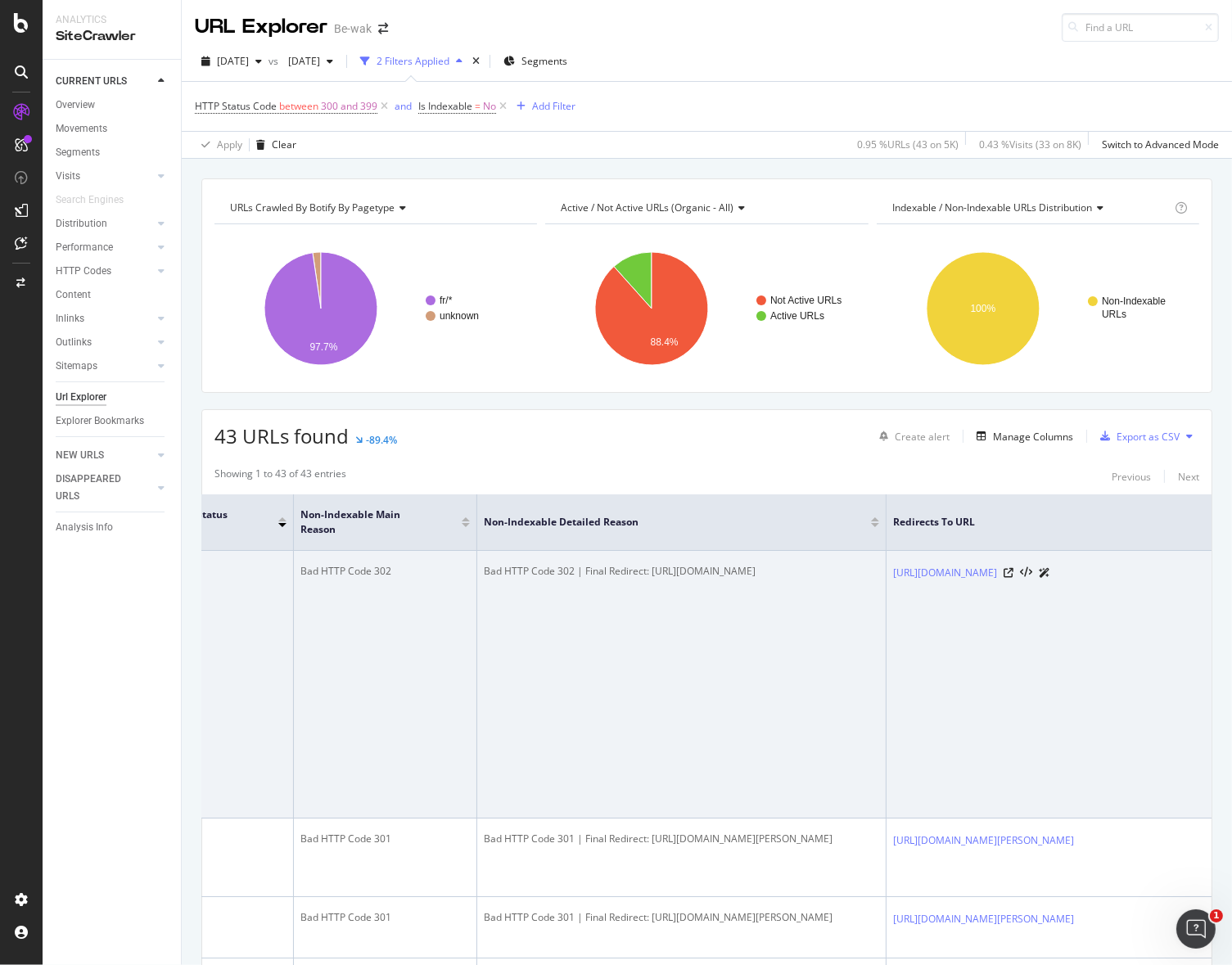
drag, startPoint x: 658, startPoint y: 629, endPoint x: 483, endPoint y: 656, distance: 177.1
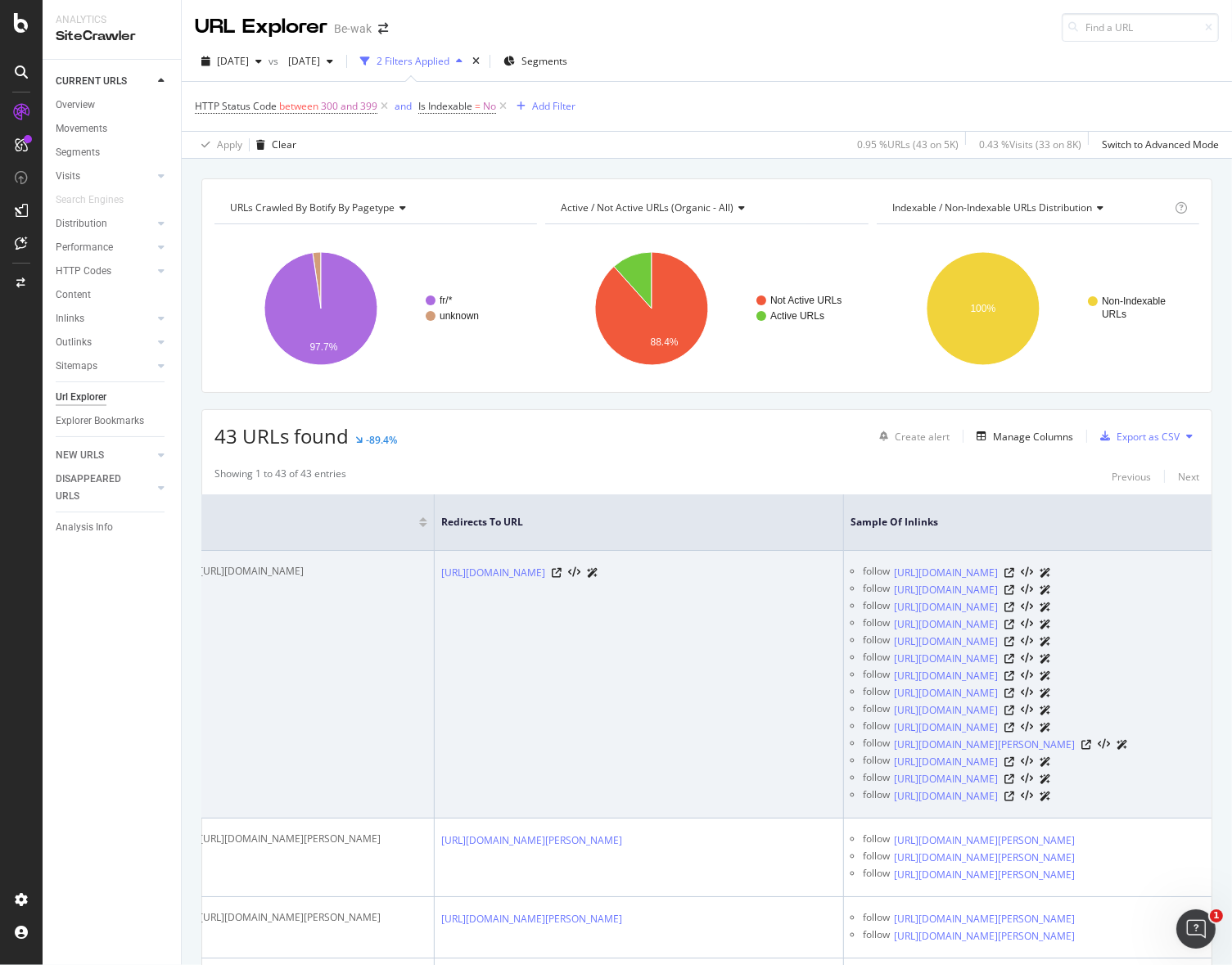
drag, startPoint x: 826, startPoint y: 685, endPoint x: 977, endPoint y: 680, distance: 151.1
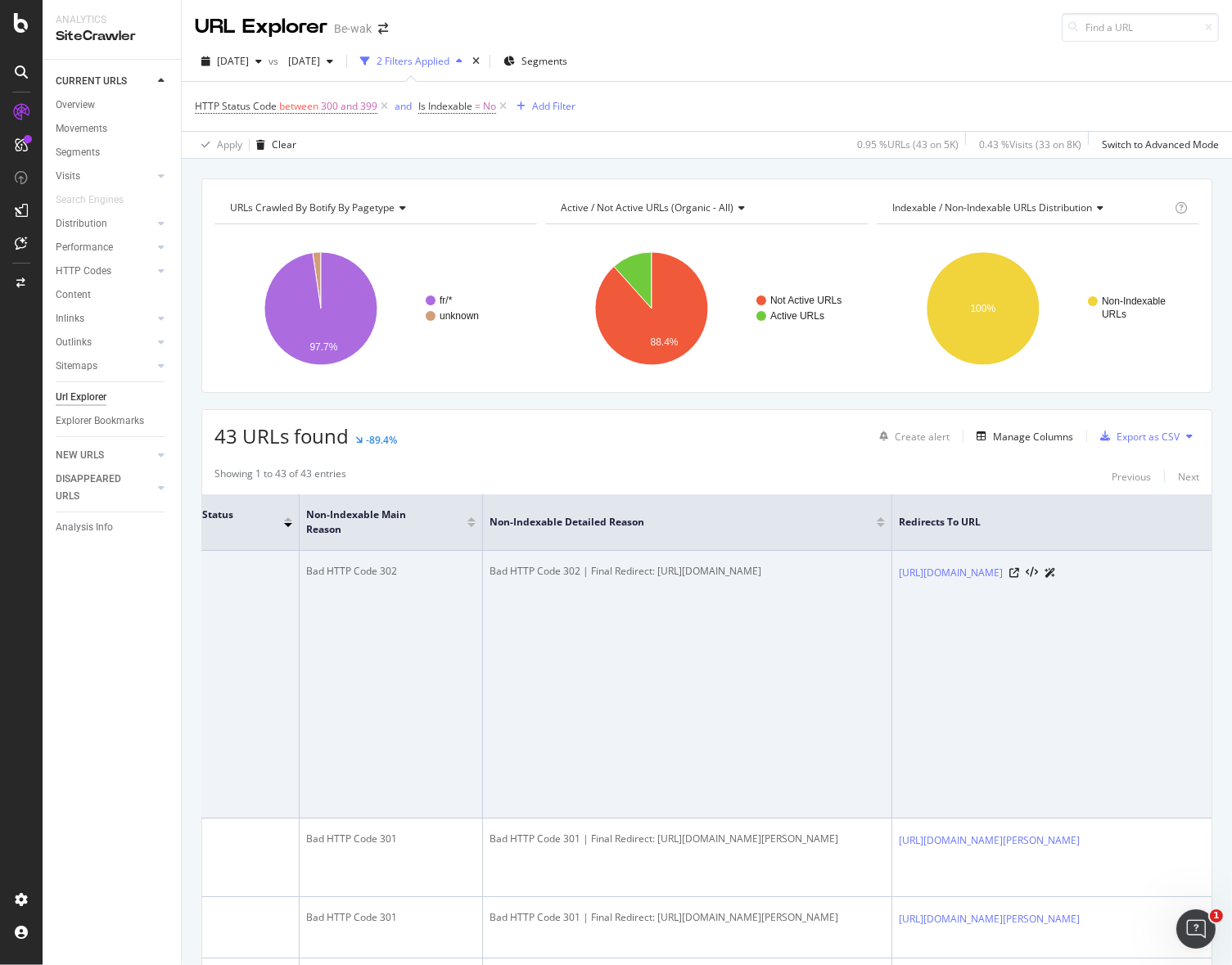
scroll to position [0, 0]
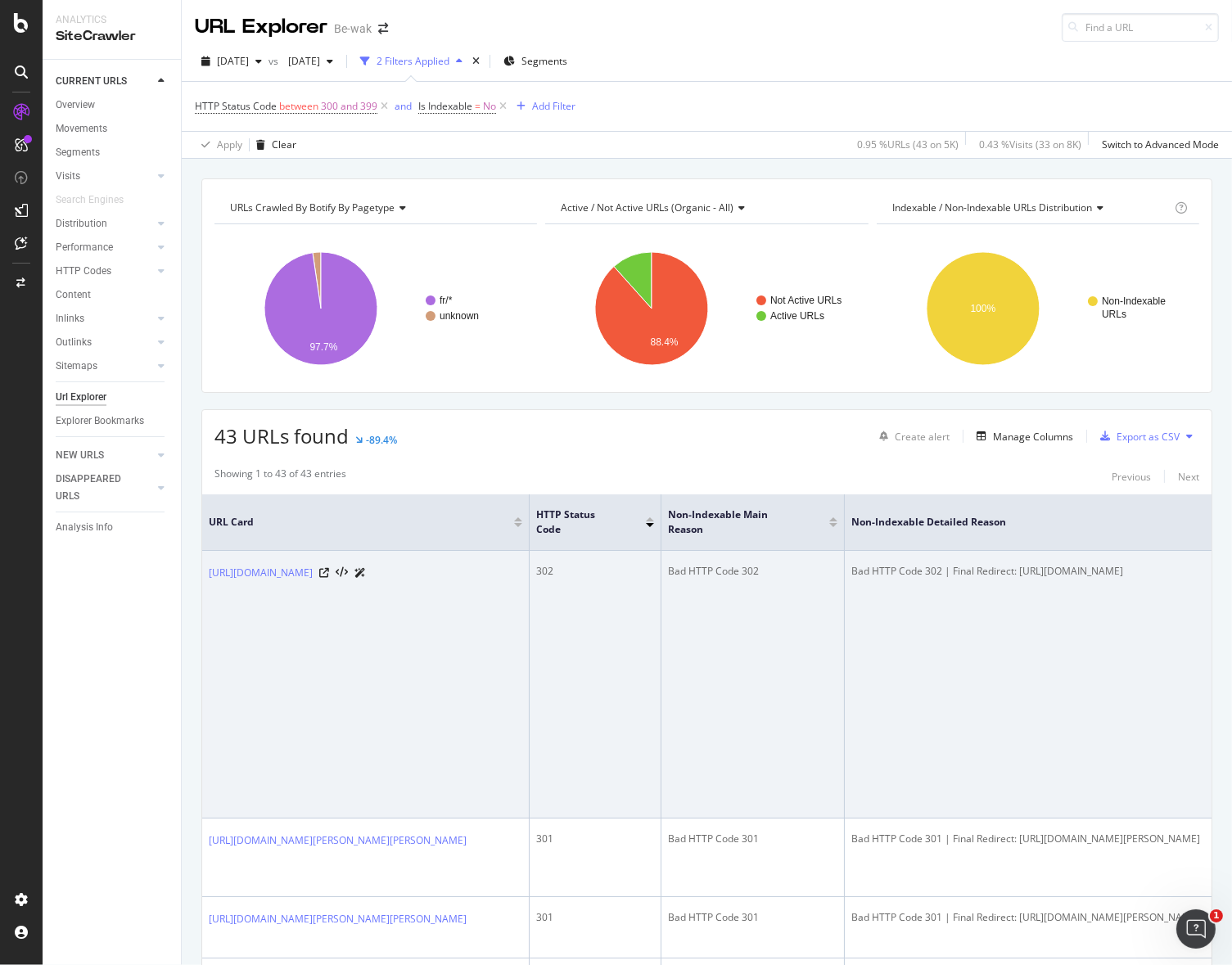
drag, startPoint x: 691, startPoint y: 641, endPoint x: 271, endPoint y: 617, distance: 420.7
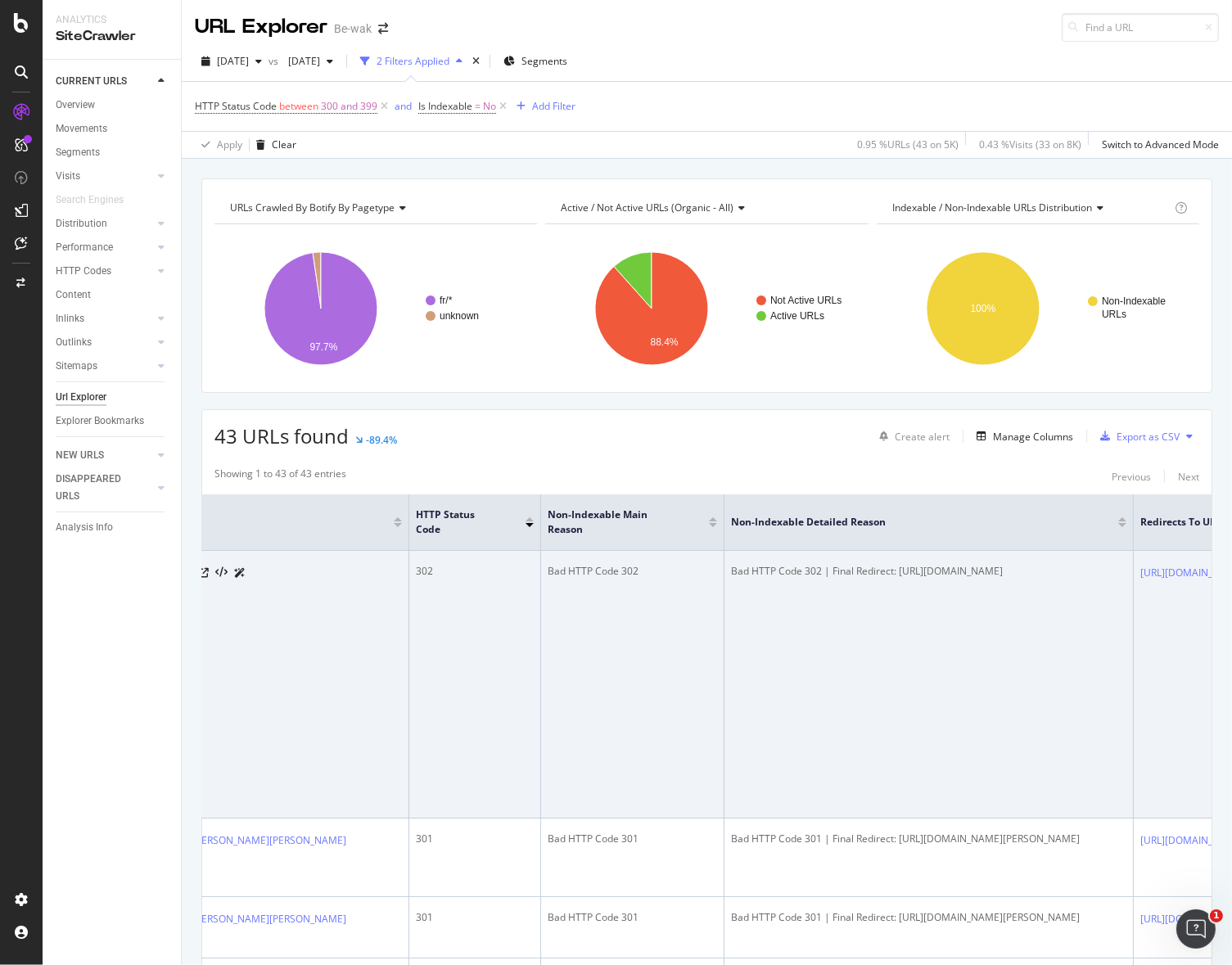
scroll to position [0, 873]
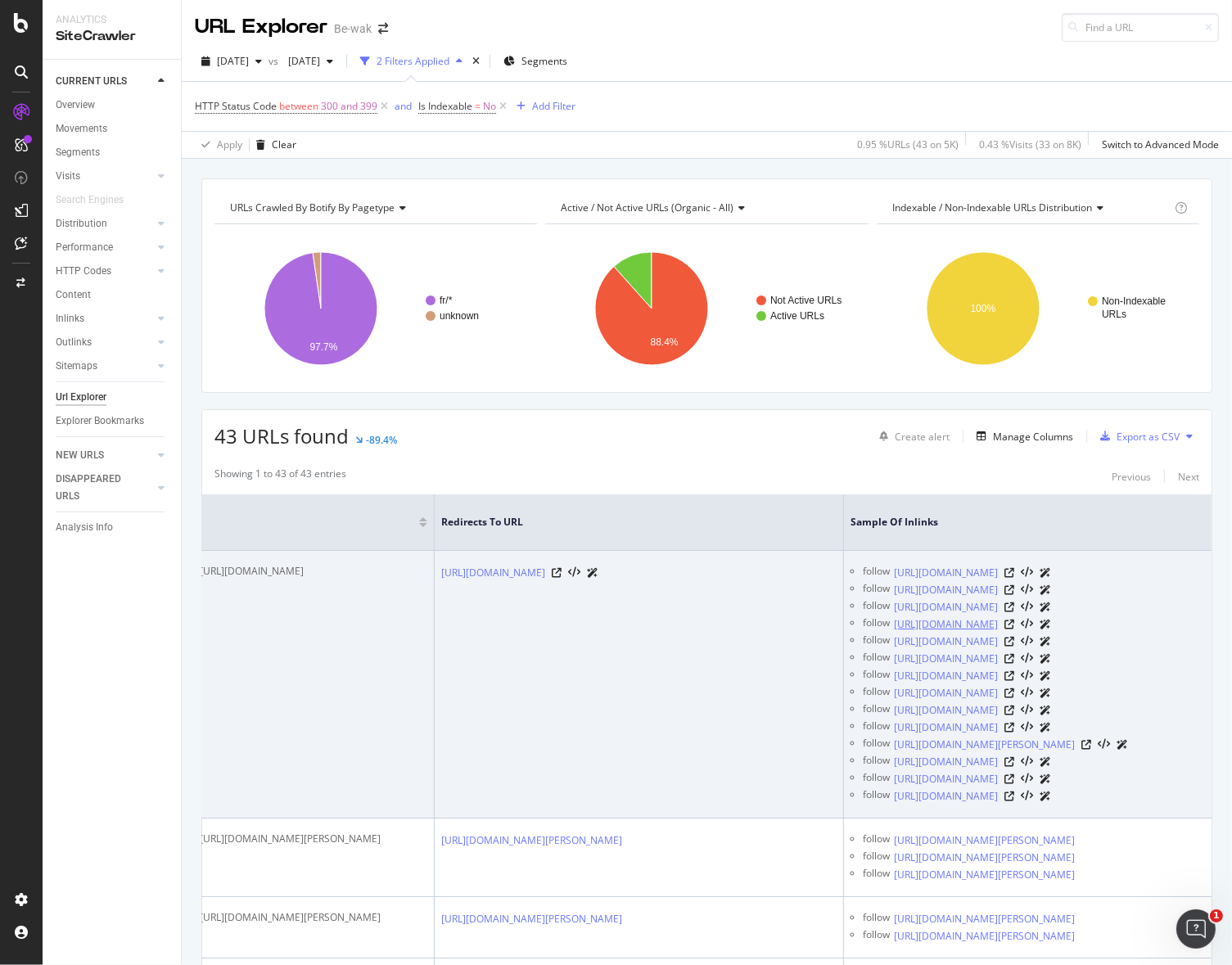
drag, startPoint x: 364, startPoint y: 632, endPoint x: 918, endPoint y: 653, distance: 554.4
click at [911, 565] on link "https://www.be-wak.fr/fr/43024-support-de-potence-elemnt-wahoo-wfcc1m2.html" at bounding box center [945, 572] width 104 height 16
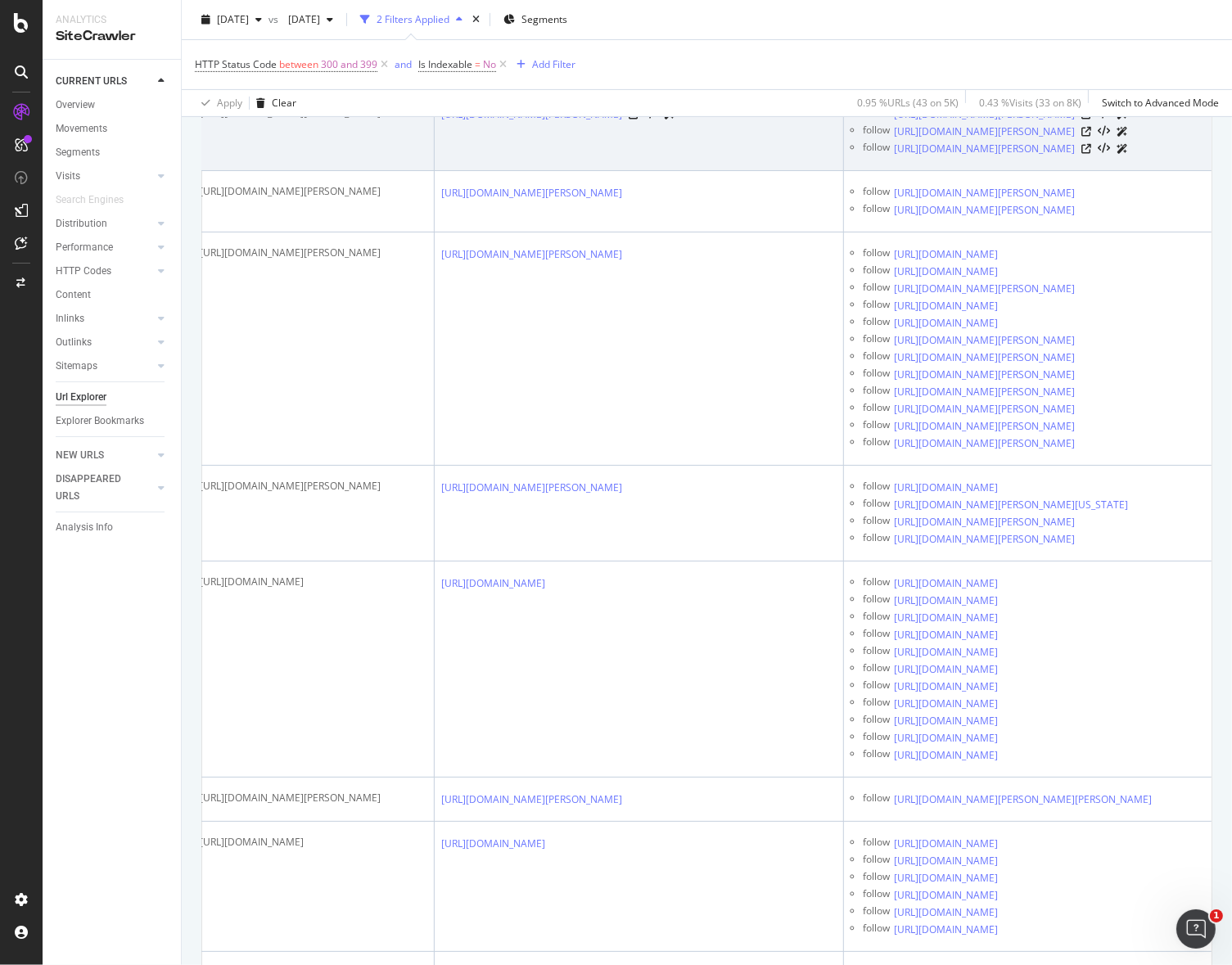
drag, startPoint x: 685, startPoint y: 450, endPoint x: 428, endPoint y: 315, distance: 290.3
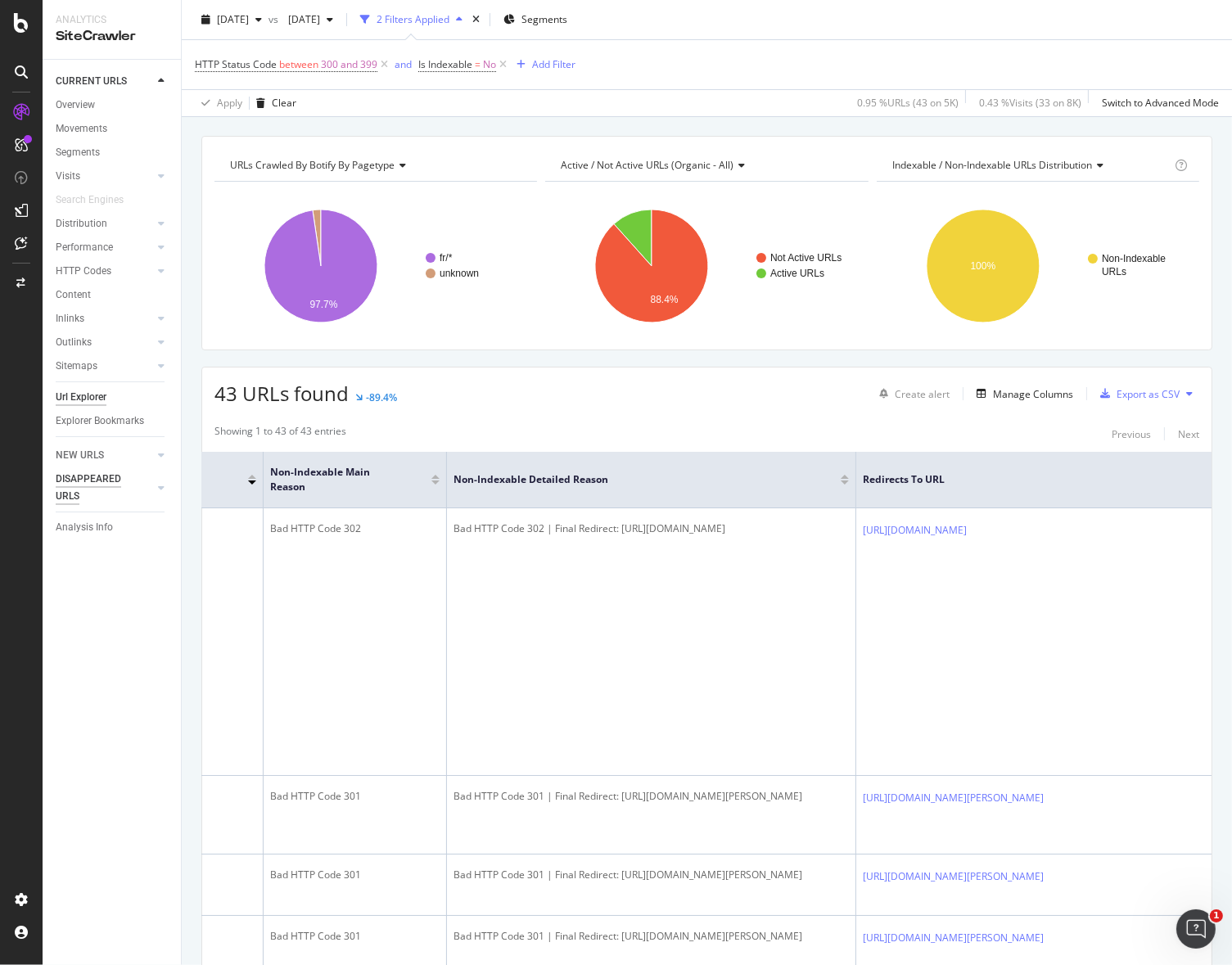
scroll to position [0, 0]
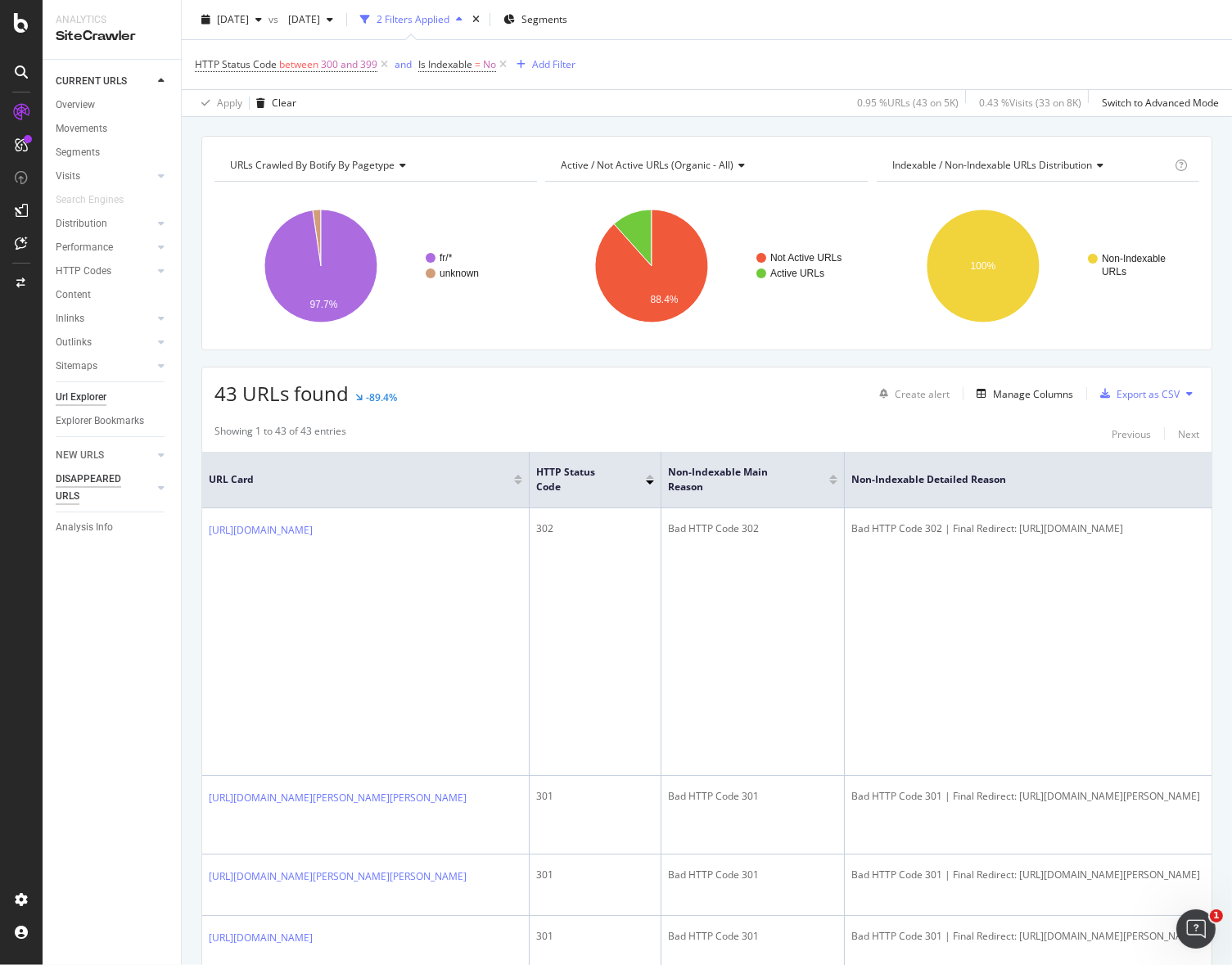
drag, startPoint x: 679, startPoint y: 644, endPoint x: 107, endPoint y: 505, distance: 588.6
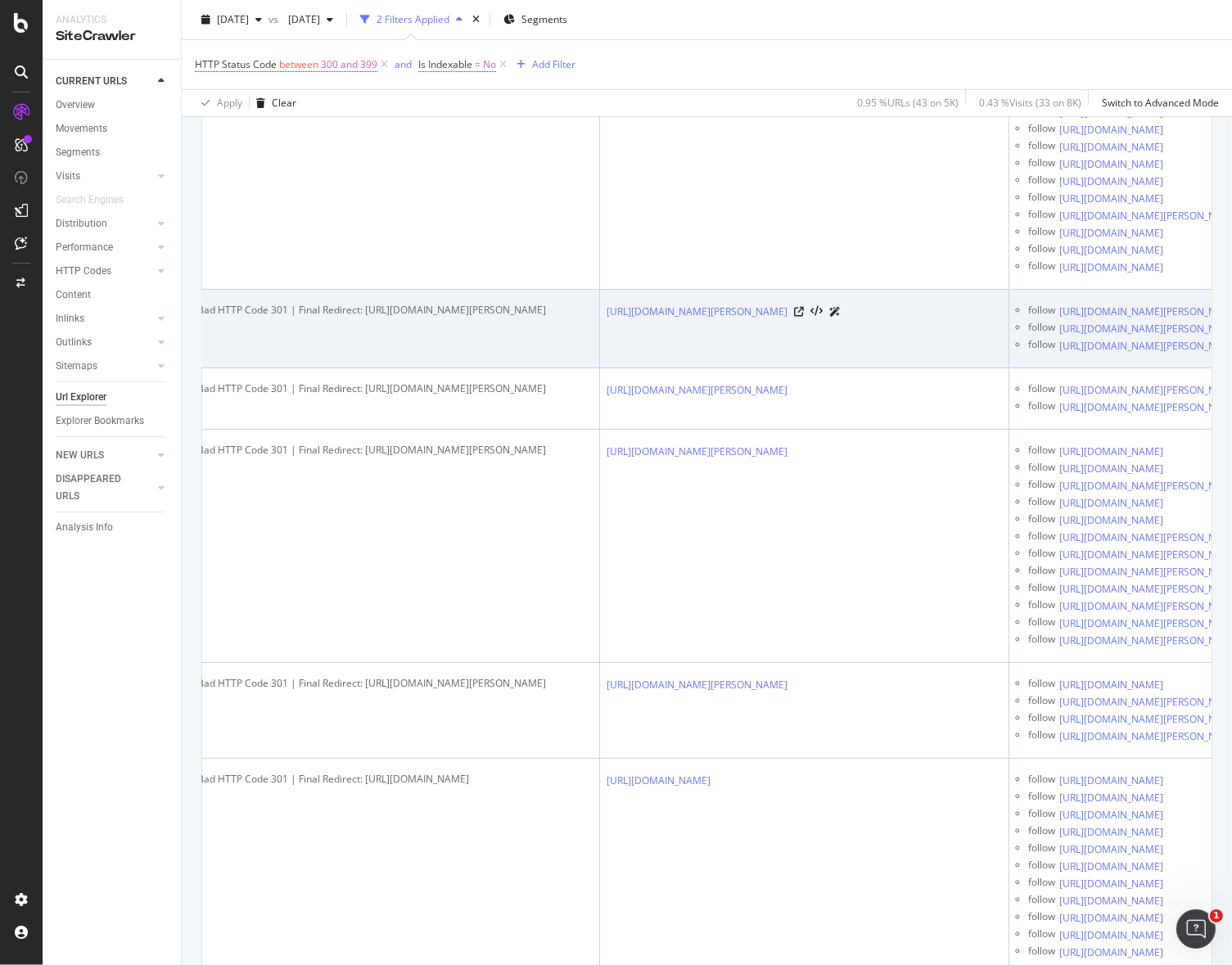
scroll to position [0, 873]
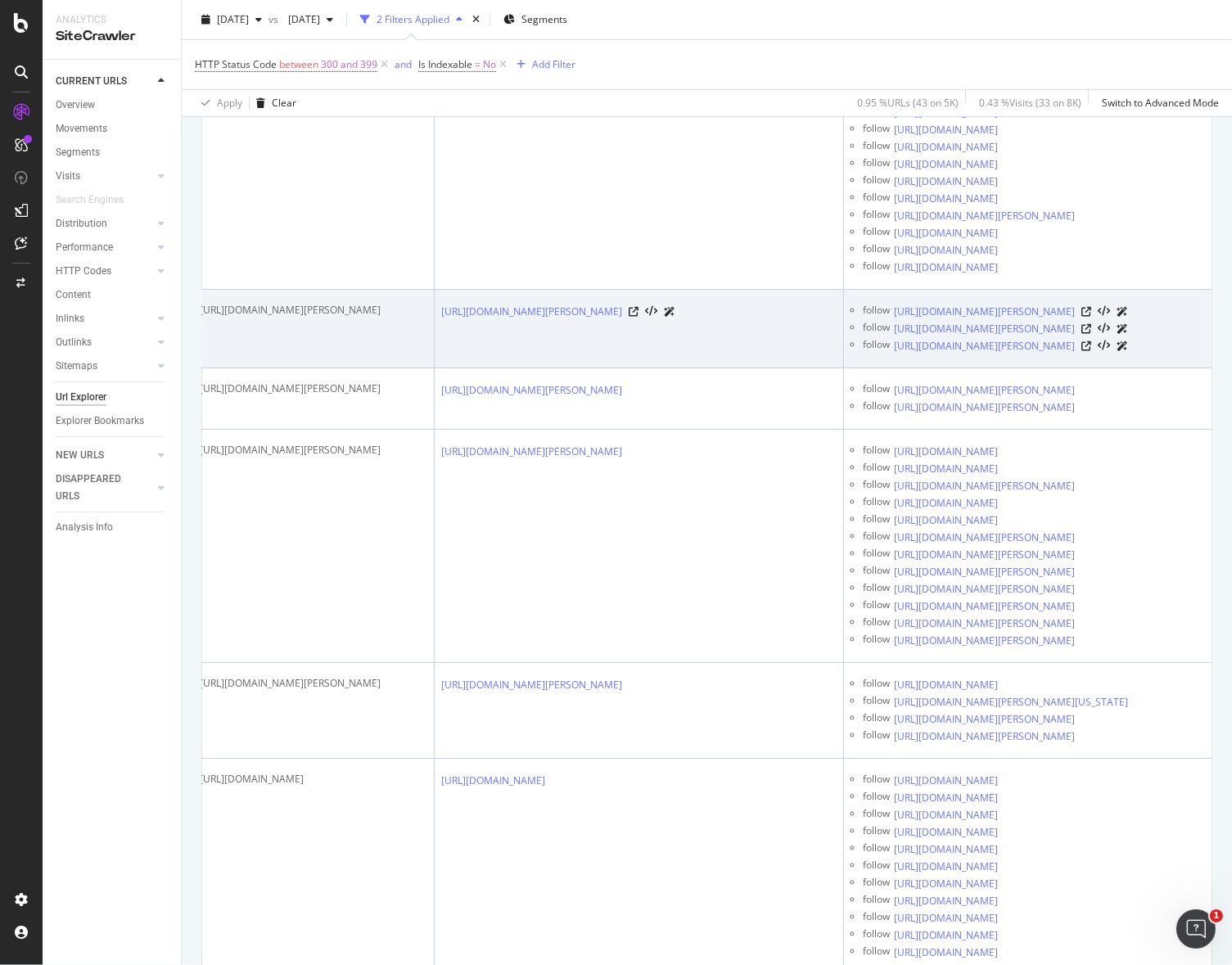
drag, startPoint x: 471, startPoint y: 594, endPoint x: 706, endPoint y: 590, distance: 235.0
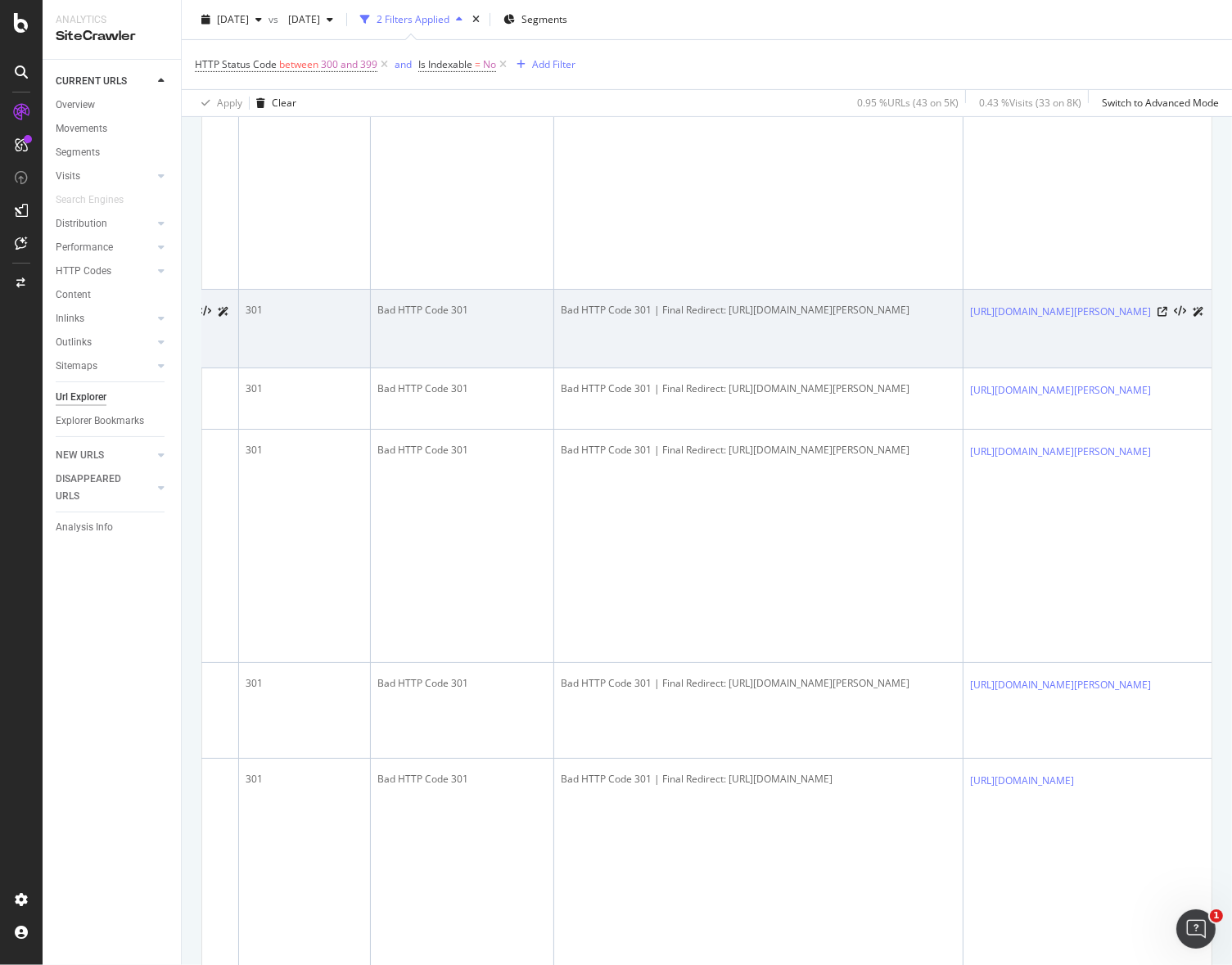
scroll to position [0, 0]
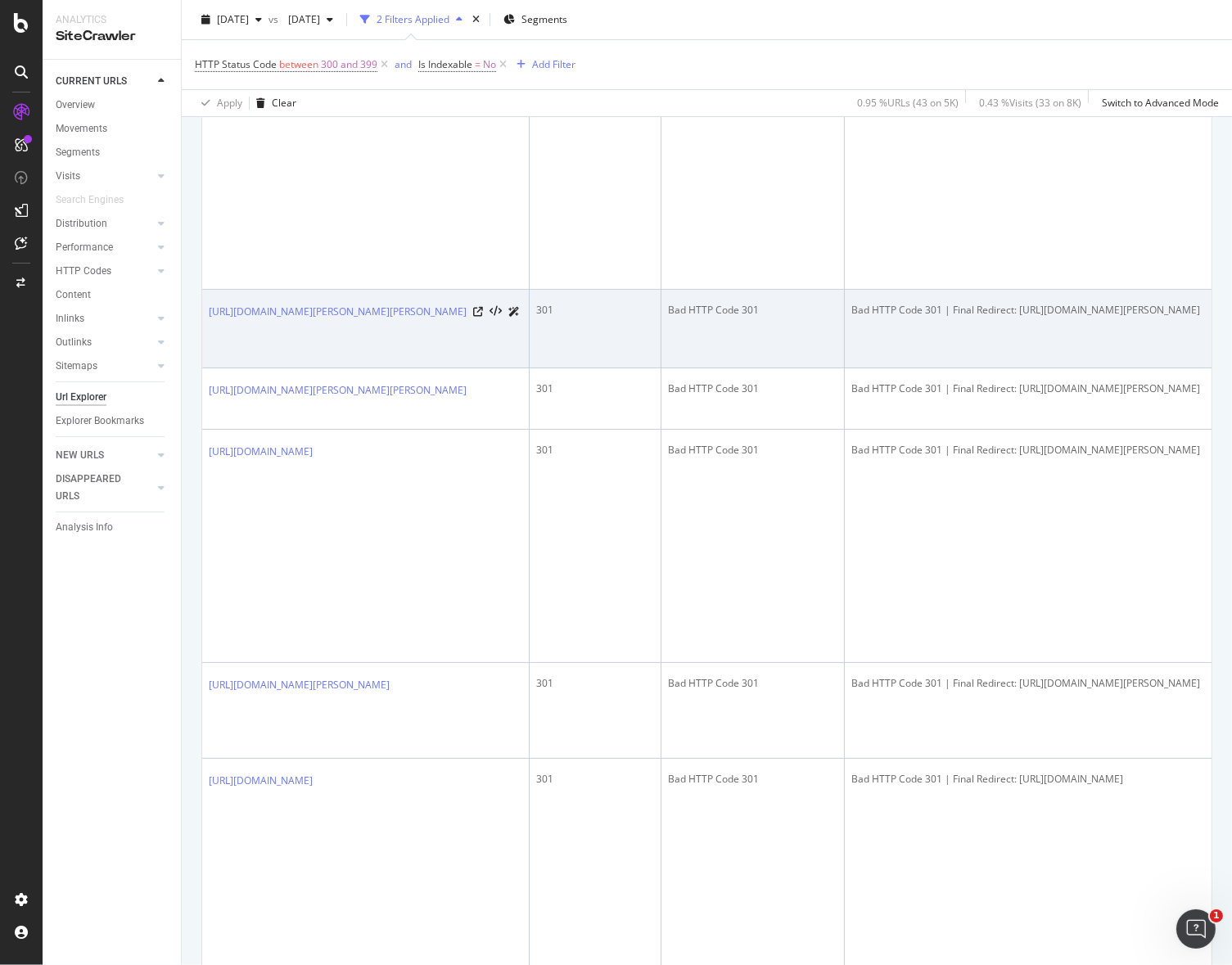
drag, startPoint x: 675, startPoint y: 605, endPoint x: 270, endPoint y: 576, distance: 406.0
click at [482, 317] on icon at bounding box center [477, 311] width 9 height 9
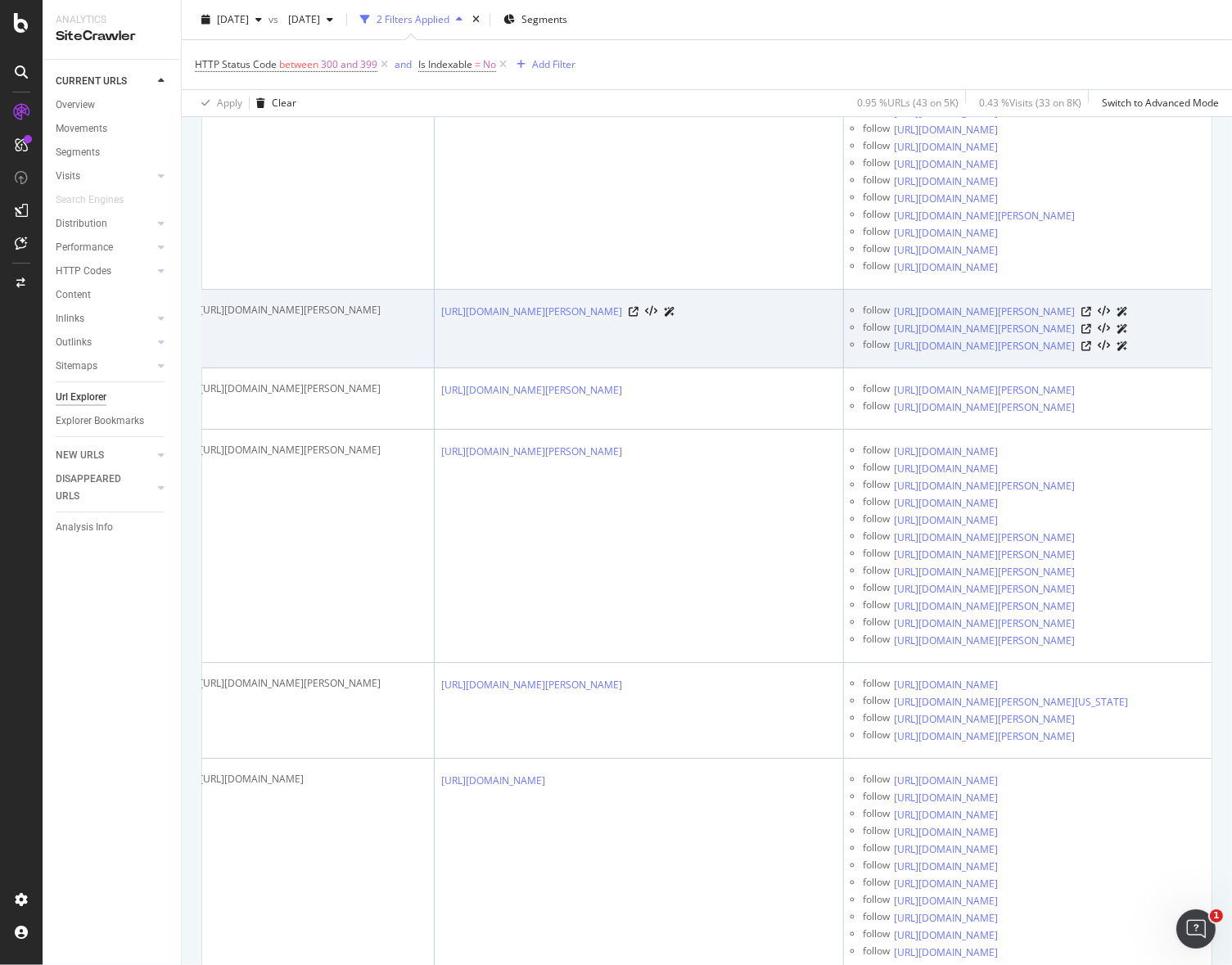
scroll to position [0, 873]
drag, startPoint x: 536, startPoint y: 571, endPoint x: 783, endPoint y: 559, distance: 247.3
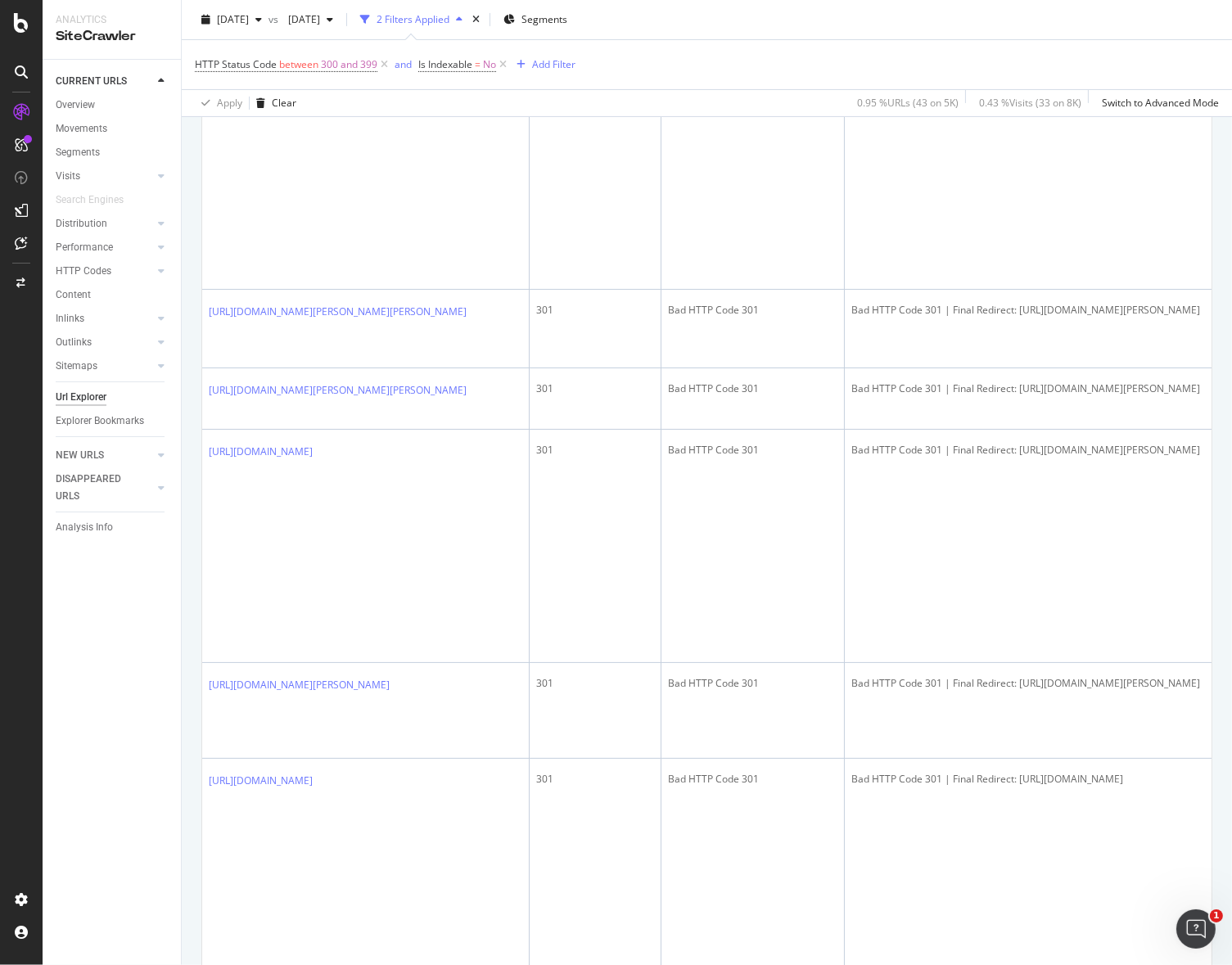
drag, startPoint x: 762, startPoint y: 554, endPoint x: 193, endPoint y: 541, distance: 569.1
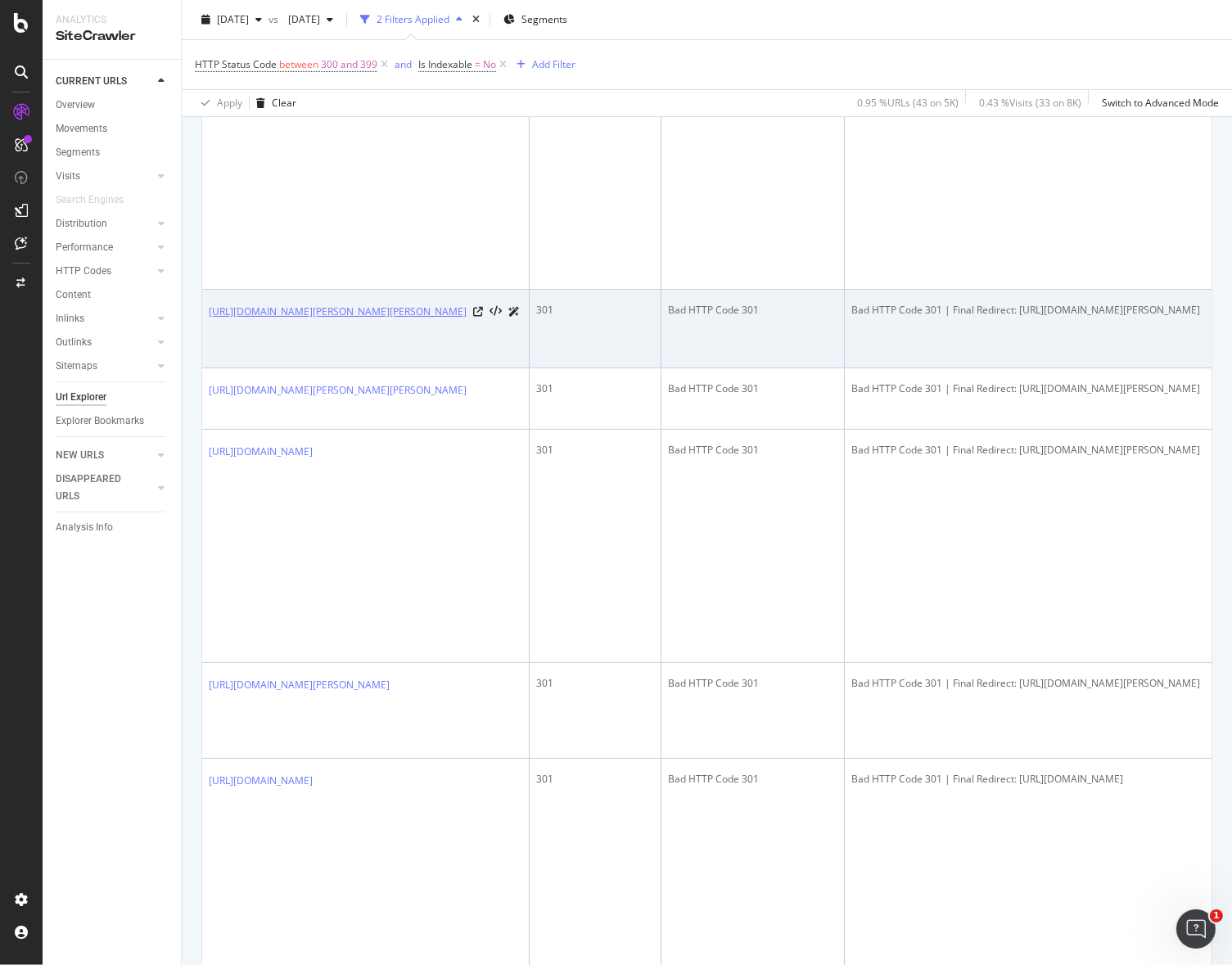
click at [410, 321] on link "https://www.be-wak.fr/fr/48298-lampe-frontale-petzl-tikkina-grise-e060aa00.html" at bounding box center [338, 311] width 258 height 16
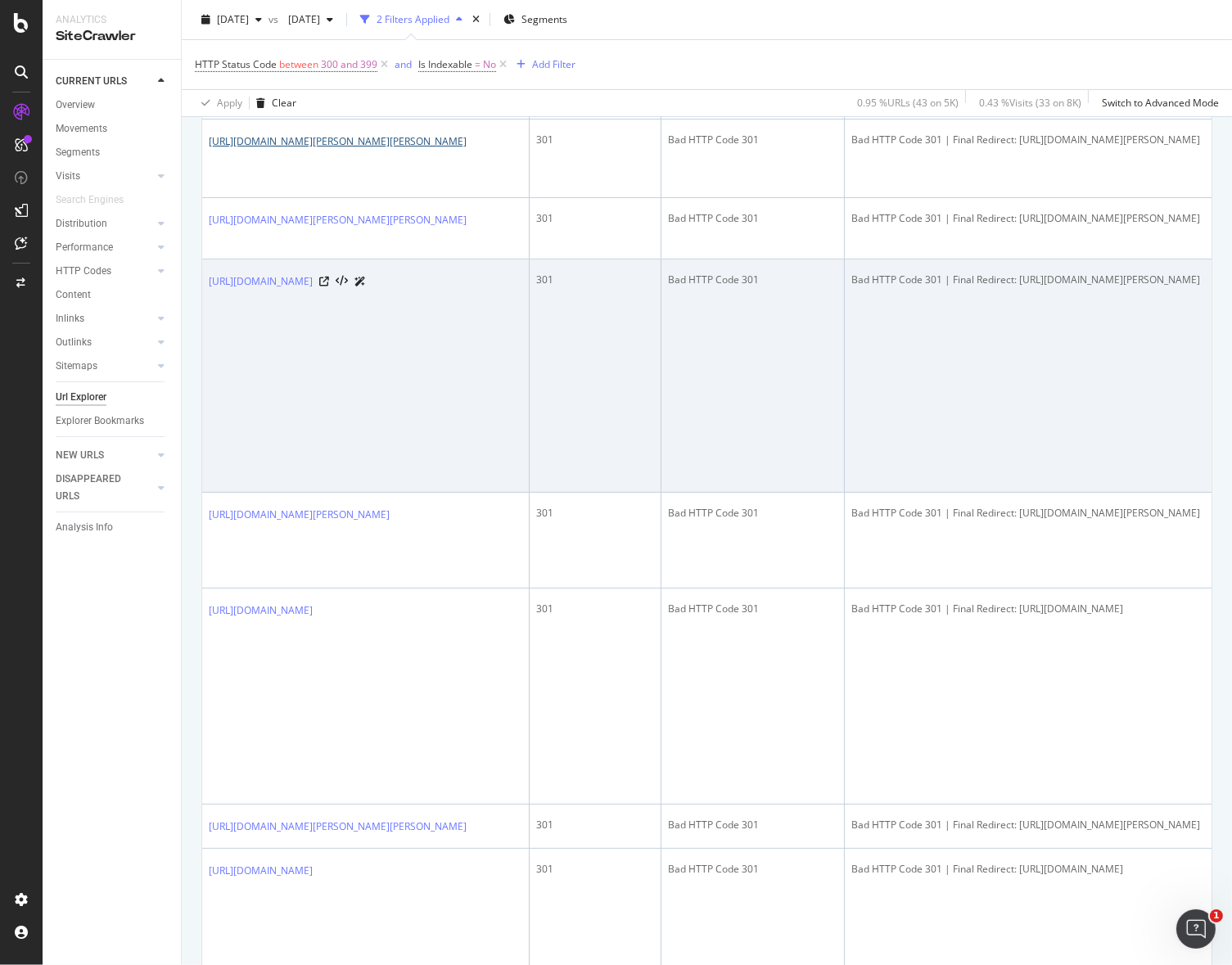
scroll to position [854, 0]
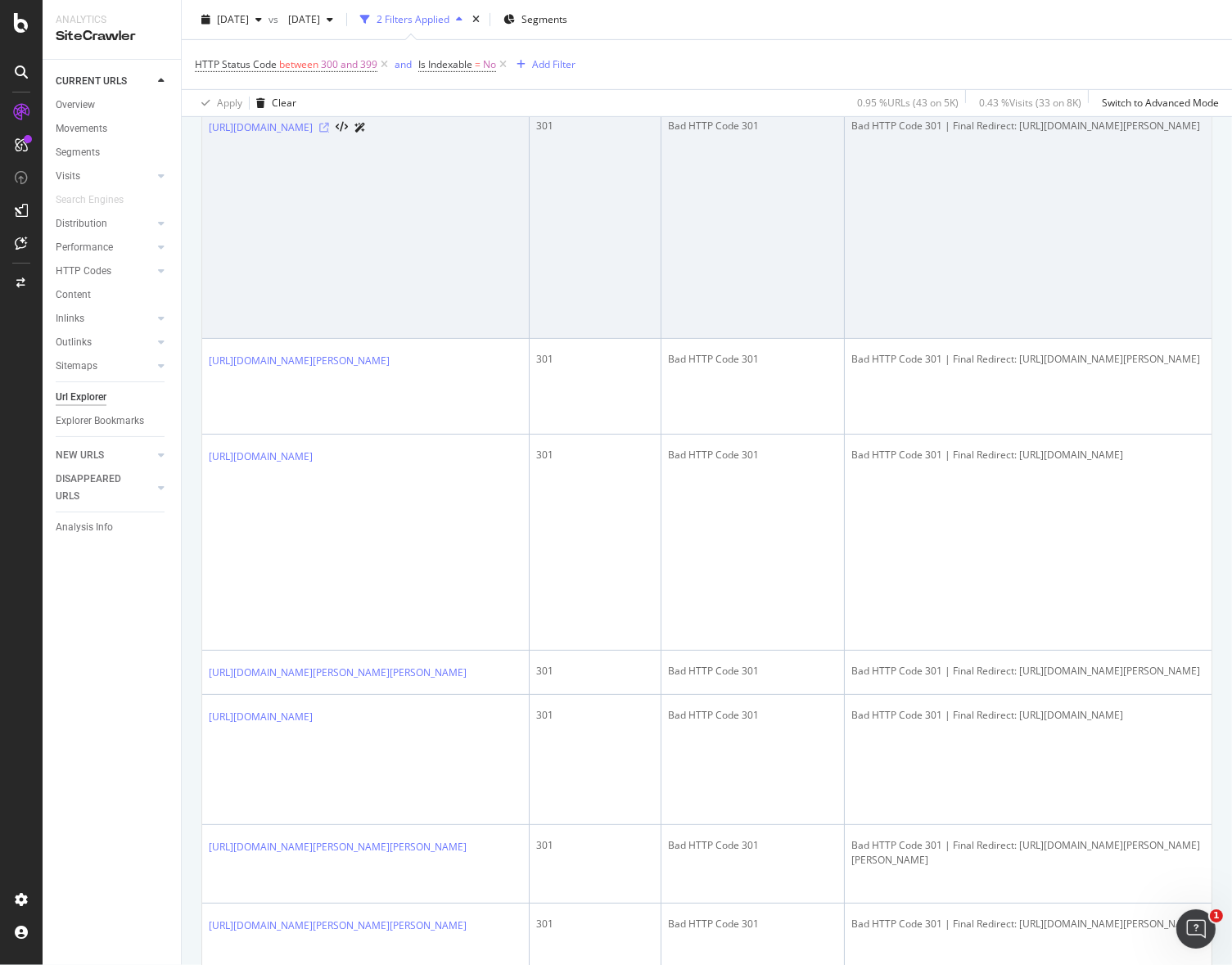
click at [329, 133] on icon at bounding box center [324, 127] width 9 height 9
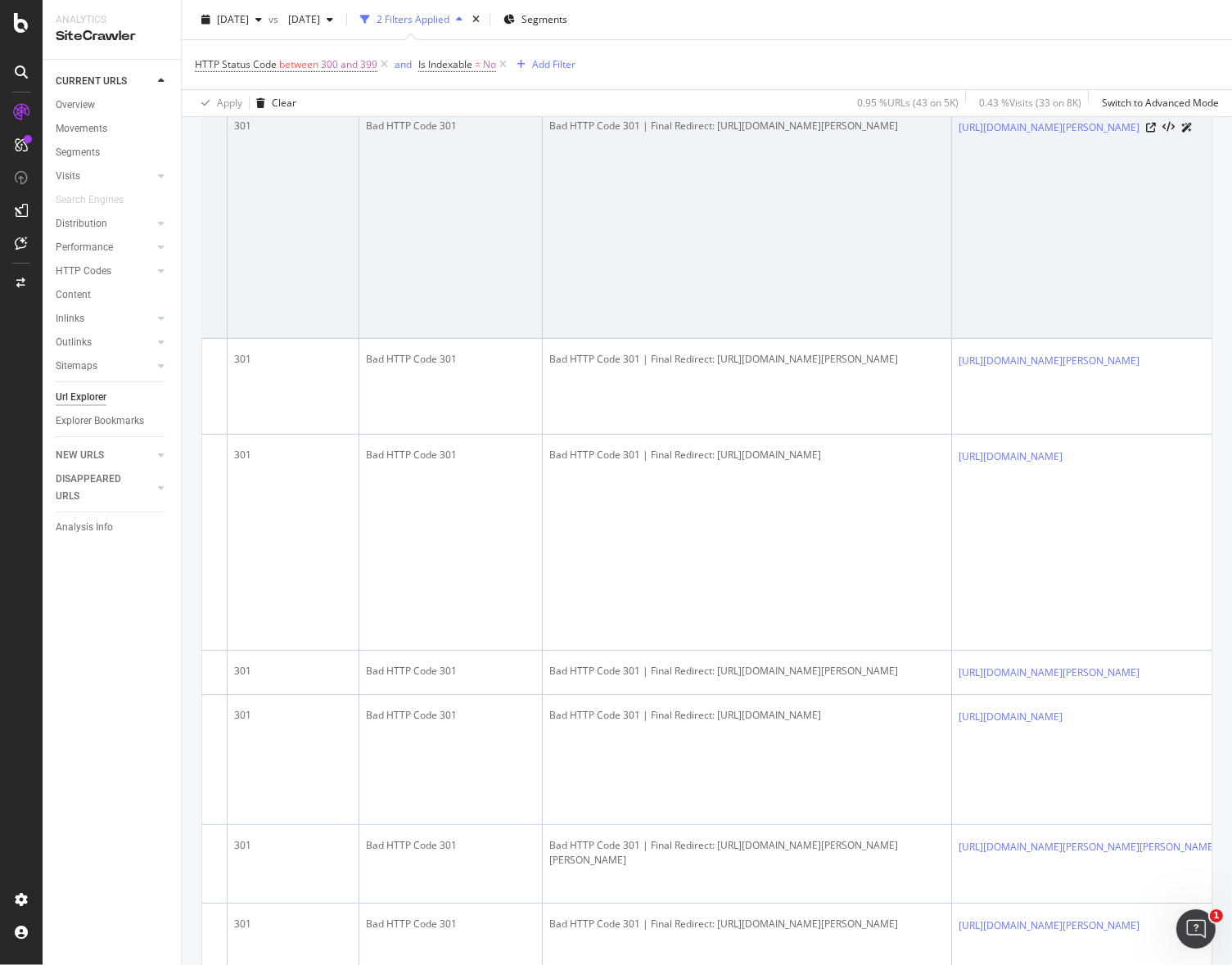
drag, startPoint x: 848, startPoint y: 448, endPoint x: 862, endPoint y: 447, distance: 14.0
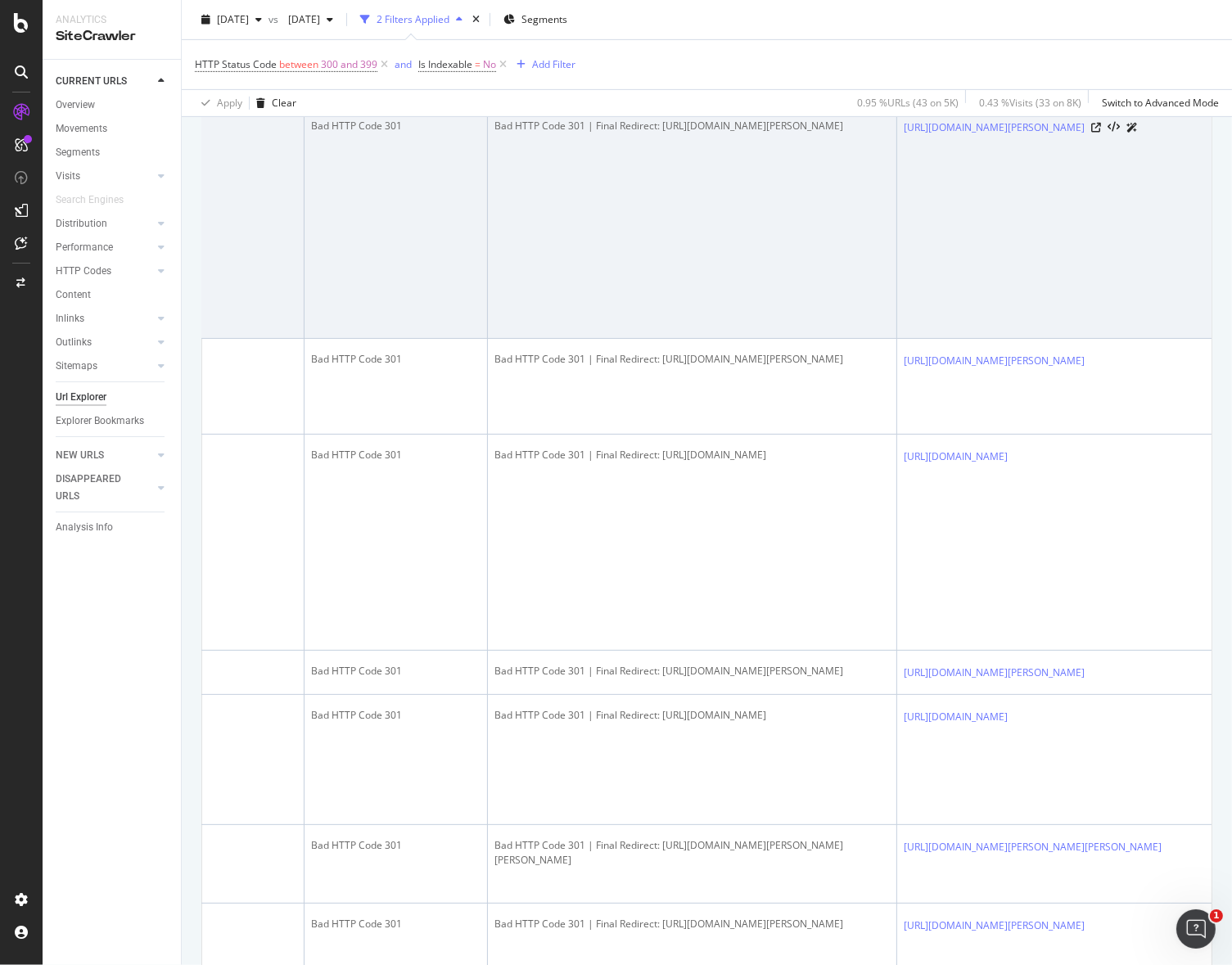
scroll to position [0, 0]
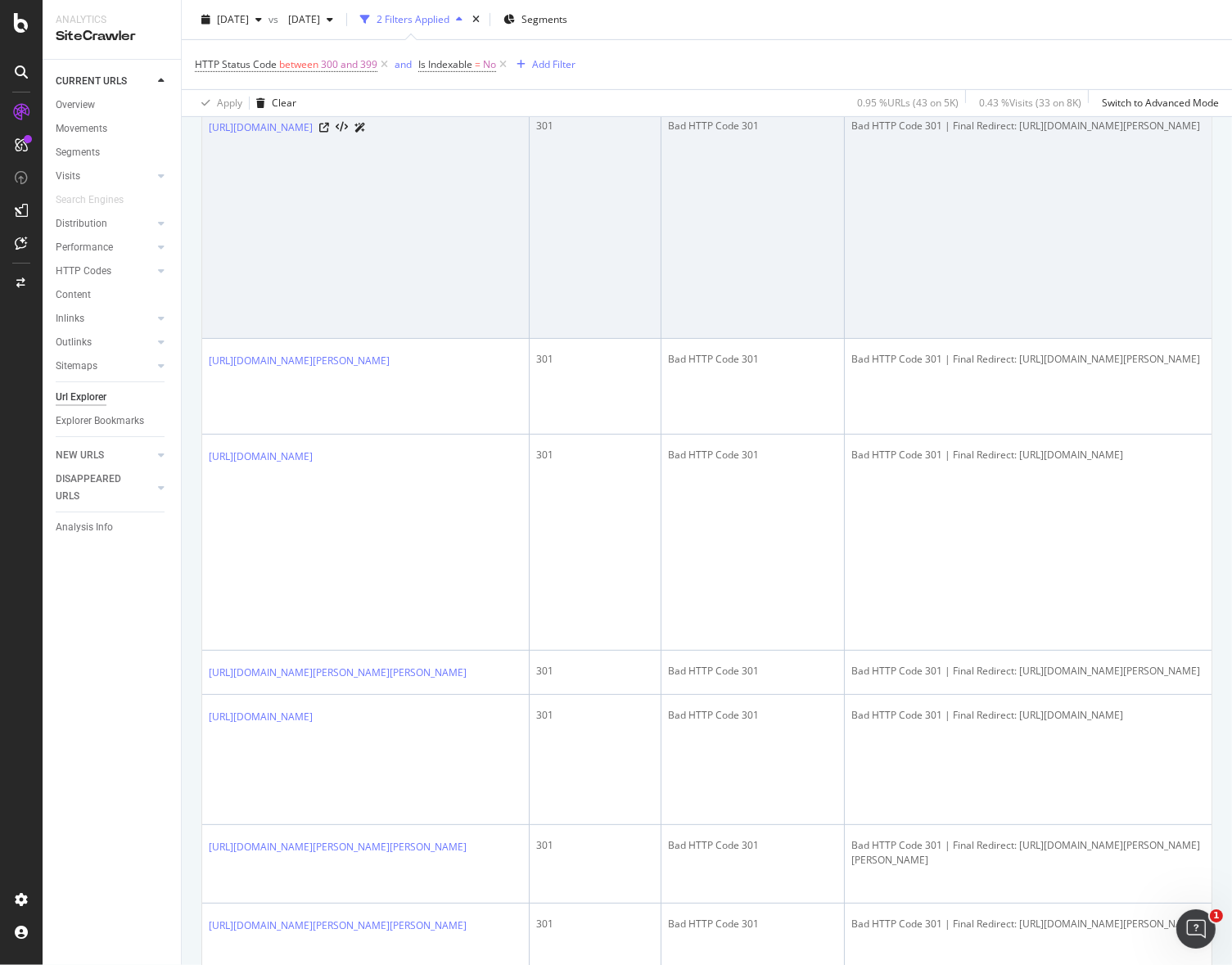
drag, startPoint x: 1003, startPoint y: 536, endPoint x: 581, endPoint y: 527, distance: 422.1
click at [278, 136] on link "[URL][DOMAIN_NAME]" at bounding box center [260, 127] width 104 height 16
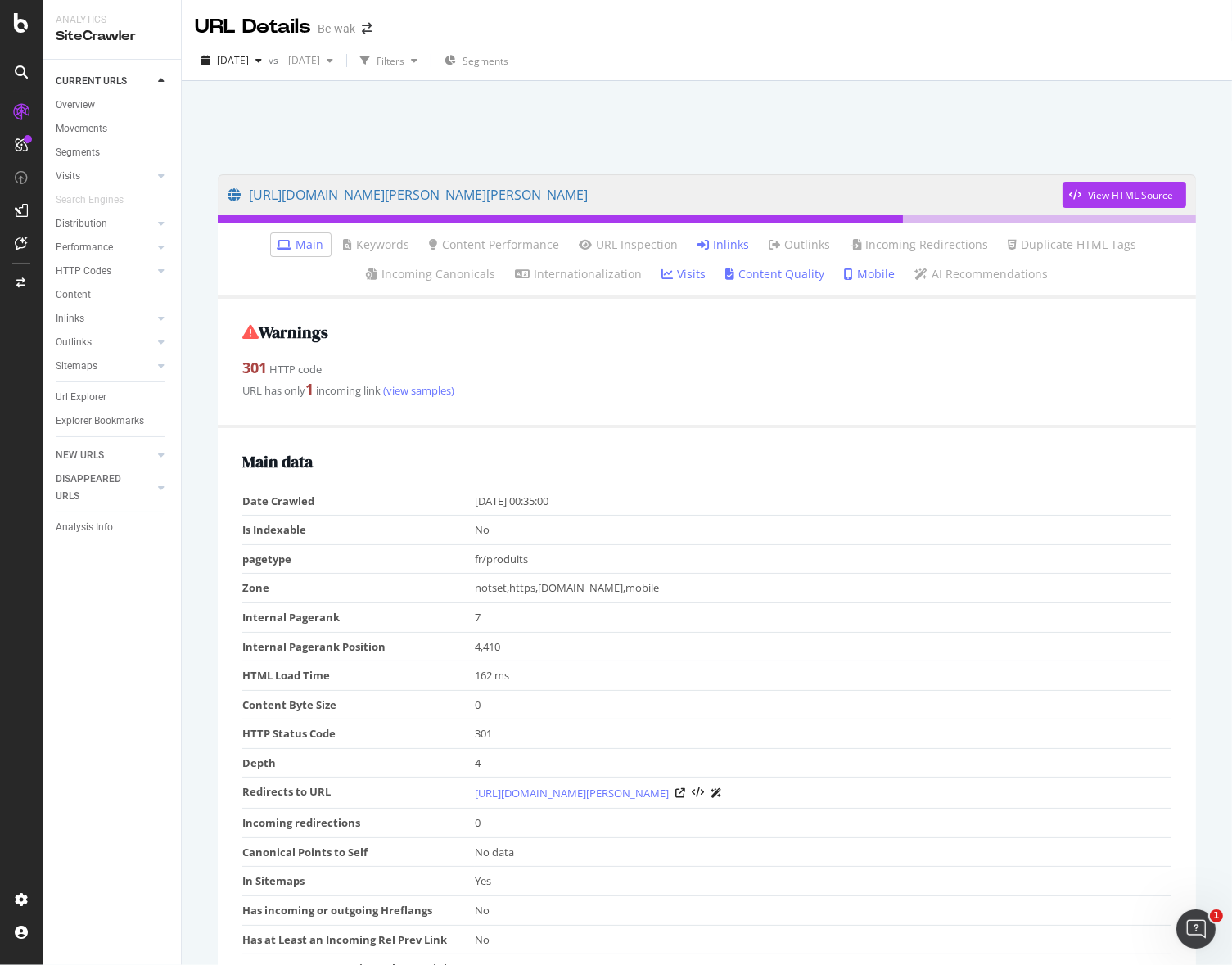
click at [709, 243] on link "Inlinks" at bounding box center [724, 244] width 51 height 16
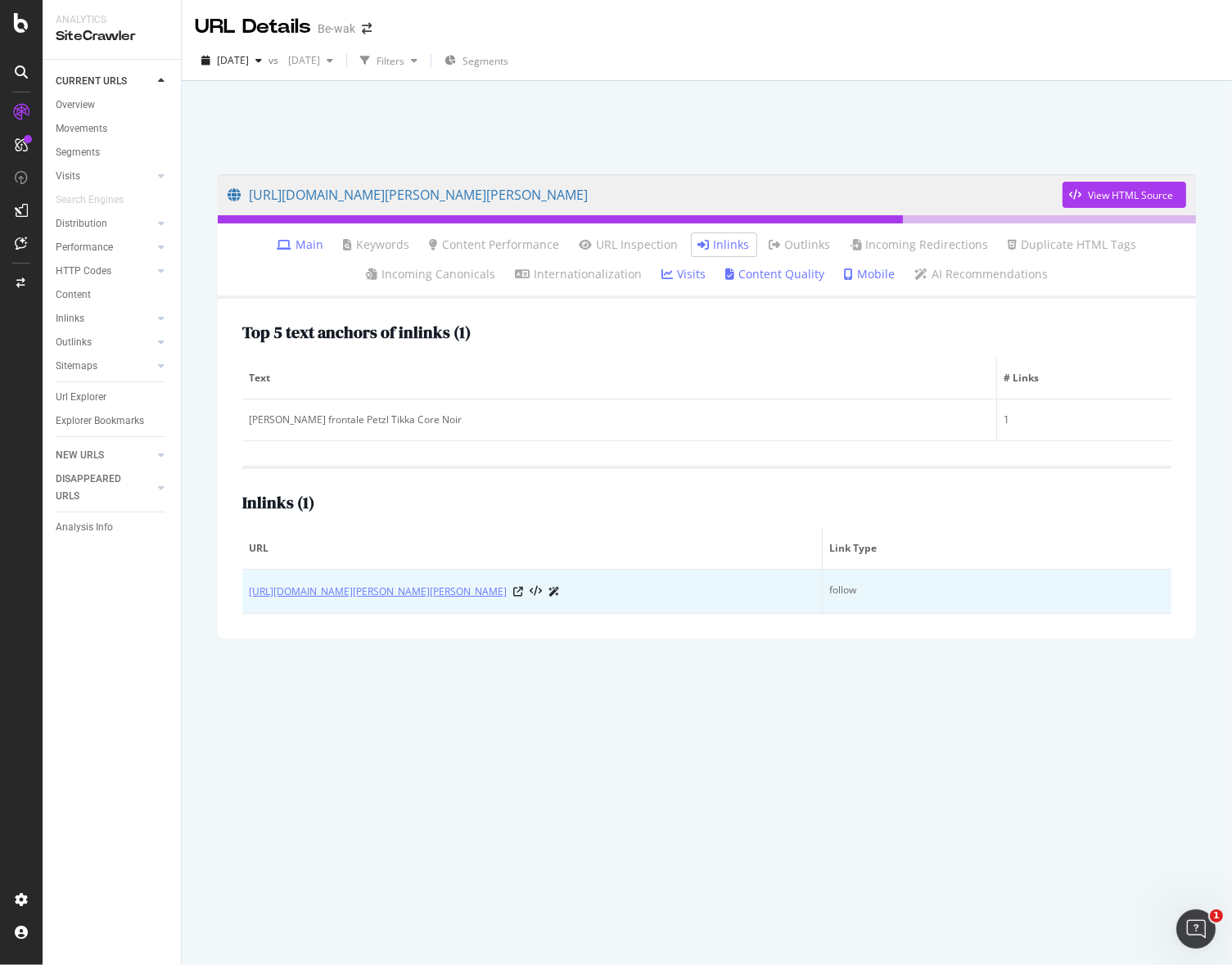
click at [506, 584] on link "[URL][DOMAIN_NAME][PERSON_NAME][PERSON_NAME]" at bounding box center [377, 591] width 258 height 16
click at [501, 594] on link "[URL][DOMAIN_NAME][PERSON_NAME][PERSON_NAME]" at bounding box center [377, 591] width 258 height 16
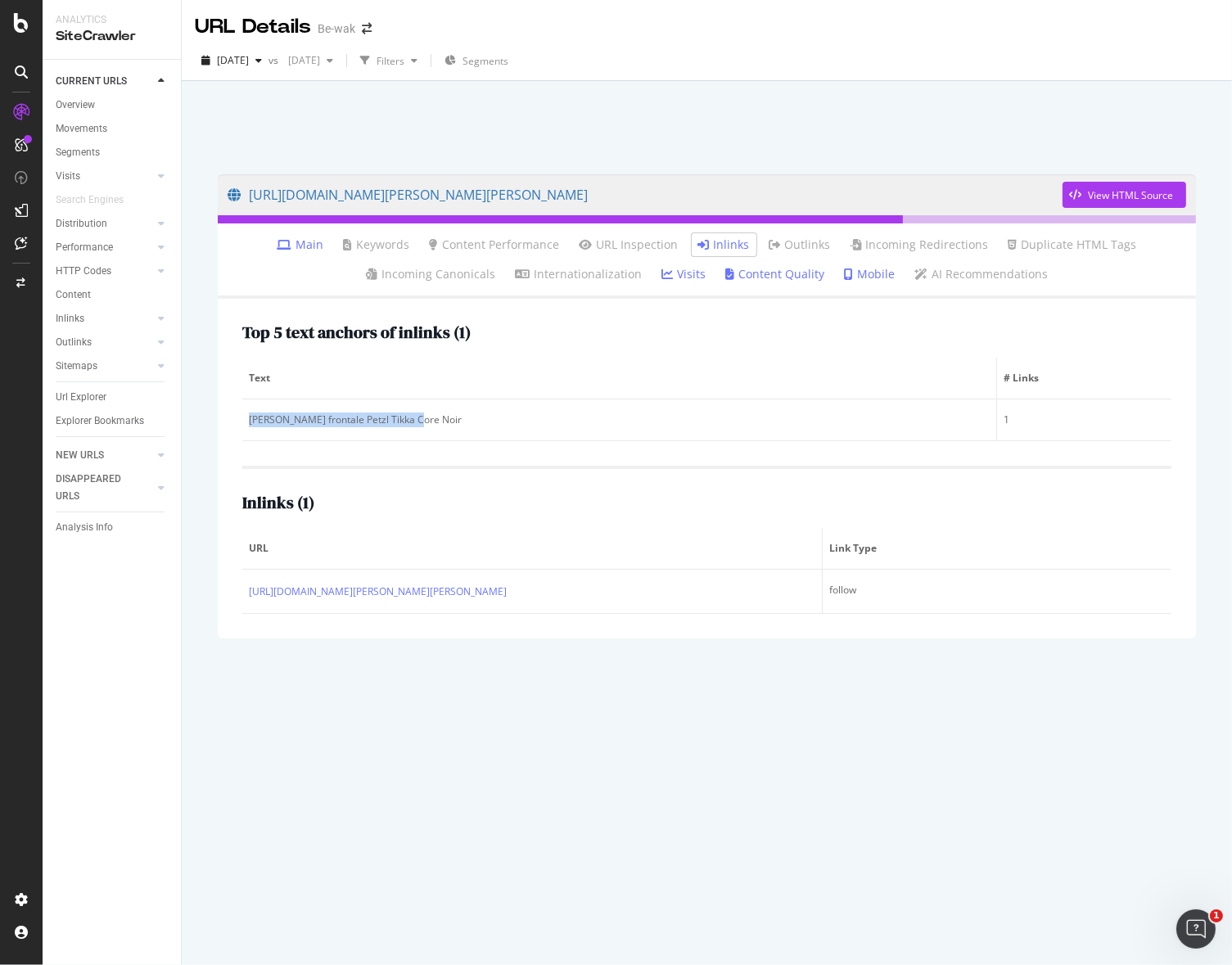
drag, startPoint x: 431, startPoint y: 429, endPoint x: 213, endPoint y: 413, distance: 218.6
click at [242, 413] on div "Text # Links Lampe frontale Petzl Tikka Core Noir 1" at bounding box center [707, 399] width 929 height 83
copy div "Lampe frontale Petzl Tikka Core Noir"
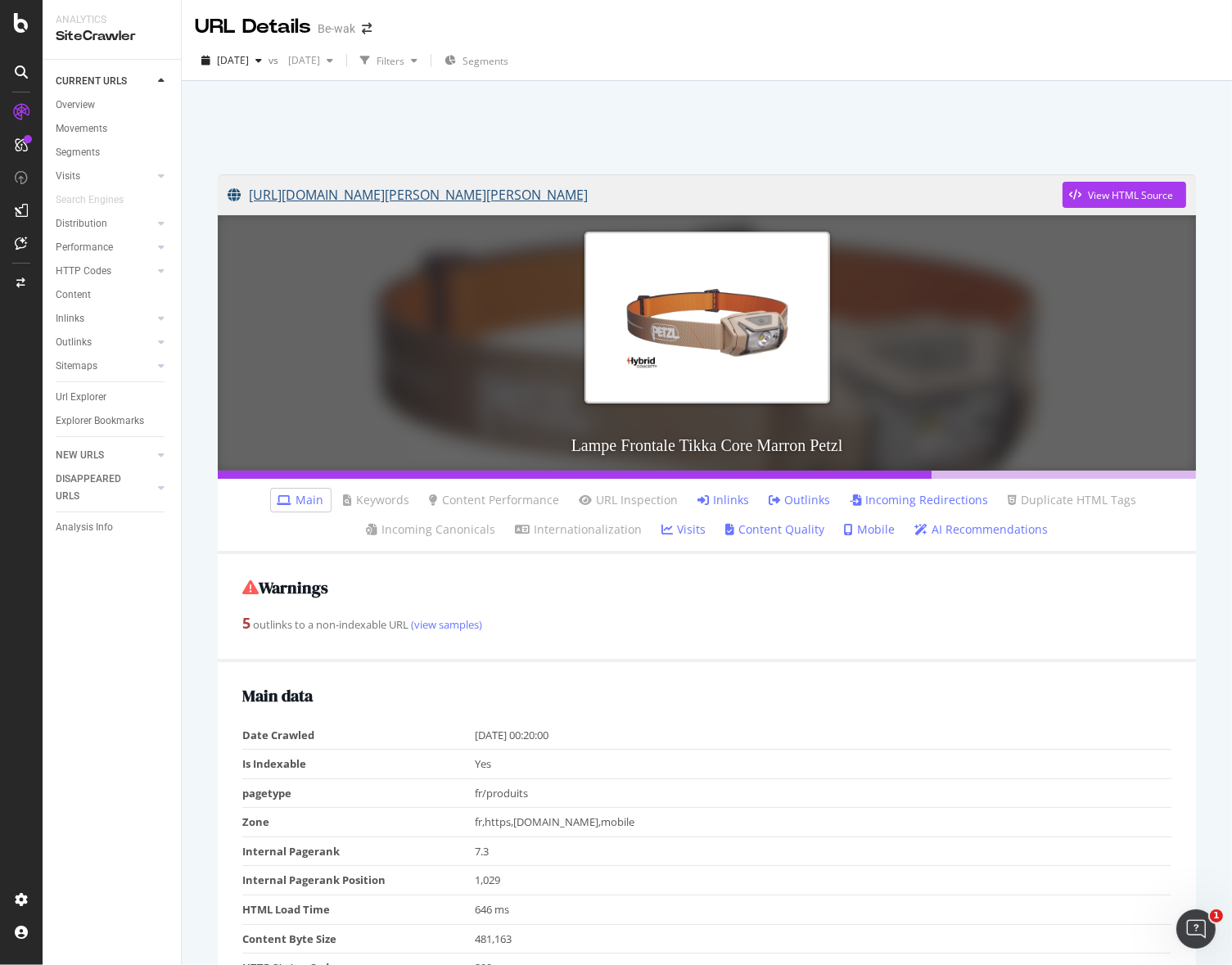
click at [380, 198] on link "[URL][DOMAIN_NAME][PERSON_NAME][PERSON_NAME]" at bounding box center [645, 195] width 835 height 41
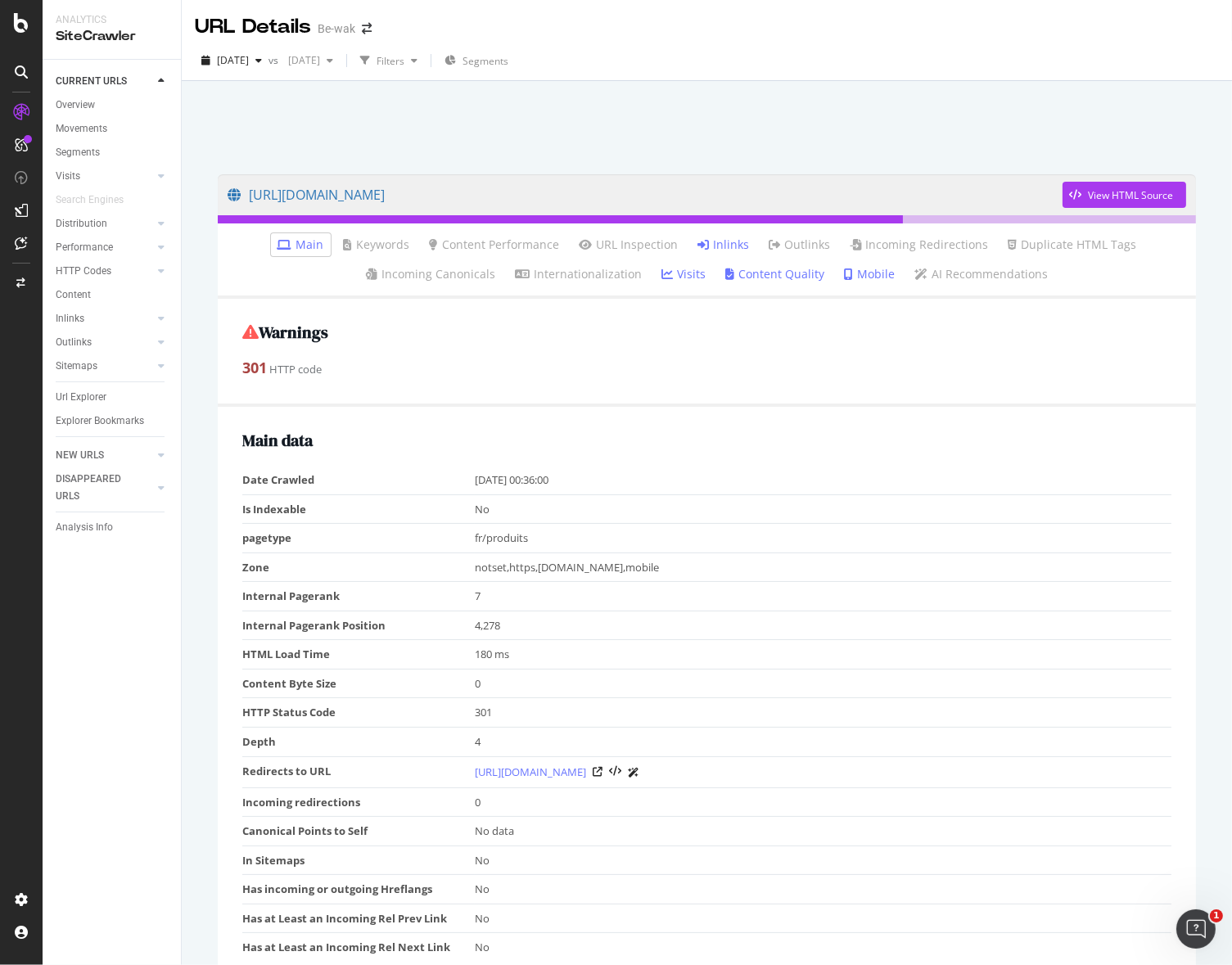
click at [726, 245] on link "Inlinks" at bounding box center [724, 244] width 51 height 16
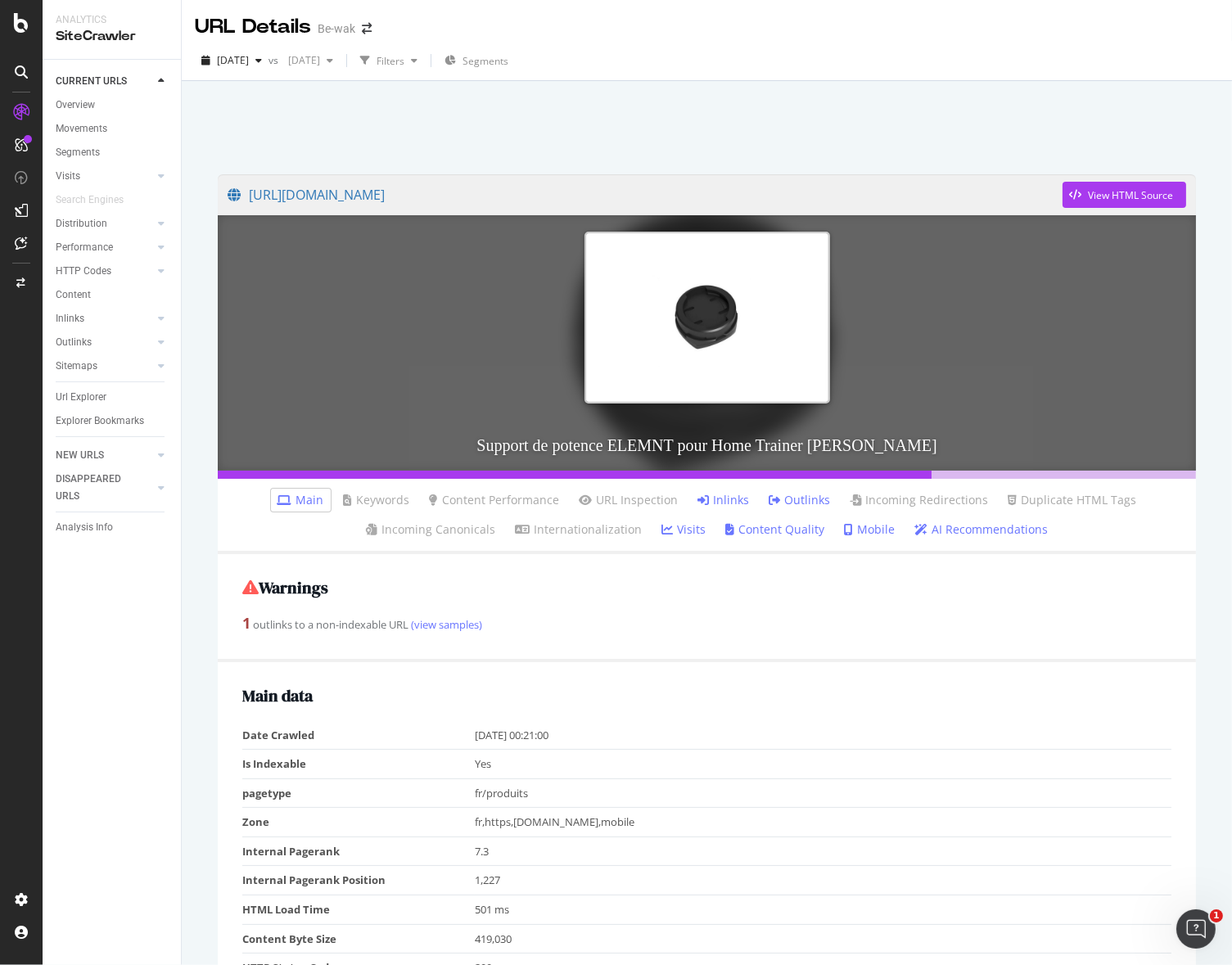
click at [721, 495] on link "Inlinks" at bounding box center [724, 500] width 51 height 16
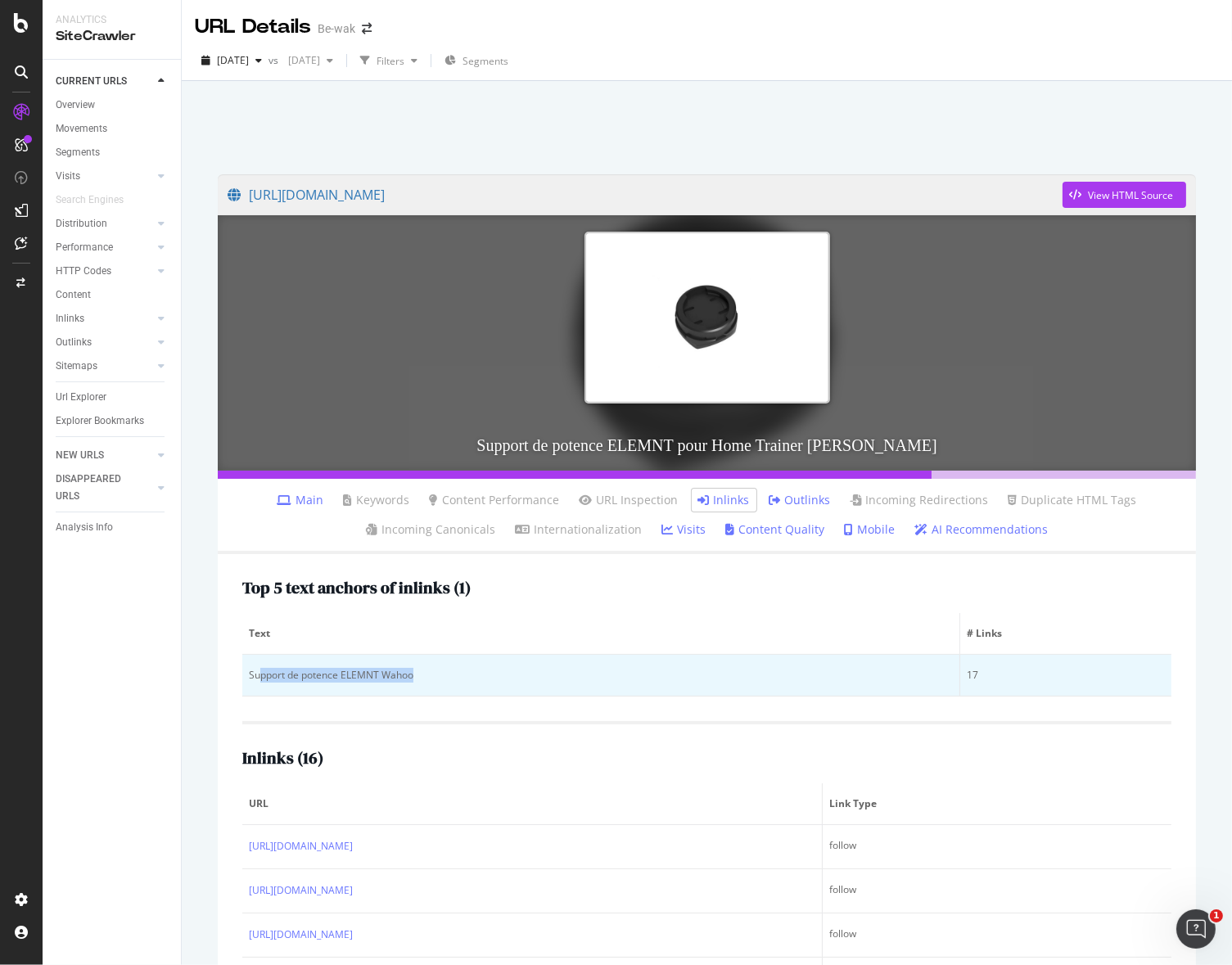
drag, startPoint x: 263, startPoint y: 673, endPoint x: 551, endPoint y: 683, distance: 288.2
click at [551, 683] on td "Support de potence ELEMNT Wahoo" at bounding box center [601, 675] width 718 height 42
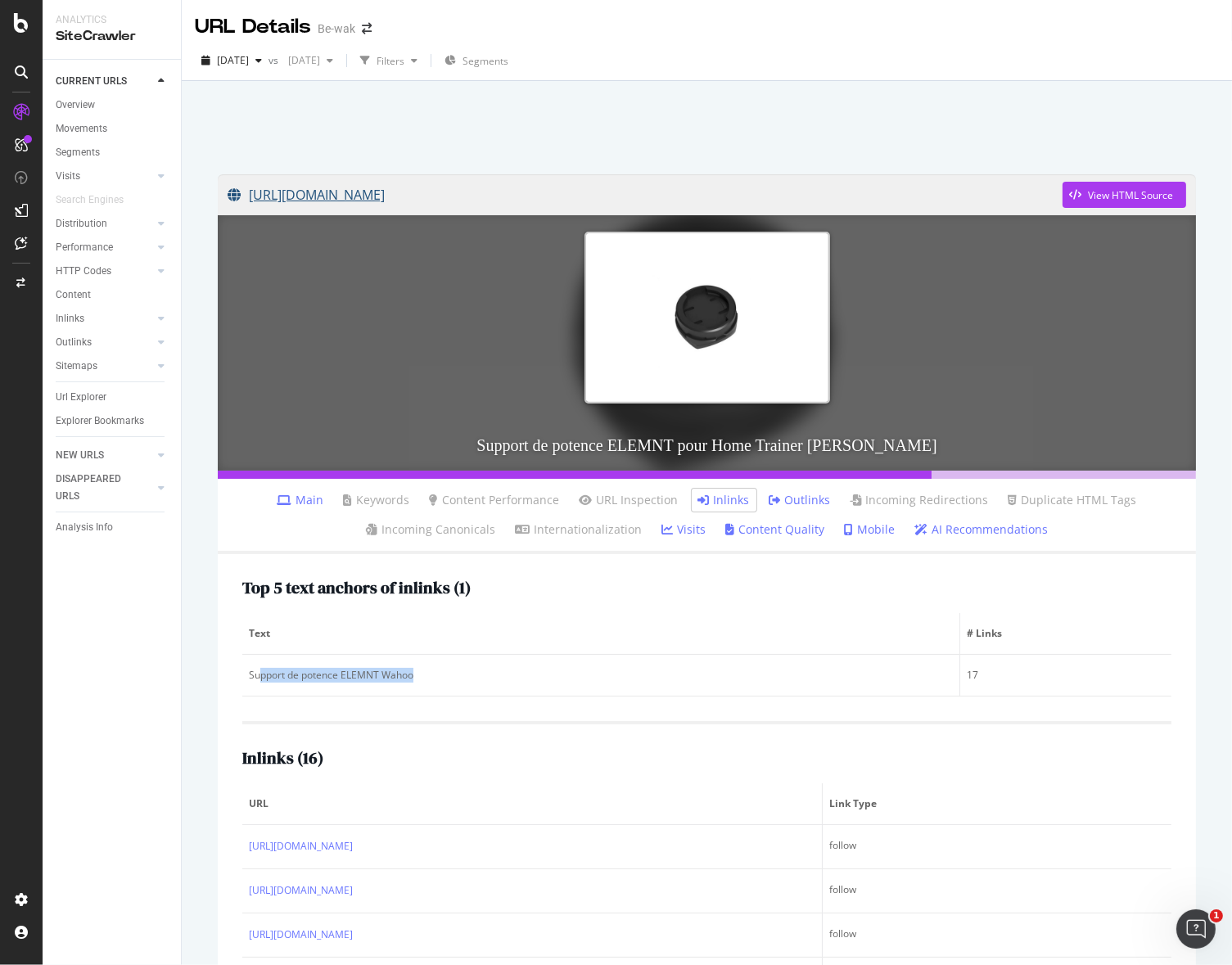
click at [651, 194] on link "https://www.be-wak.fr/fr/43024-support-de-potence-elemnt-wahoo-wfcc1m2.html" at bounding box center [645, 195] width 835 height 41
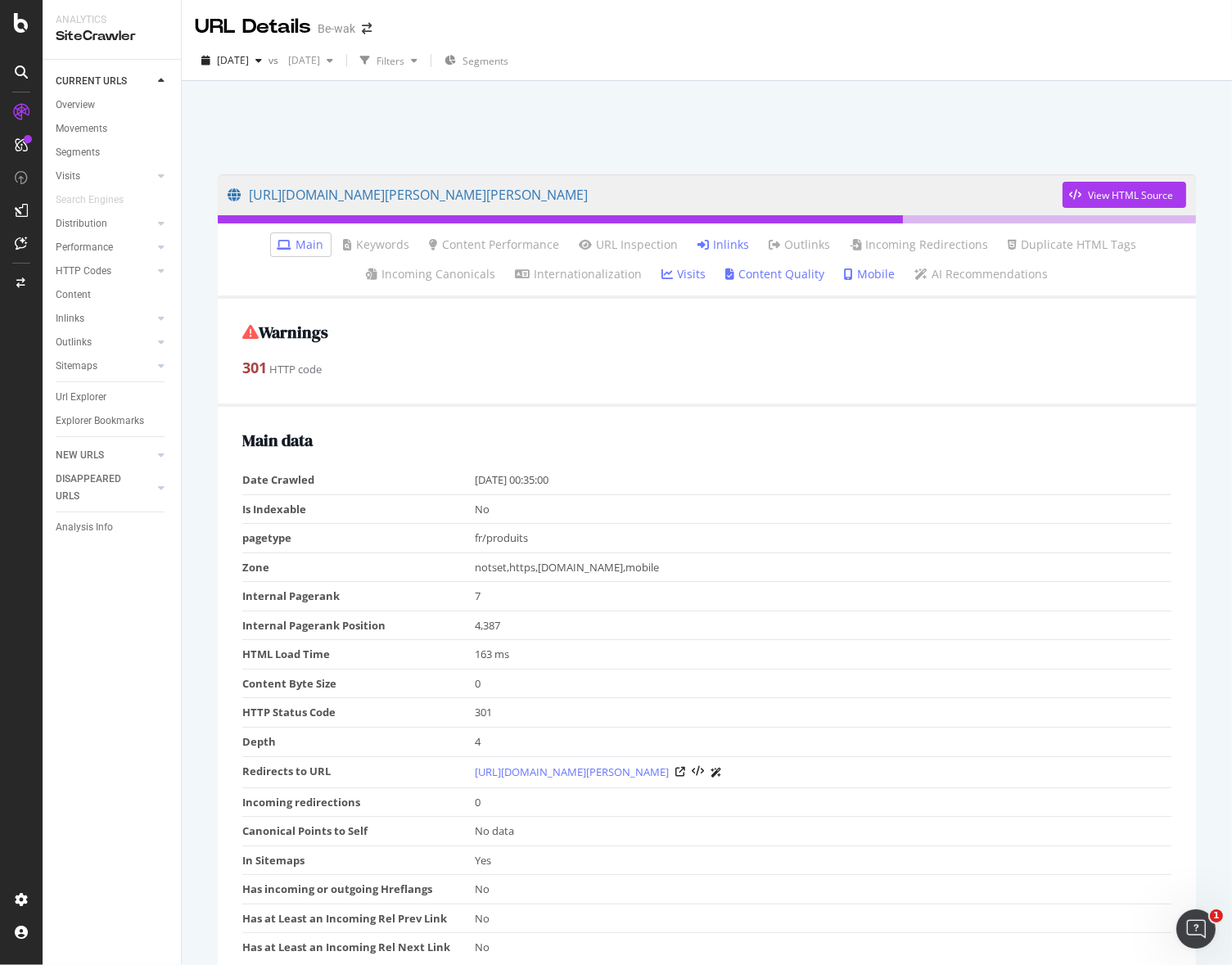
click at [721, 241] on link "Inlinks" at bounding box center [724, 244] width 51 height 16
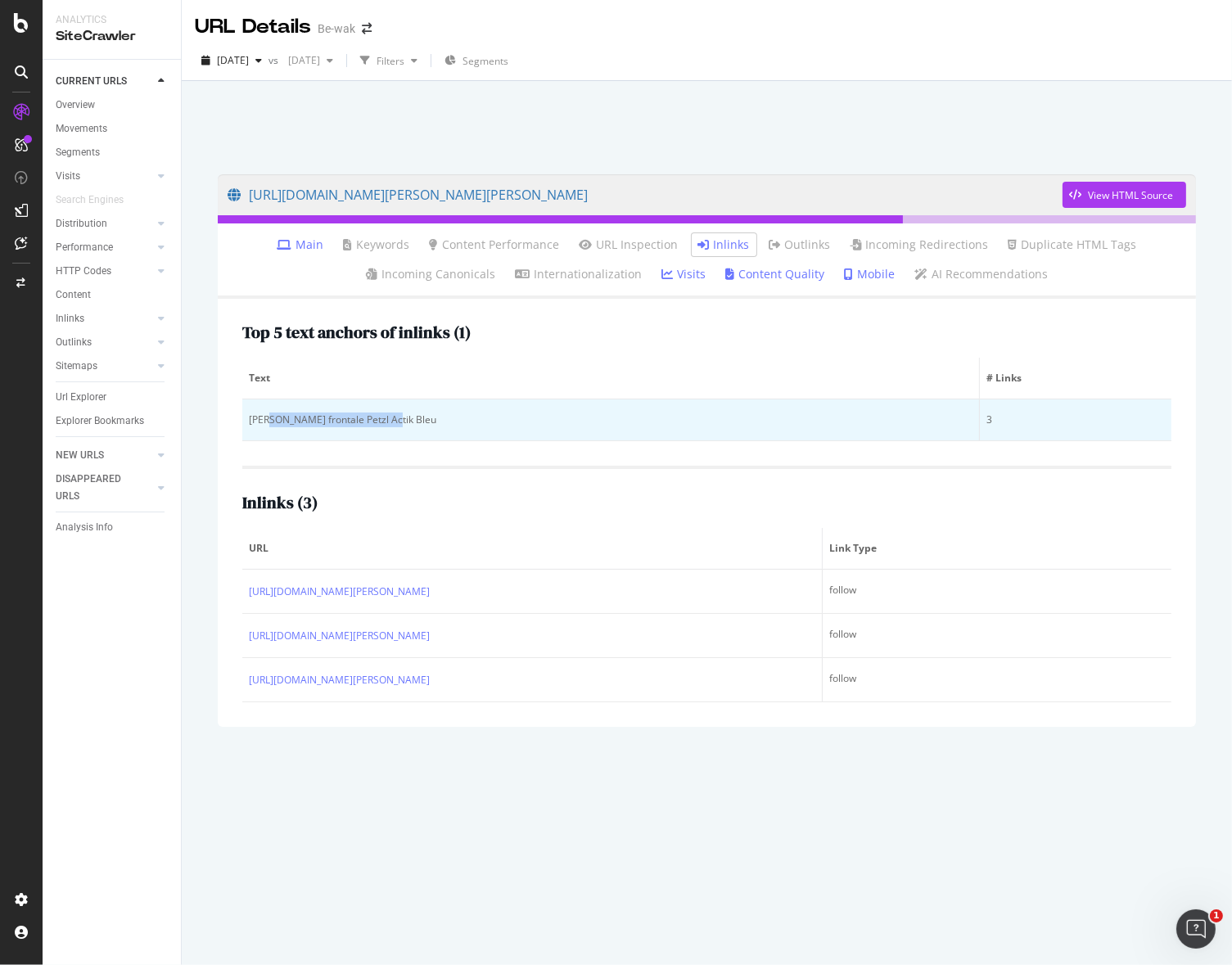
drag, startPoint x: 469, startPoint y: 414, endPoint x: 532, endPoint y: 411, distance: 63.1
click at [532, 411] on td "[PERSON_NAME] frontale Petzl Actik Bleu" at bounding box center [611, 420] width 738 height 42
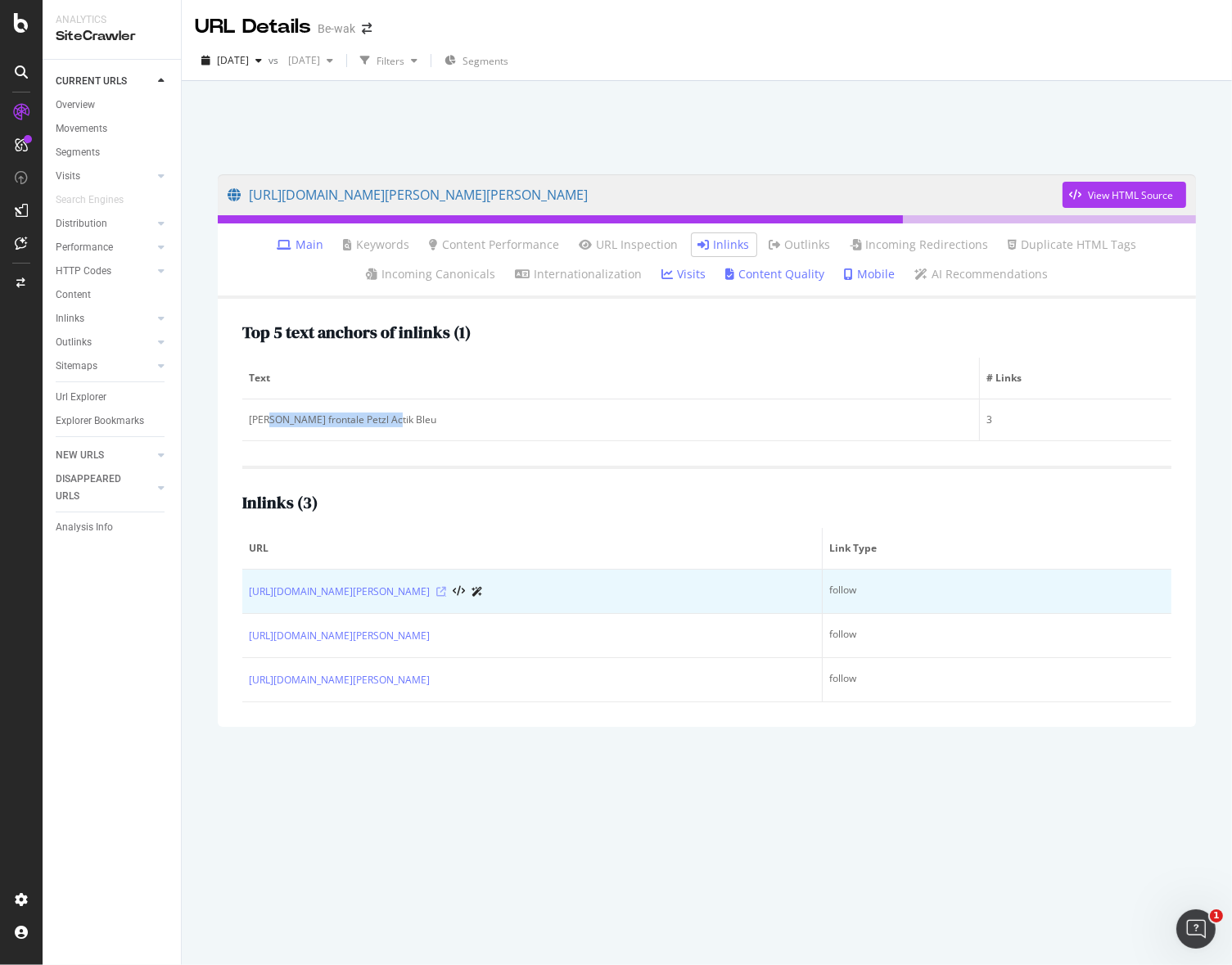
click at [446, 590] on icon at bounding box center [440, 591] width 9 height 9
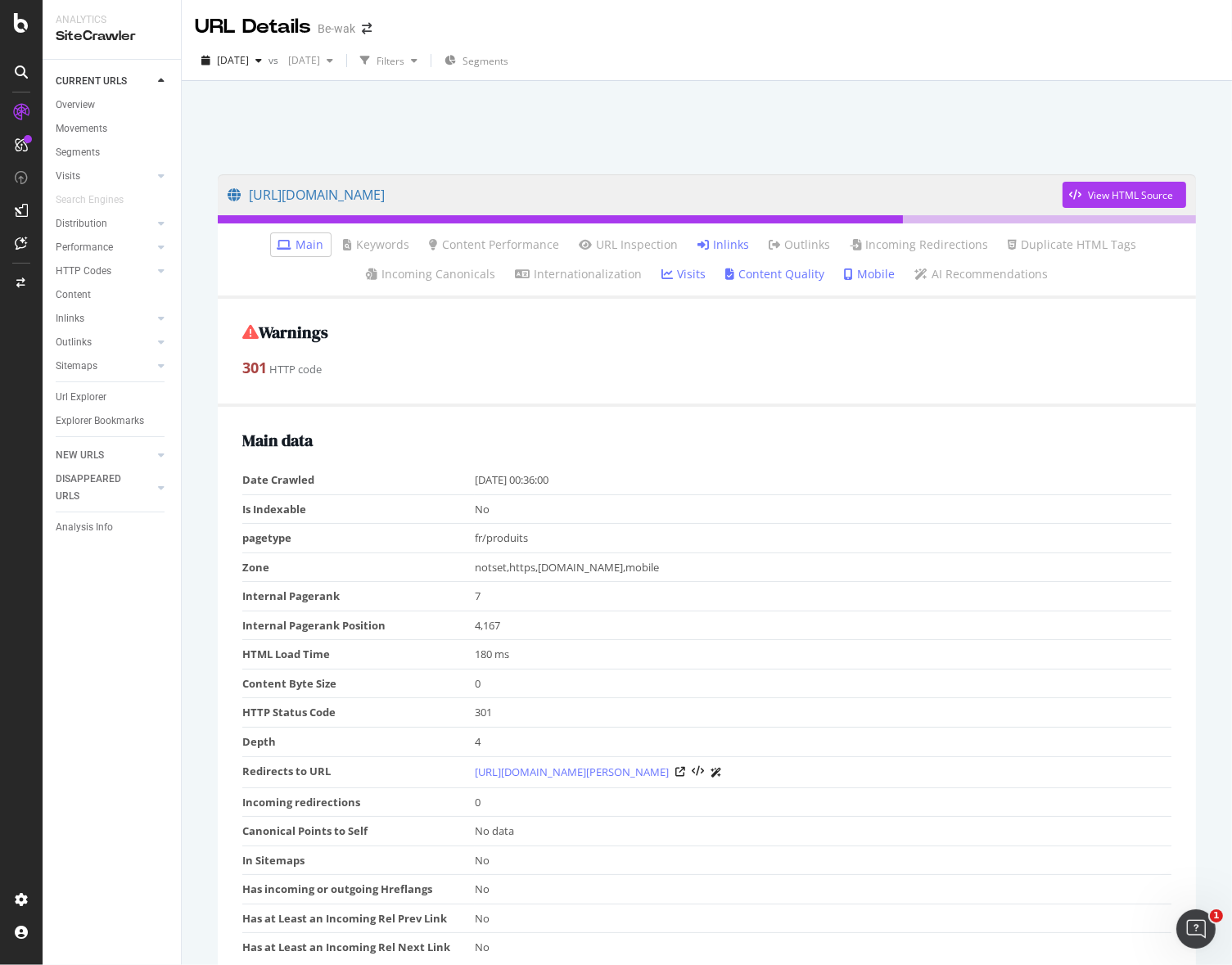
click at [727, 246] on link "Inlinks" at bounding box center [724, 244] width 51 height 16
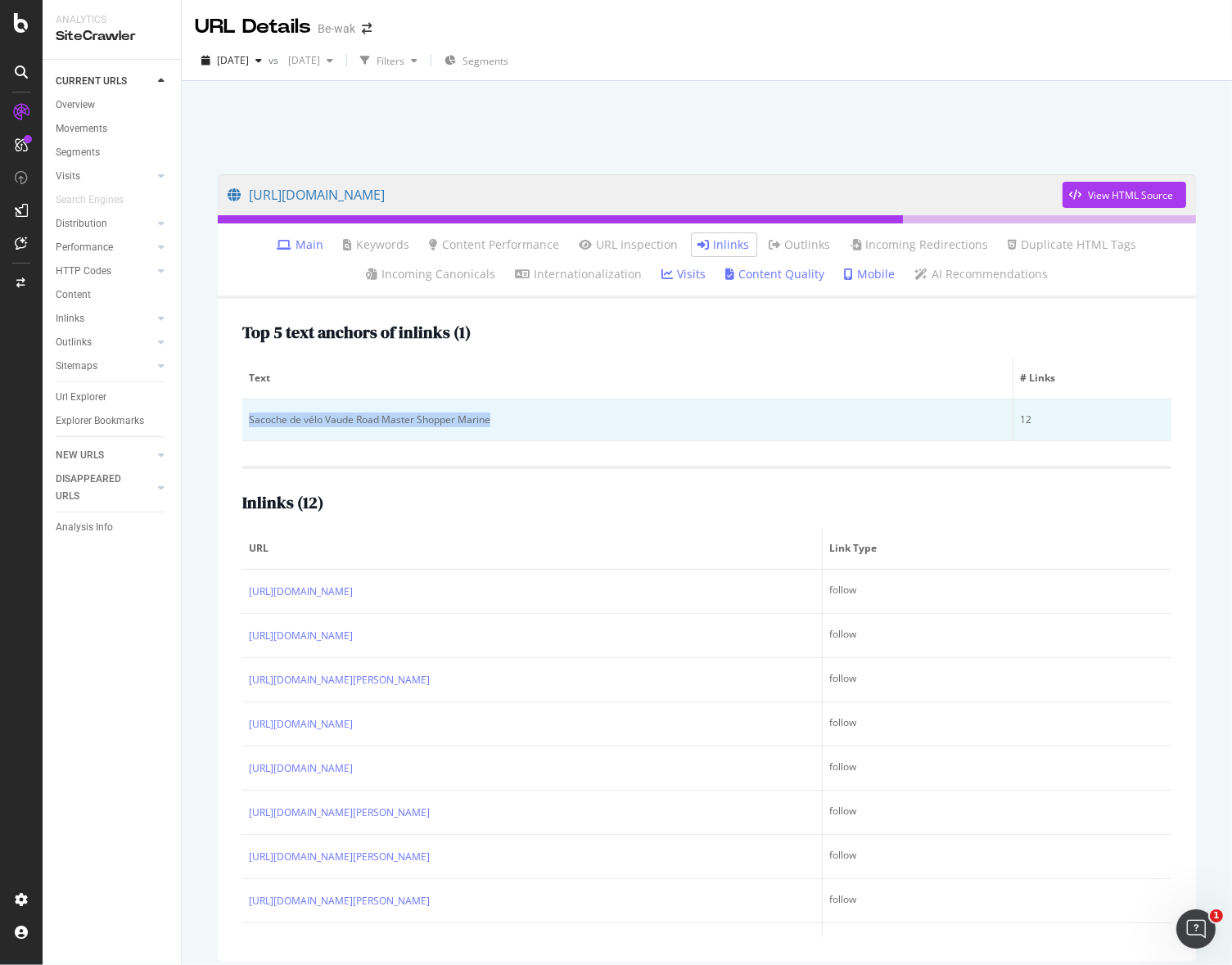
drag, startPoint x: 248, startPoint y: 434, endPoint x: 532, endPoint y: 425, distance: 284.1
click at [532, 425] on td "Sacoche de vélo Vaude Road Master Shopper Marine" at bounding box center [628, 420] width 771 height 42
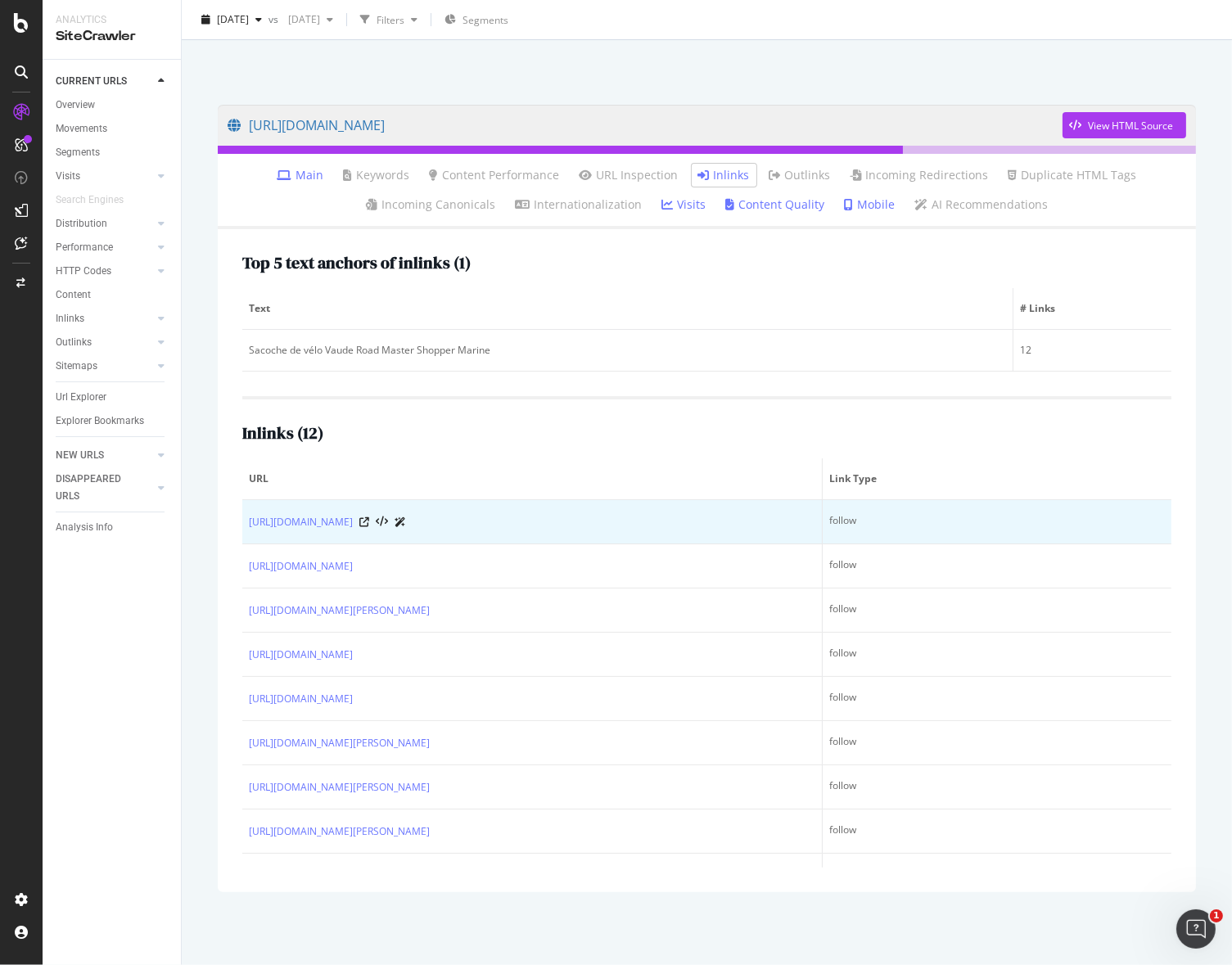
click at [406, 516] on div at bounding box center [382, 522] width 46 height 17
click at [369, 520] on icon at bounding box center [363, 522] width 9 height 9
